Goal: Task Accomplishment & Management: Complete application form

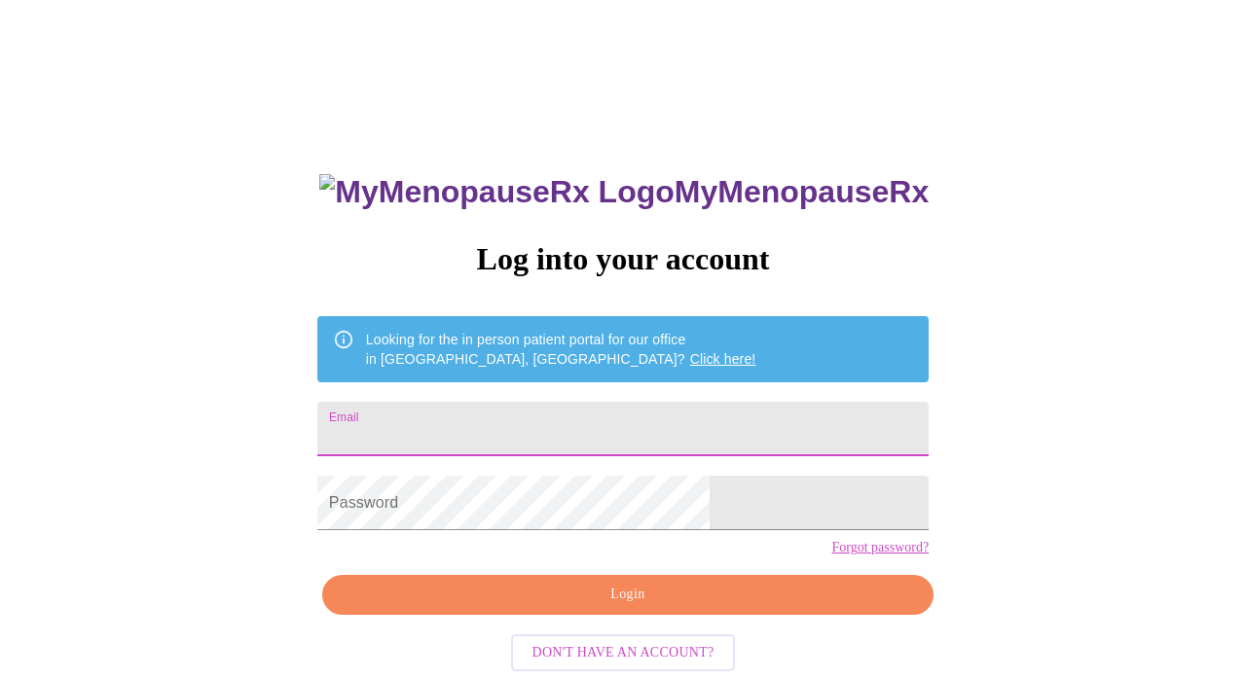
type input "[EMAIL_ADDRESS][DOMAIN_NAME]"
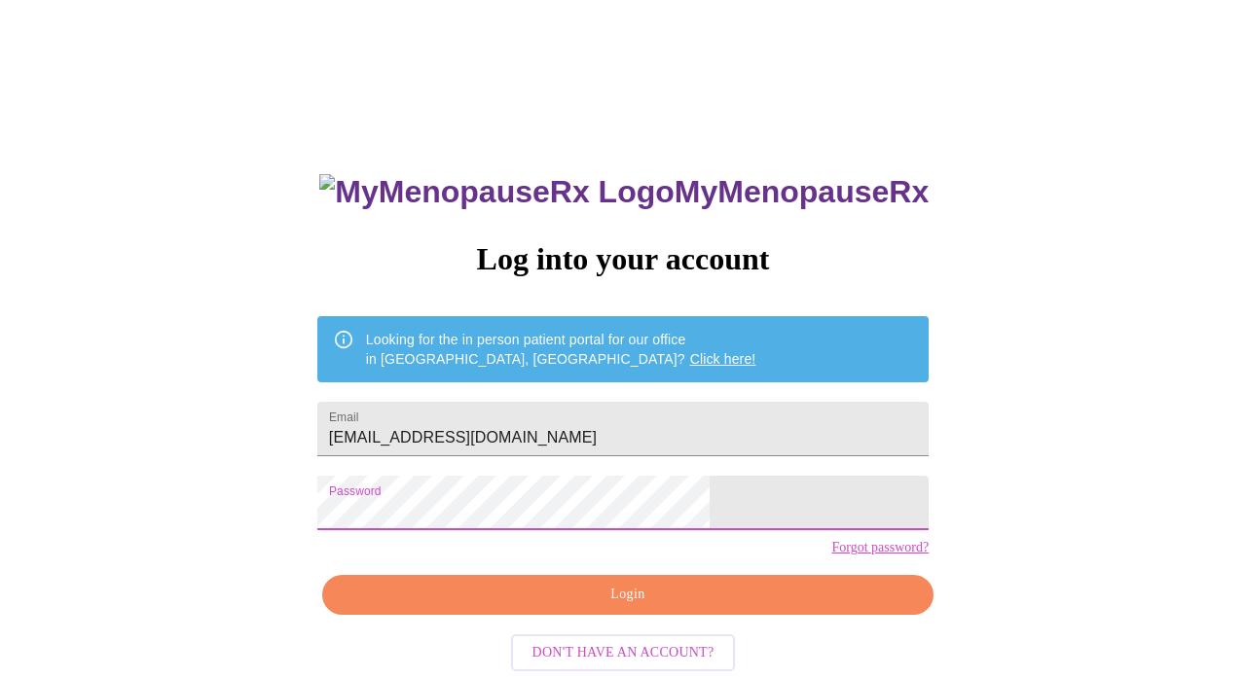
click at [769, 607] on span "Login" at bounding box center [628, 595] width 566 height 24
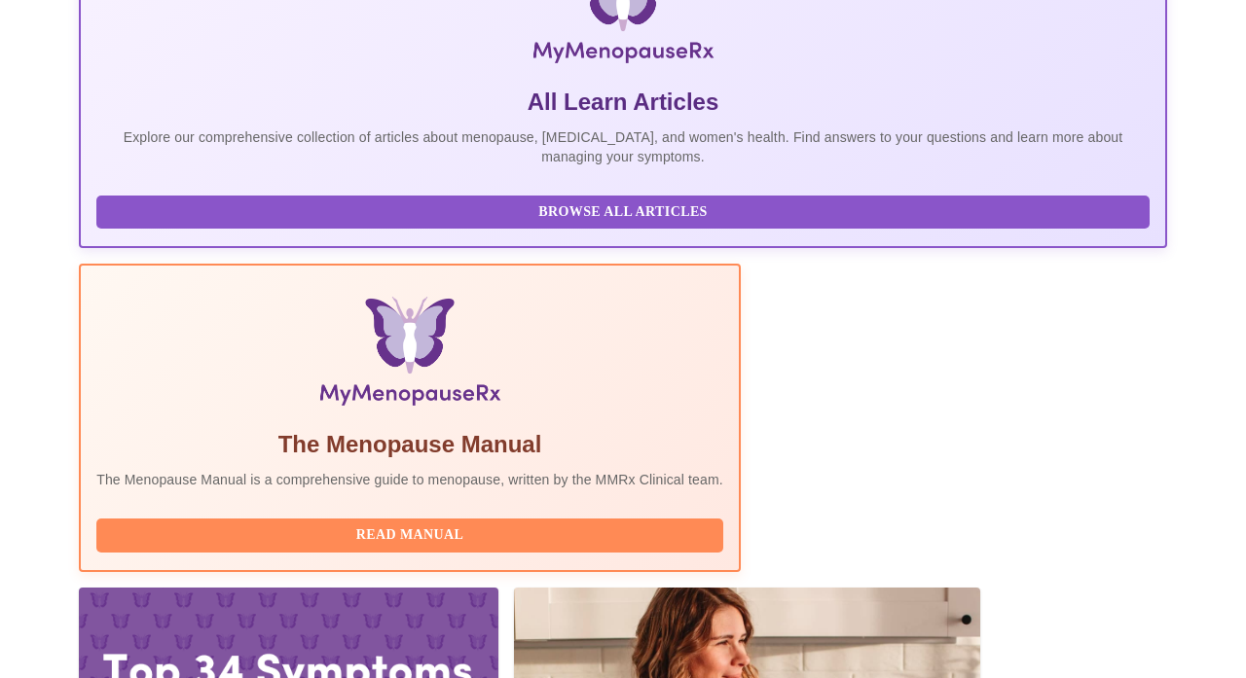
scroll to position [385, 0]
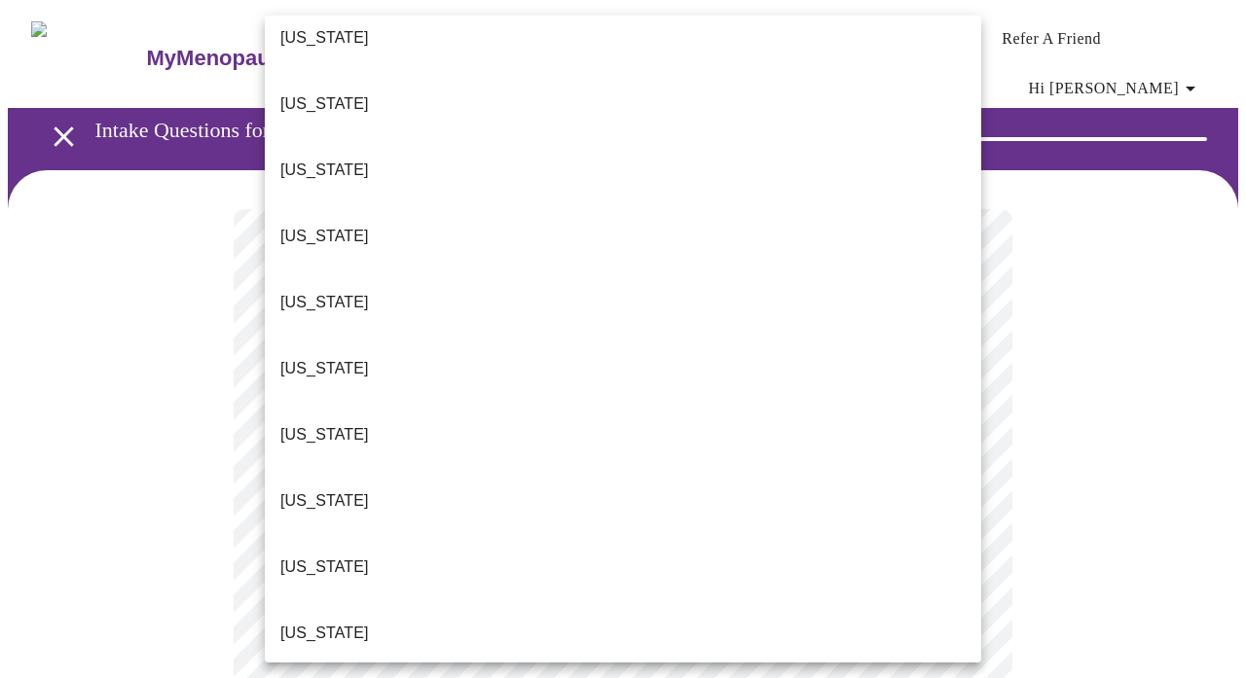
scroll to position [368, 0]
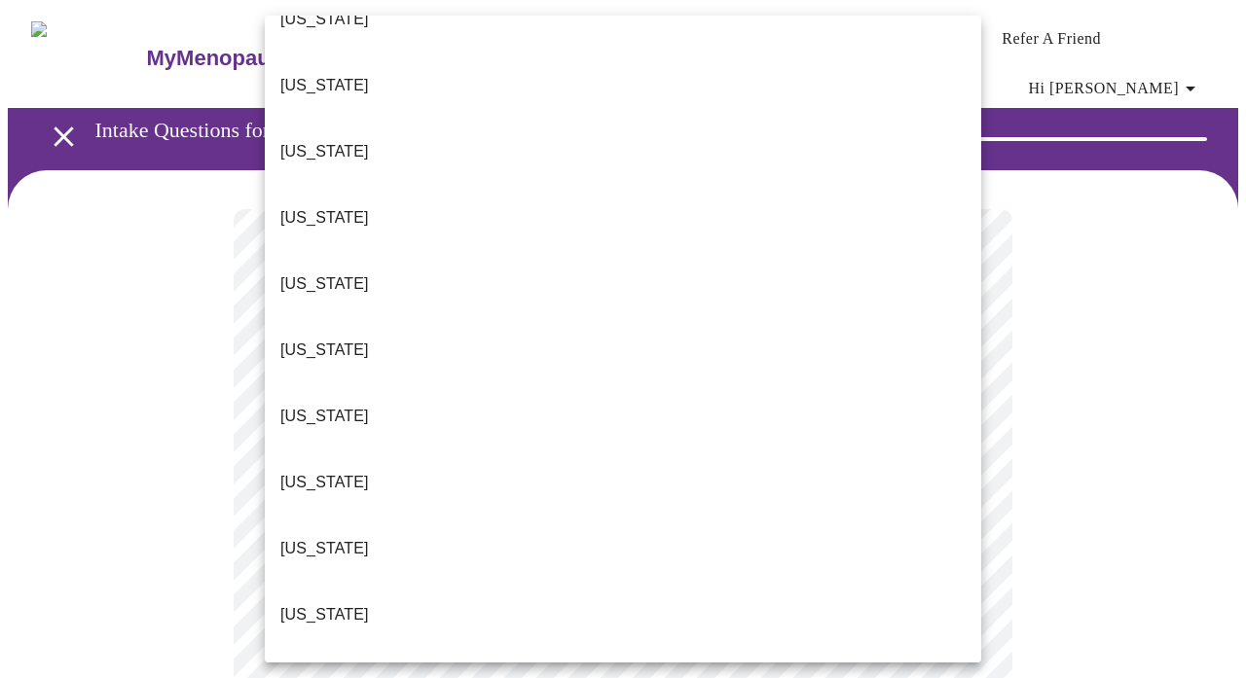
click at [582, 450] on li "[US_STATE]" at bounding box center [623, 483] width 716 height 66
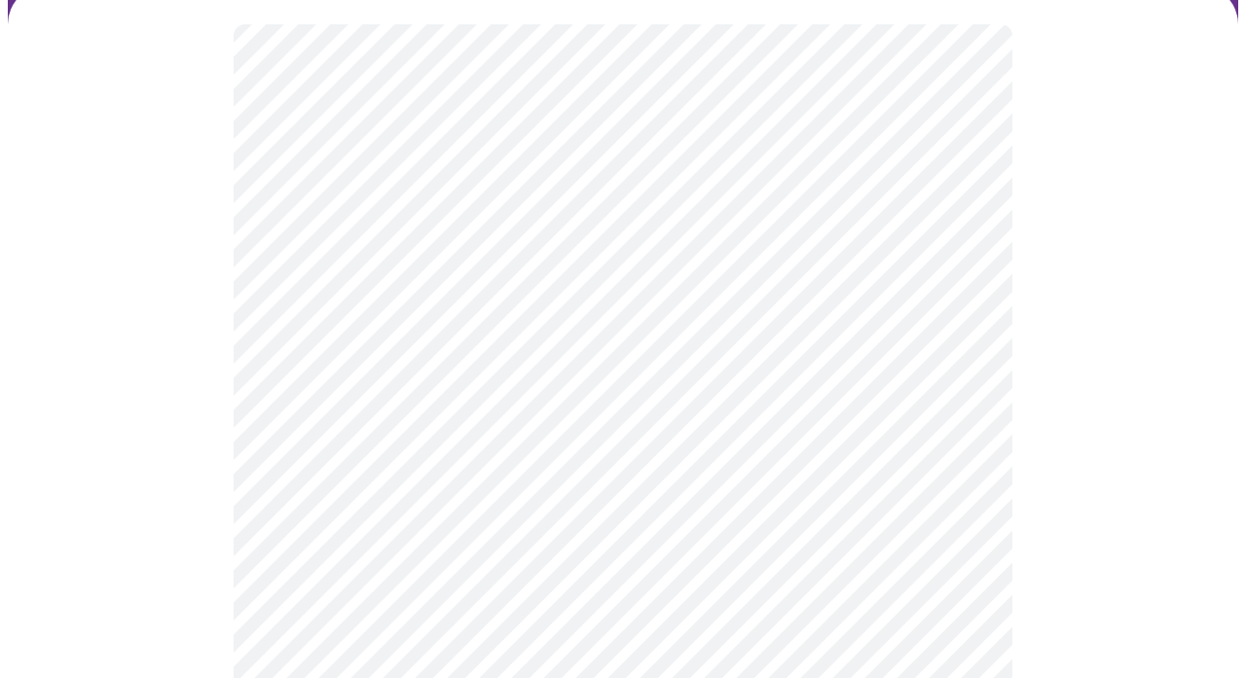
scroll to position [214, 0]
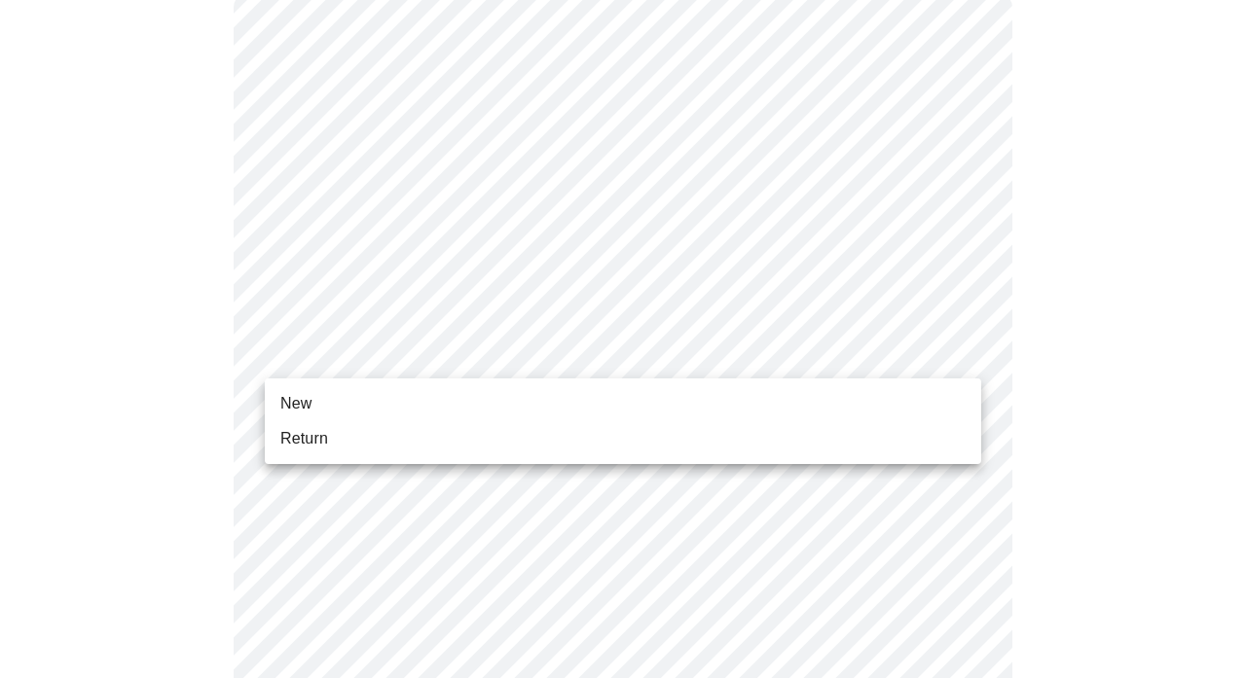
click at [579, 404] on li "New" at bounding box center [623, 403] width 716 height 35
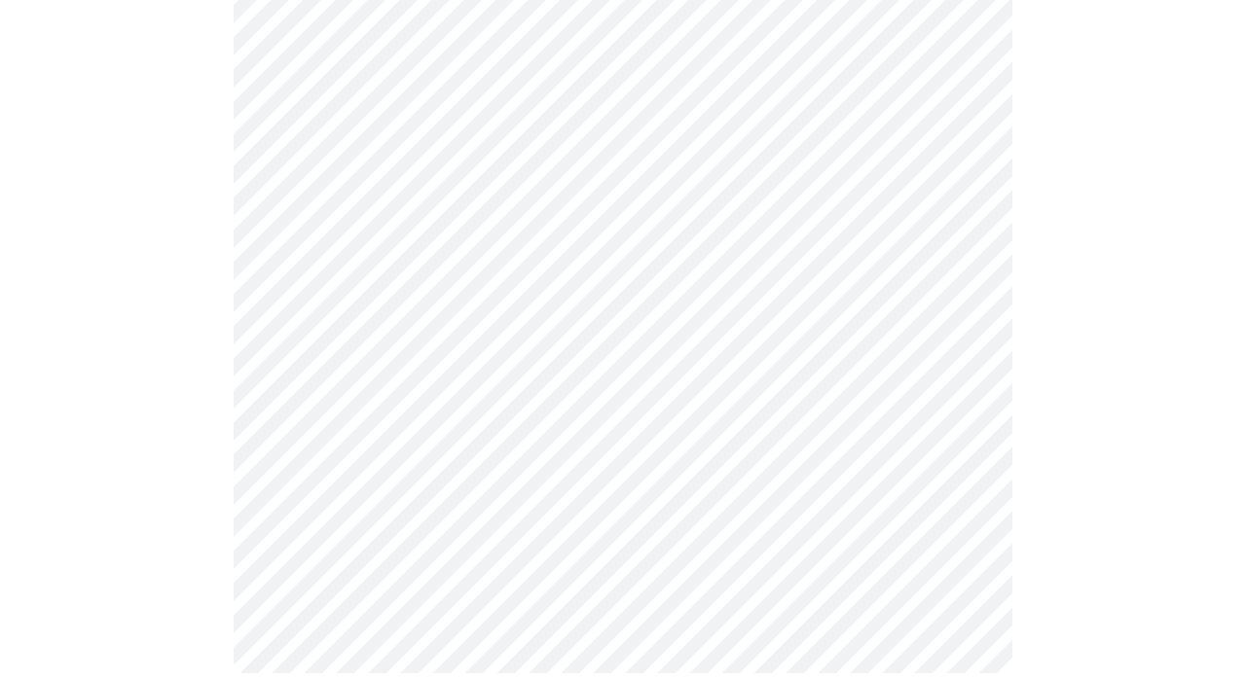
scroll to position [1071, 0]
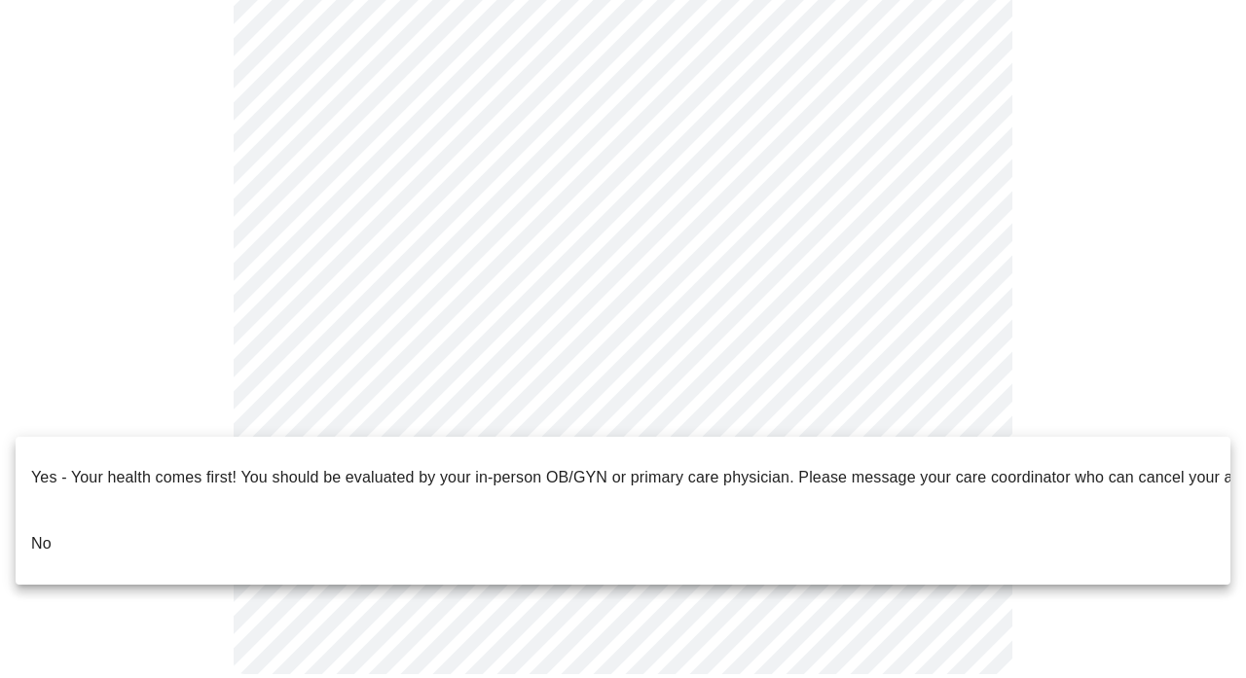
click at [103, 515] on li "No" at bounding box center [623, 544] width 1215 height 66
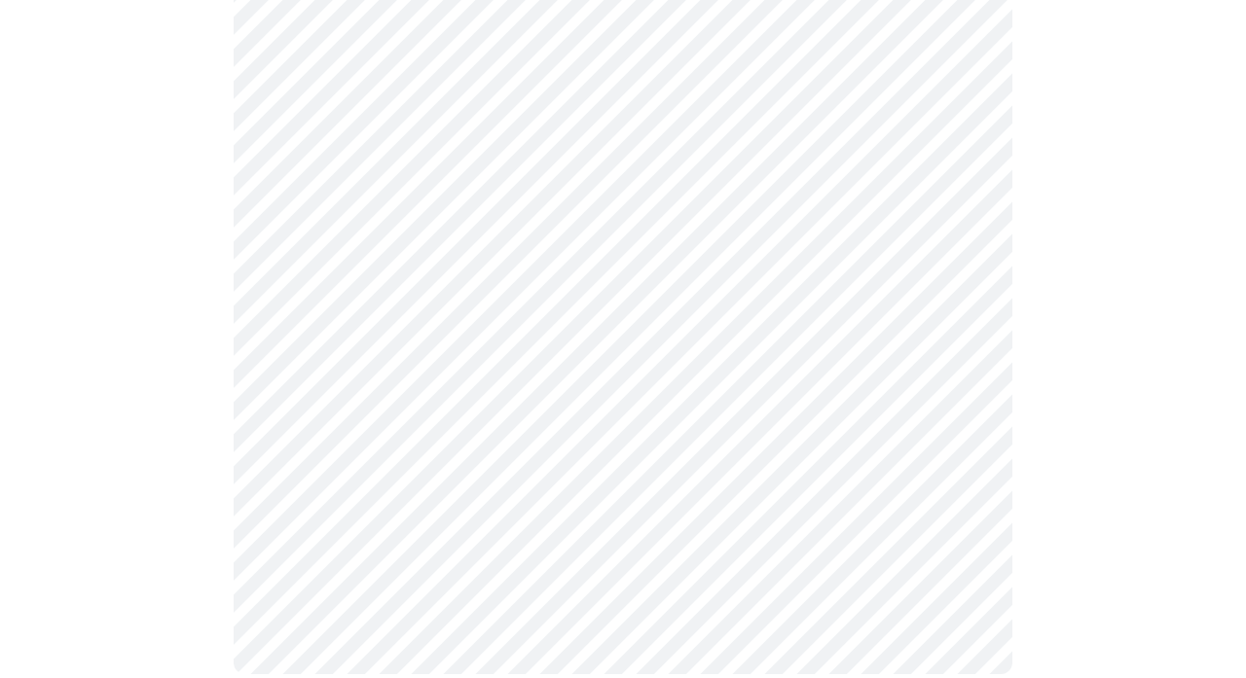
scroll to position [0, 0]
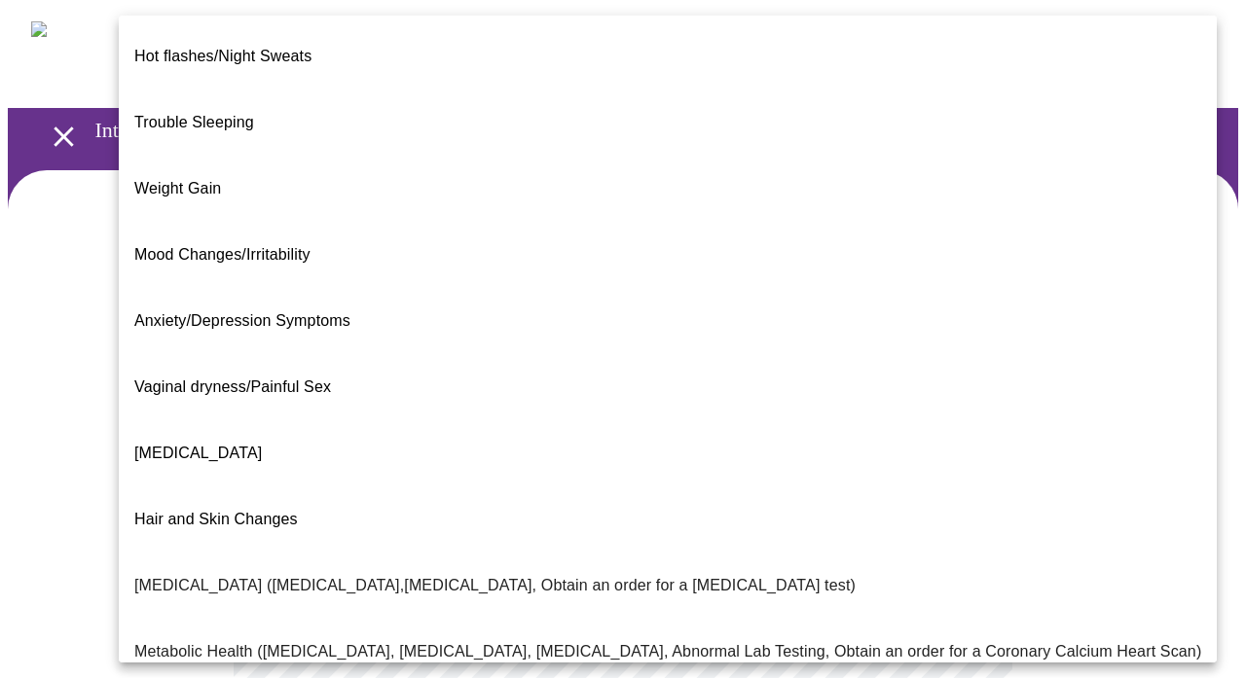
click at [847, 403] on body "MyMenopauseRx Appointments Messaging Labs Uploads Medications Community Refer a…" at bounding box center [623, 605] width 1230 height 1194
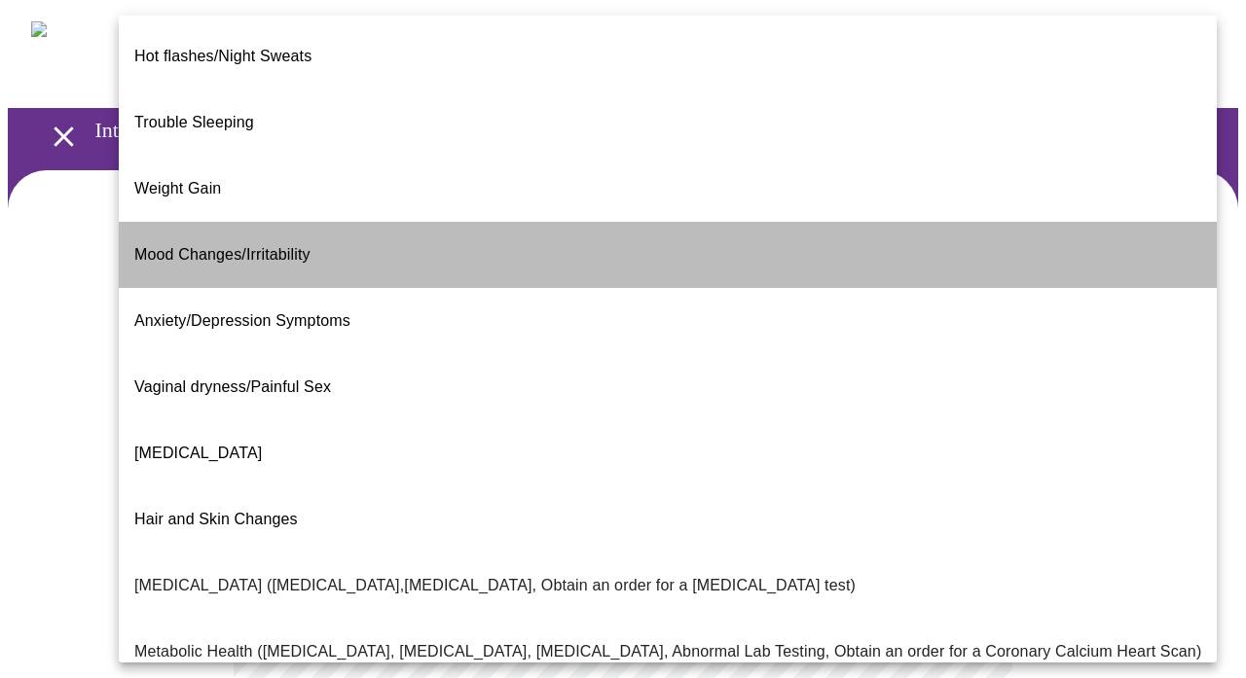
click at [789, 222] on li "Mood Changes/Irritability" at bounding box center [668, 255] width 1098 height 66
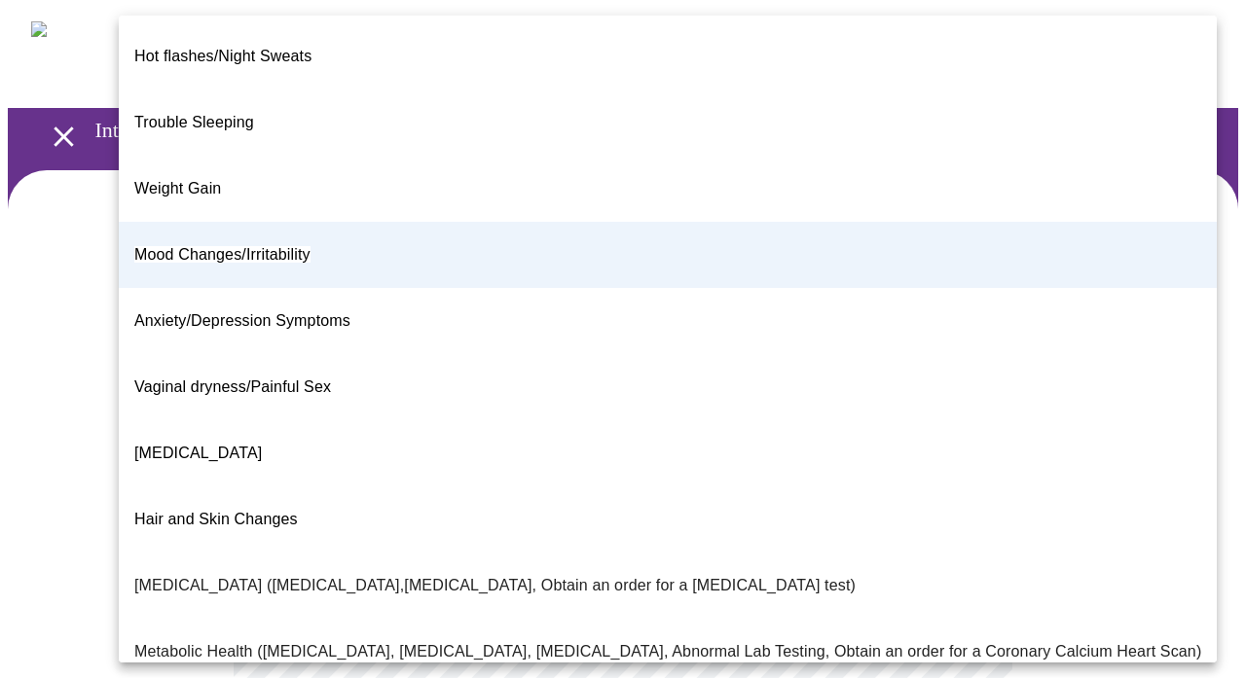
click at [913, 395] on body "MyMenopauseRx Appointments Messaging Labs Uploads Medications Community Refer a…" at bounding box center [623, 599] width 1230 height 1183
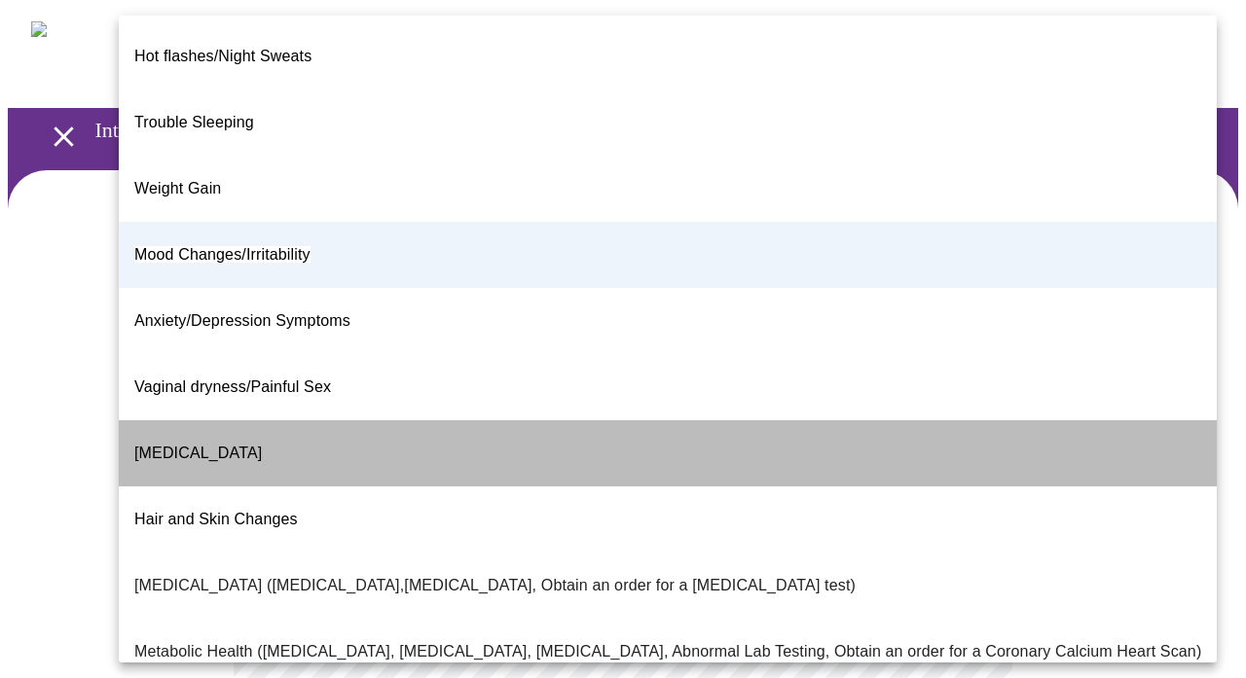
click at [897, 420] on li "[MEDICAL_DATA]" at bounding box center [668, 453] width 1098 height 66
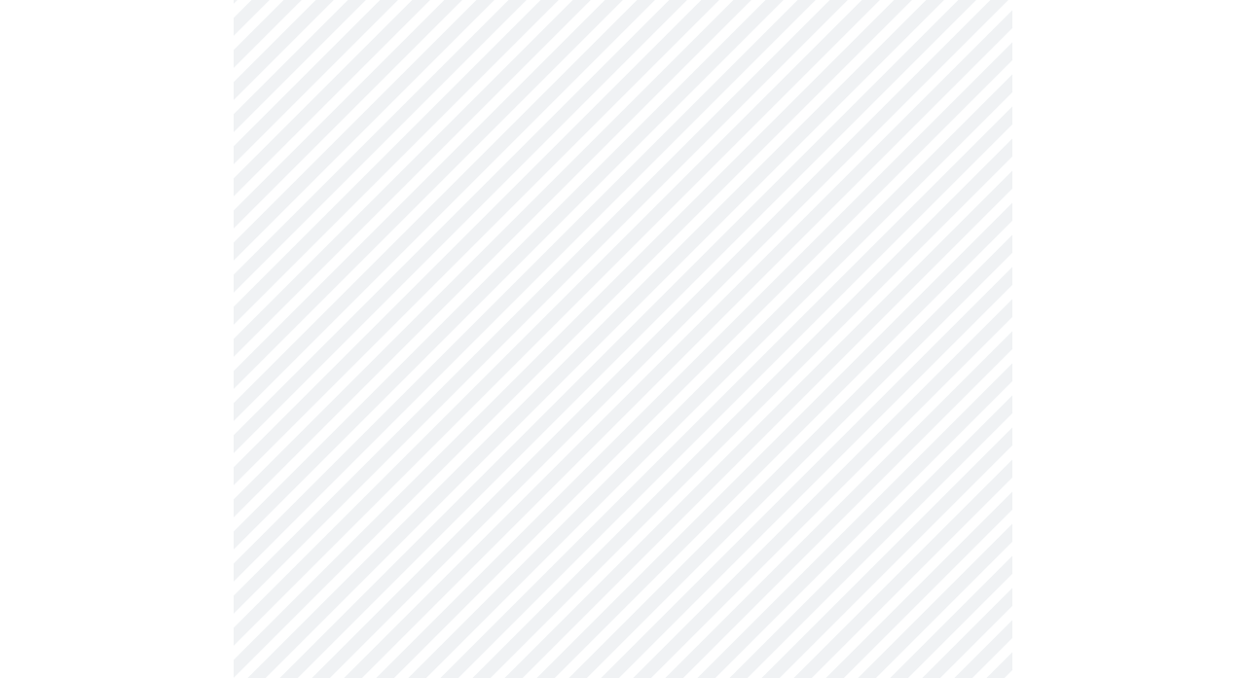
scroll to position [319, 0]
click at [877, 92] on body "MyMenopauseRx Appointments Messaging Labs Uploads Medications Community Refer a…" at bounding box center [623, 280] width 1230 height 1183
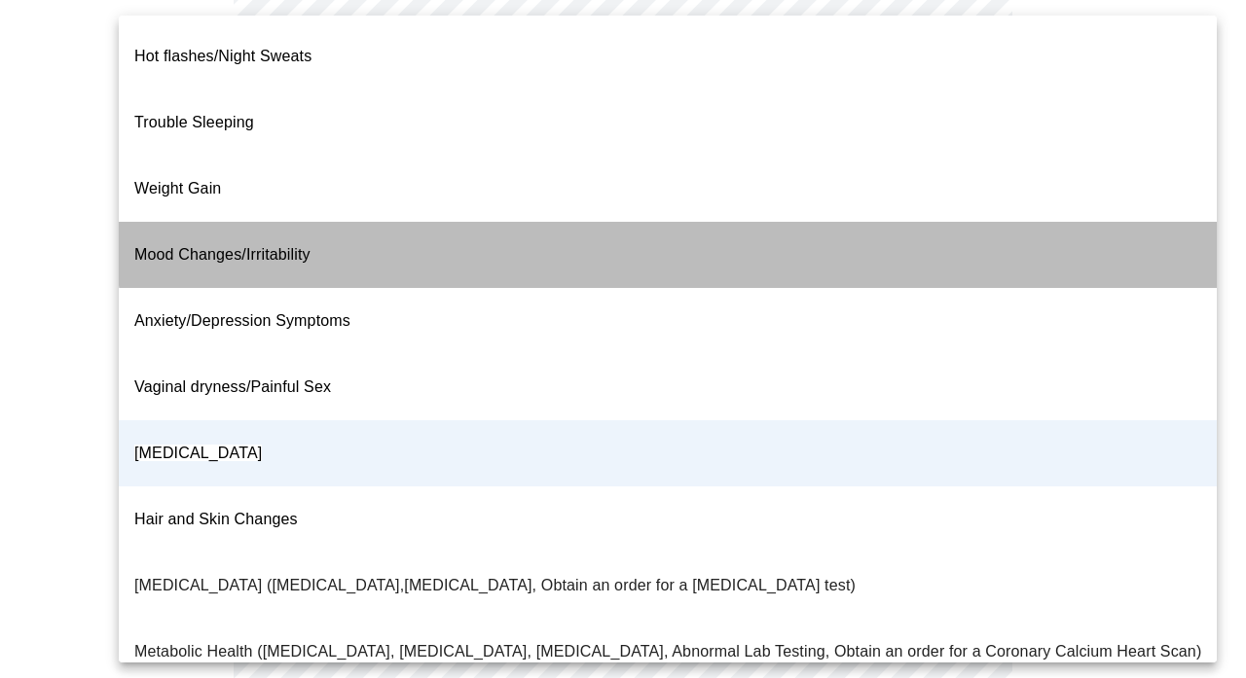
click at [870, 222] on li "Mood Changes/Irritability" at bounding box center [668, 255] width 1098 height 66
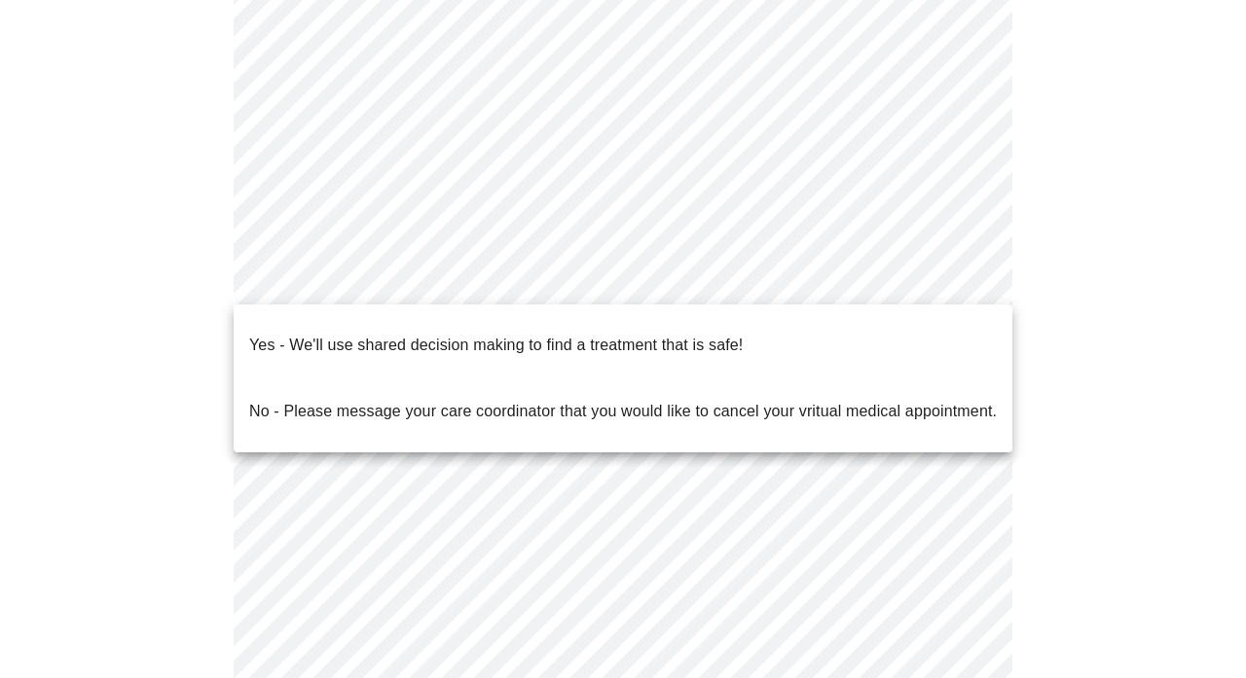
click at [868, 275] on body "MyMenopauseRx Appointments Messaging Labs Uploads Medications Community Refer a…" at bounding box center [623, 280] width 1230 height 1183
click at [830, 318] on li "Yes - We'll use shared decision making to find a treatment that is safe!" at bounding box center [623, 345] width 779 height 66
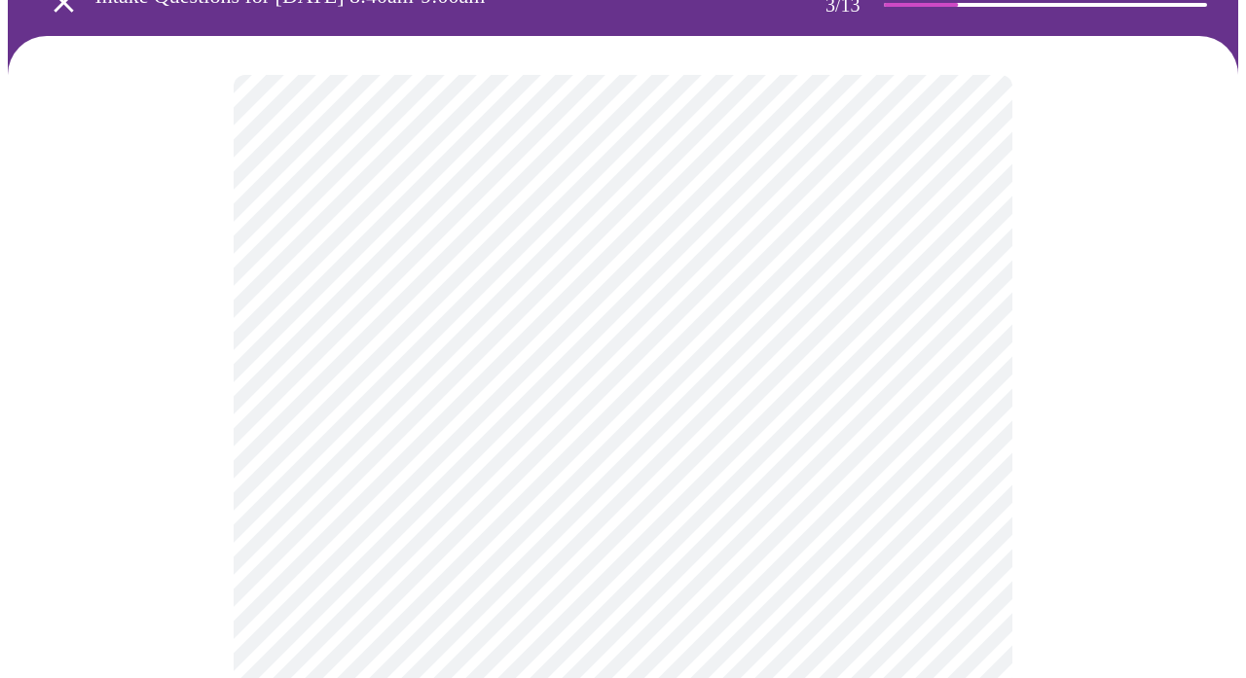
scroll to position [138, 0]
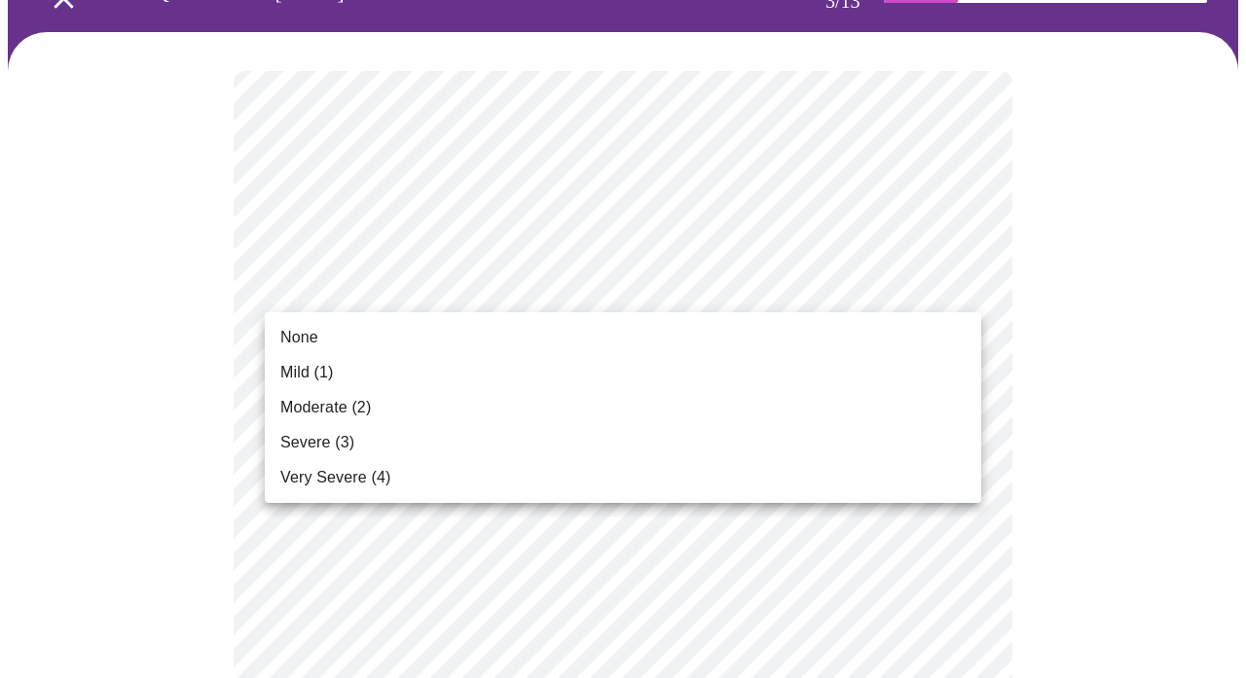
click at [694, 396] on li "Moderate (2)" at bounding box center [623, 407] width 716 height 35
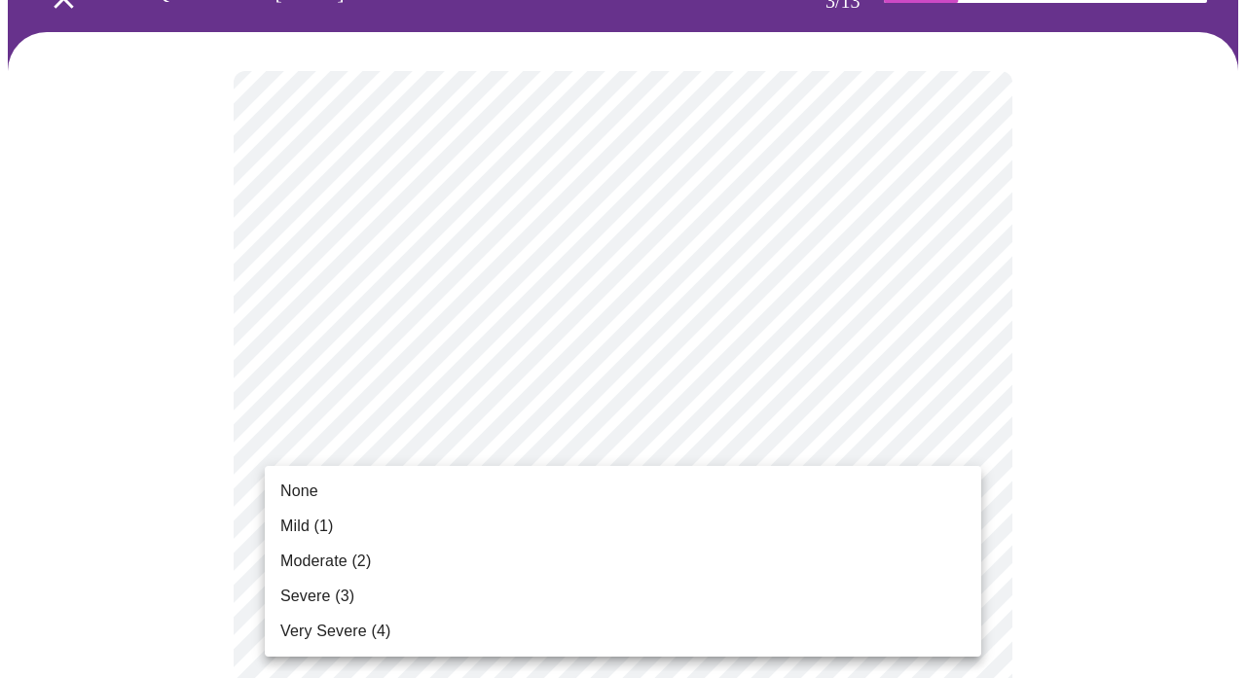
click at [683, 557] on li "Moderate (2)" at bounding box center [623, 561] width 716 height 35
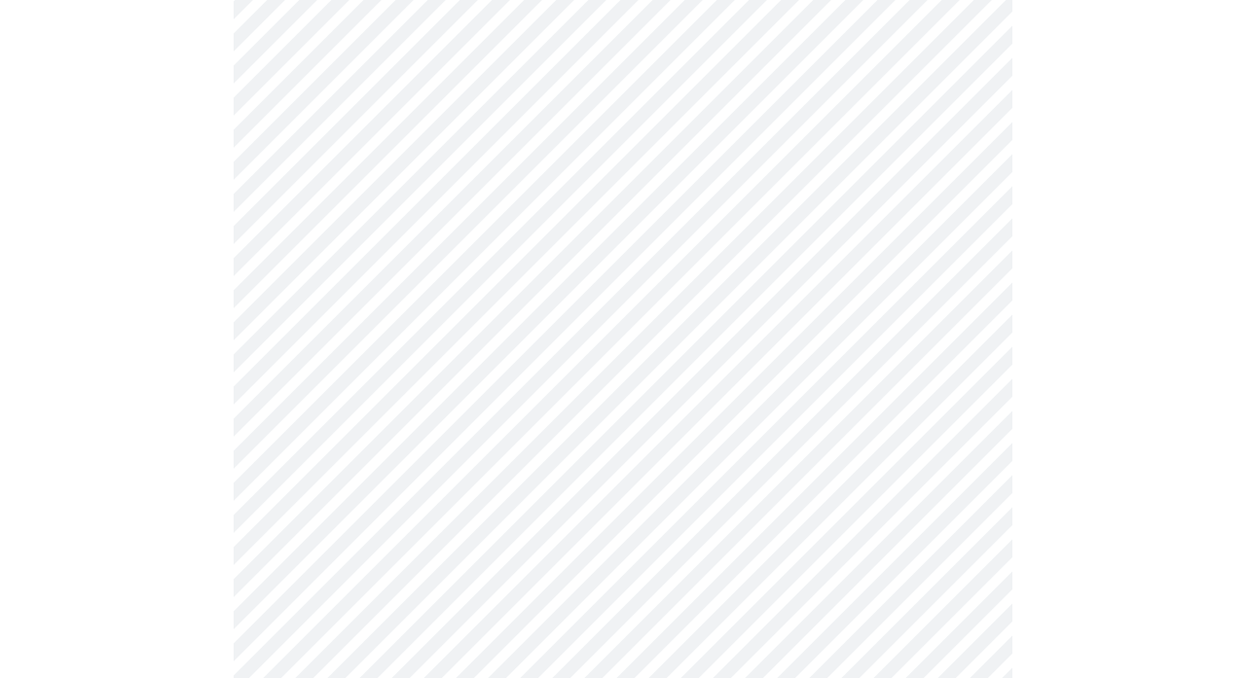
scroll to position [340, 0]
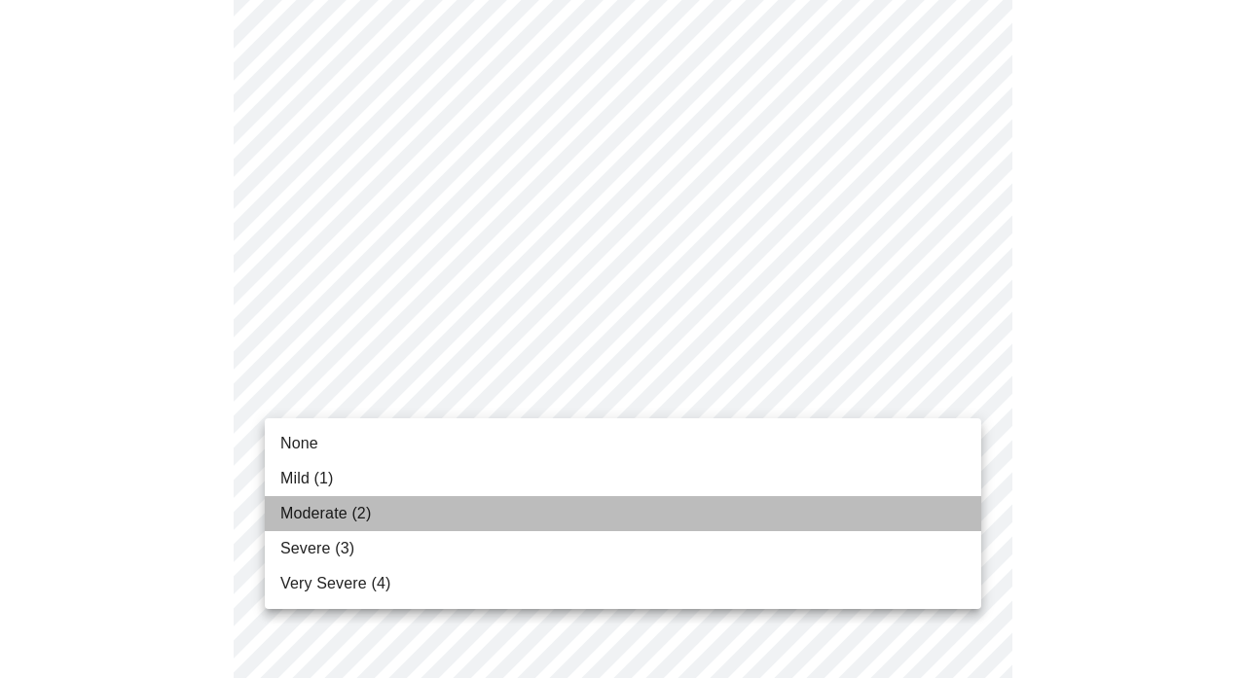
click at [631, 521] on li "Moderate (2)" at bounding box center [623, 513] width 716 height 35
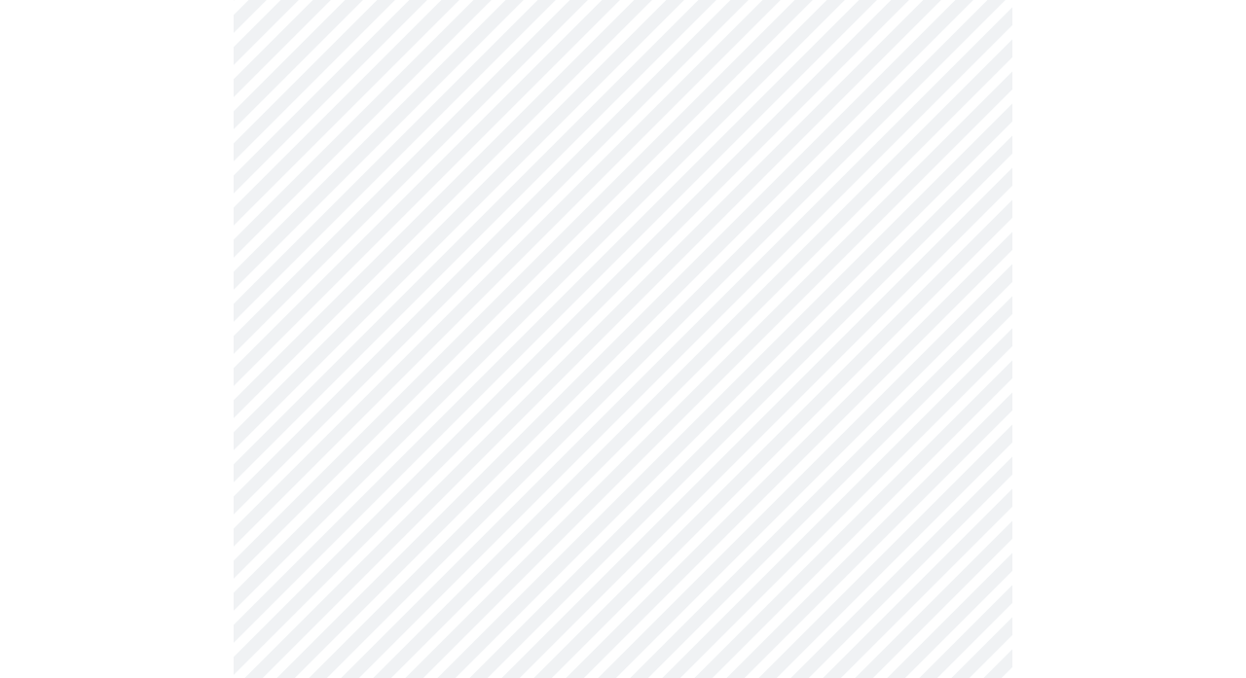
scroll to position [492, 0]
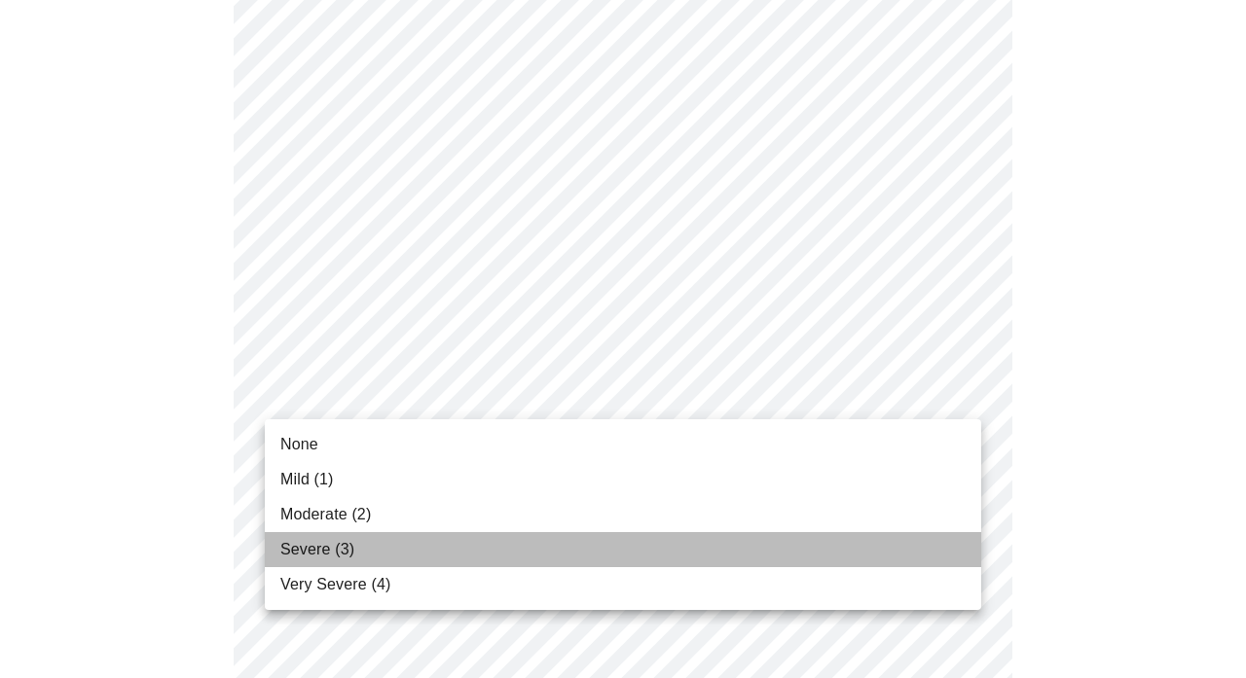
click at [589, 542] on li "Severe (3)" at bounding box center [623, 549] width 716 height 35
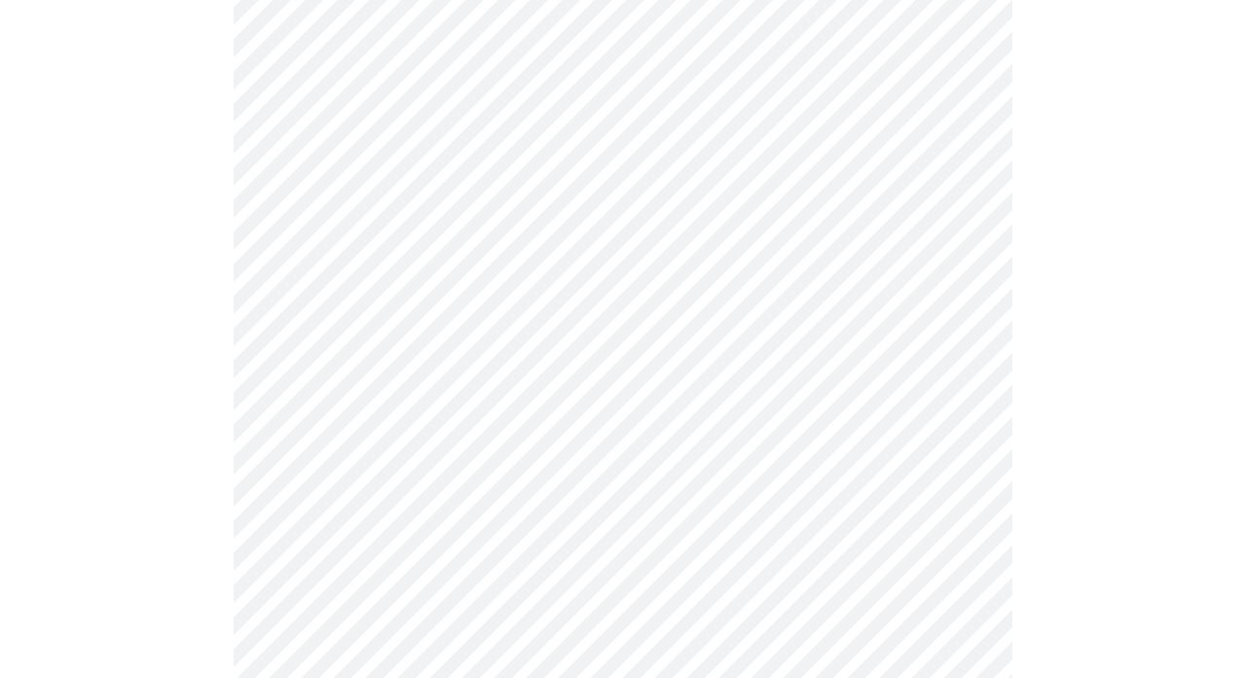
scroll to position [659, 0]
click at [587, 218] on body "MyMenopauseRx Appointments Messaging Labs Uploads Medications Community Refer a…" at bounding box center [623, 599] width 1230 height 2500
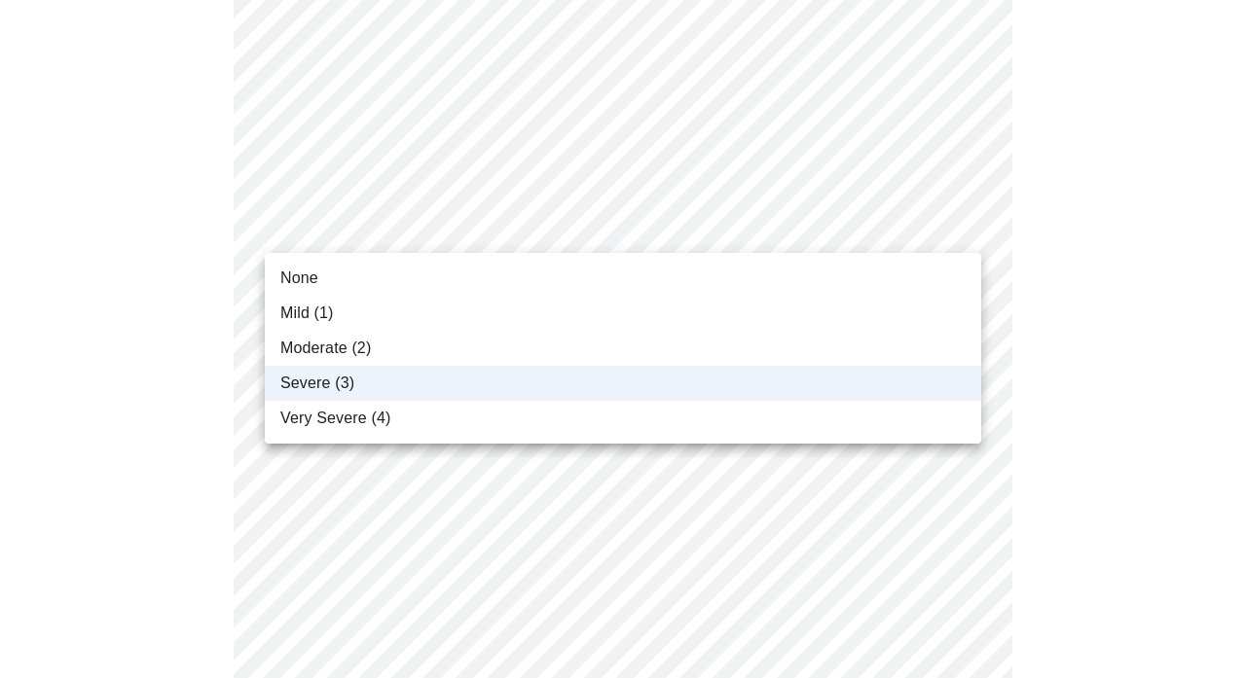
click at [587, 218] on div at bounding box center [623, 339] width 1246 height 678
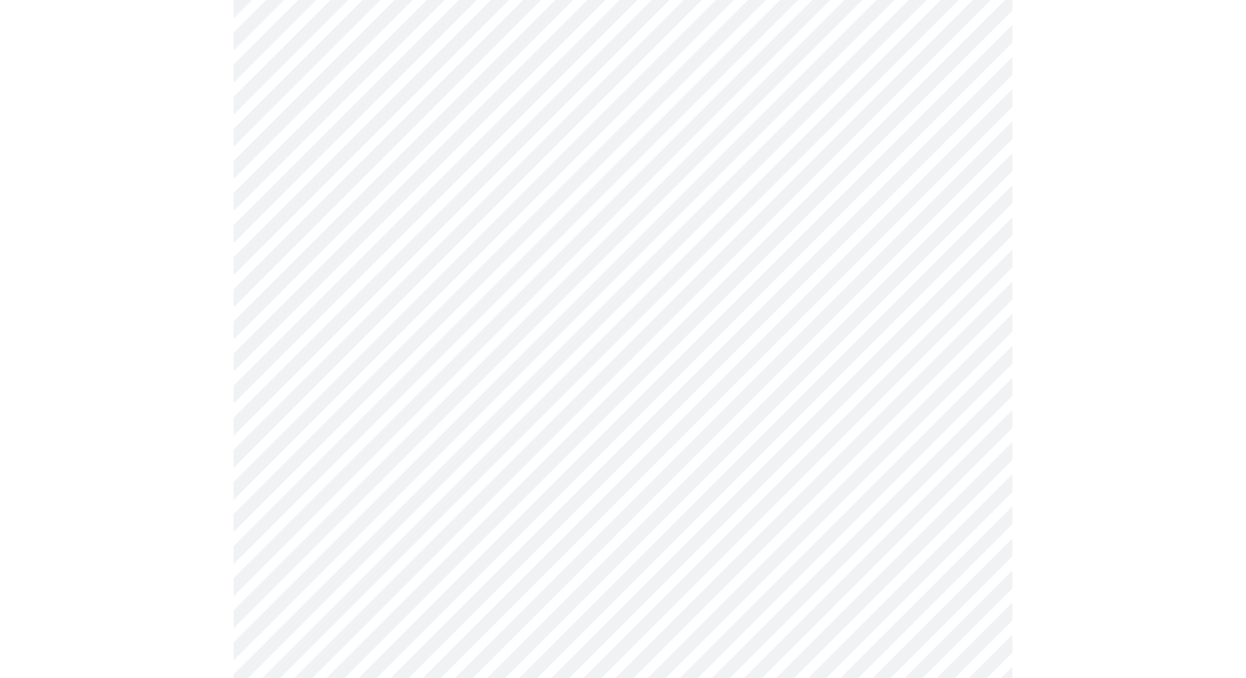
click at [561, 346] on body "MyMenopauseRx Appointments Messaging Labs Uploads Medications Community Refer a…" at bounding box center [623, 599] width 1230 height 2500
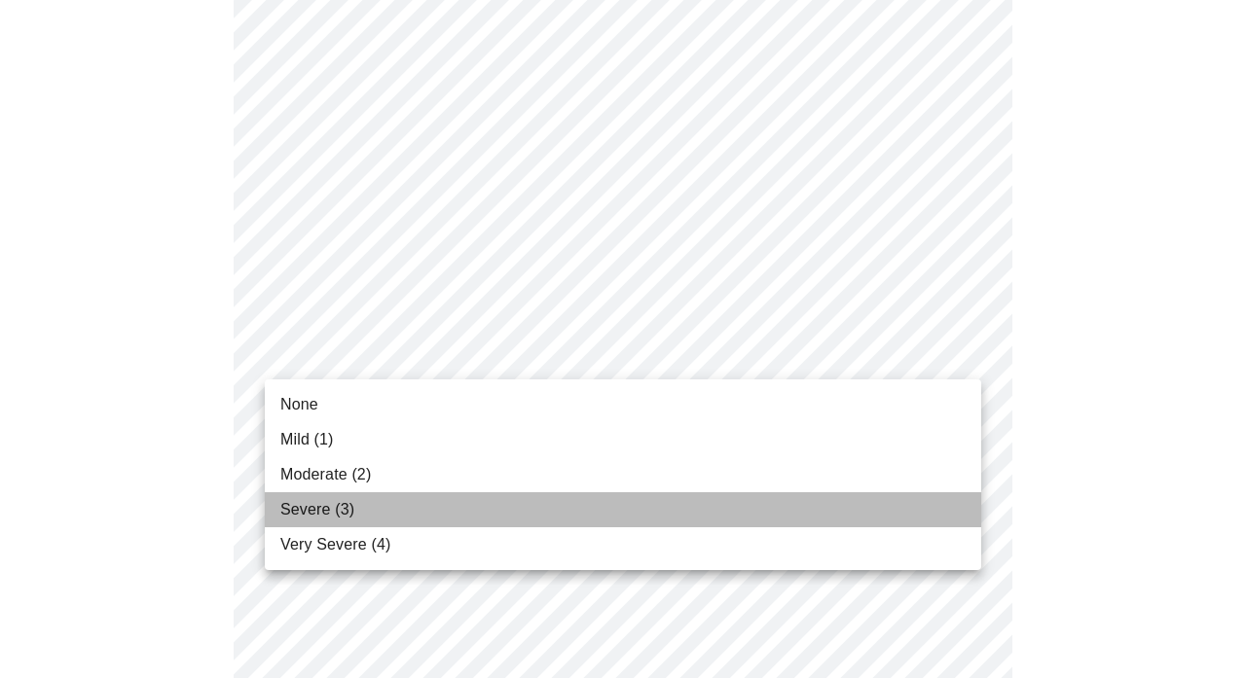
click at [543, 499] on li "Severe (3)" at bounding box center [623, 509] width 716 height 35
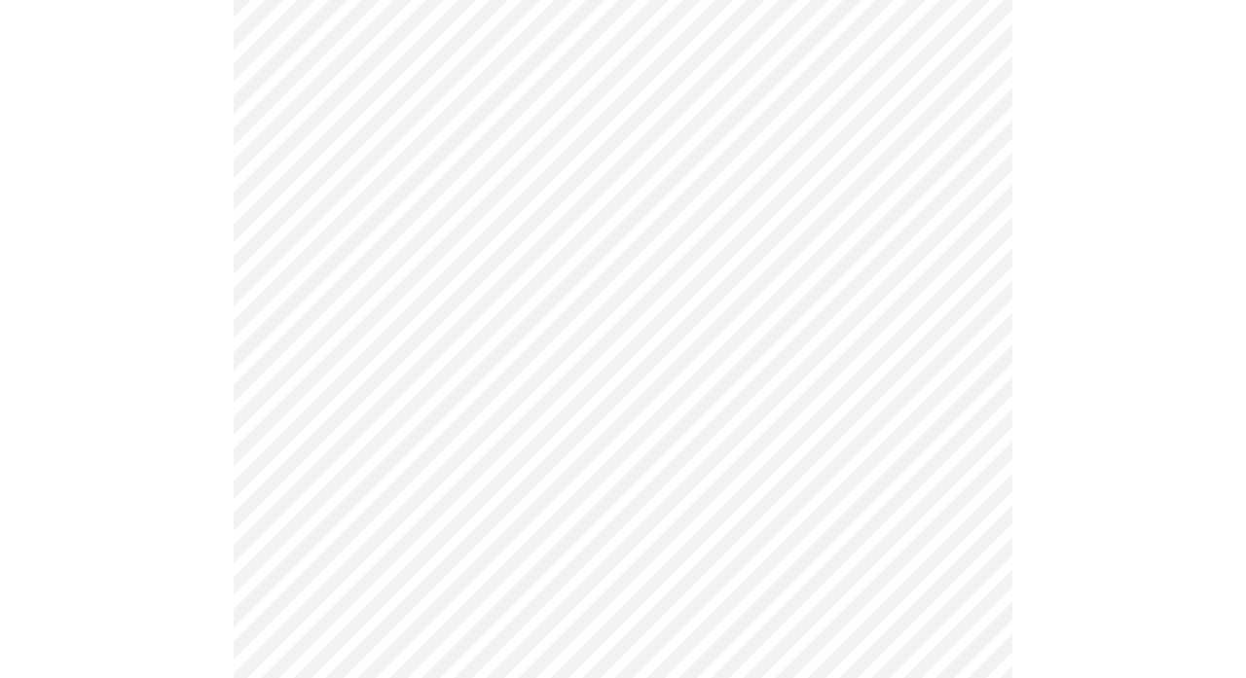
scroll to position [789, 0]
click at [568, 354] on body "MyMenopauseRx Appointments Messaging Labs Uploads Medications Community Refer a…" at bounding box center [623, 455] width 1230 height 2474
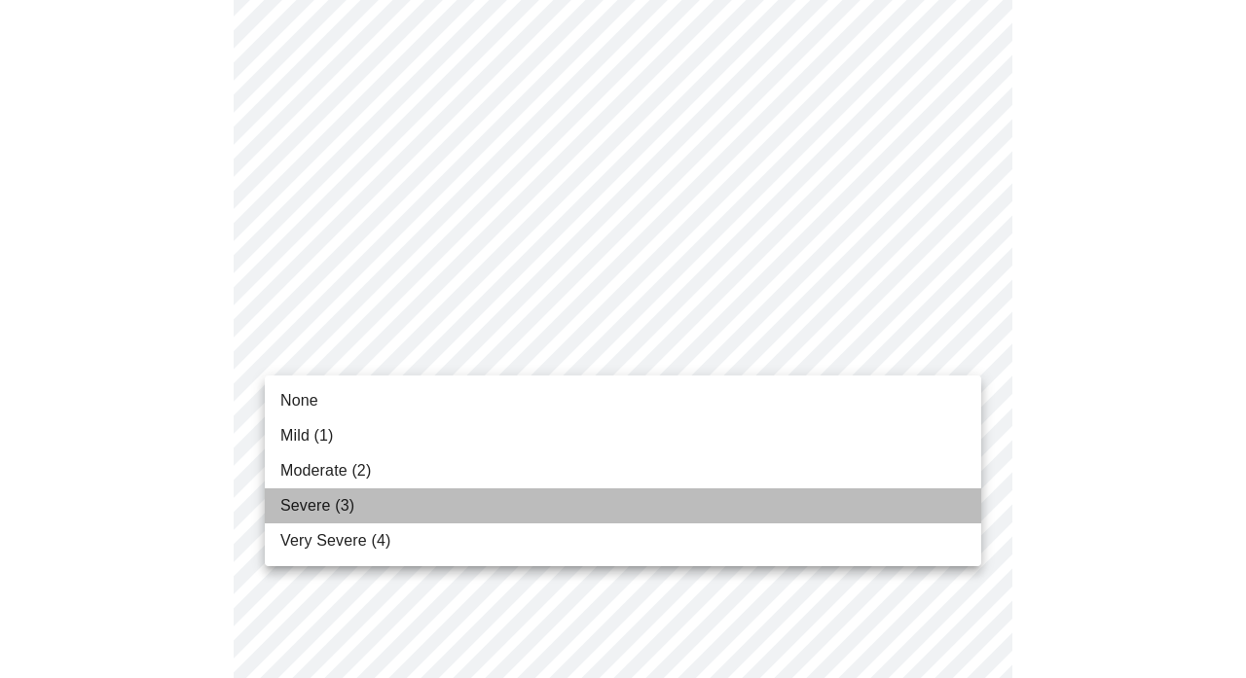
click at [533, 491] on li "Severe (3)" at bounding box center [623, 506] width 716 height 35
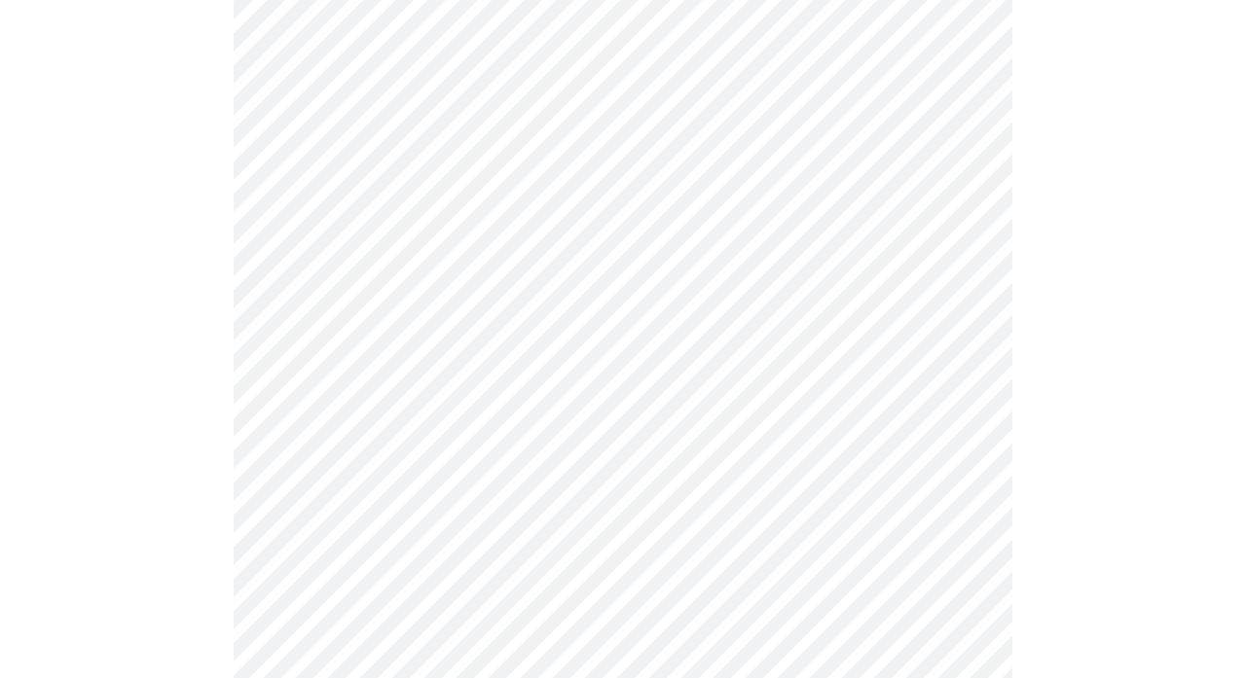
scroll to position [923, 0]
click at [572, 363] on body "MyMenopauseRx Appointments Messaging Labs Uploads Medications Community Refer a…" at bounding box center [623, 309] width 1230 height 2448
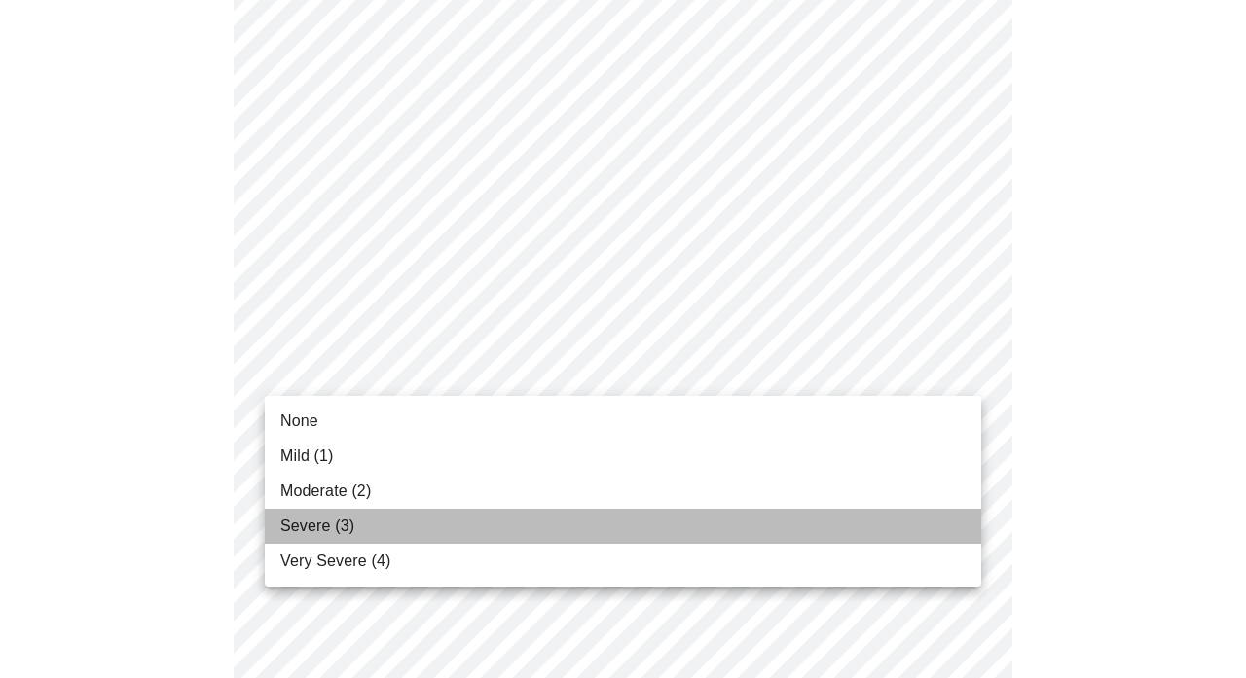
click at [555, 523] on li "Severe (3)" at bounding box center [623, 526] width 716 height 35
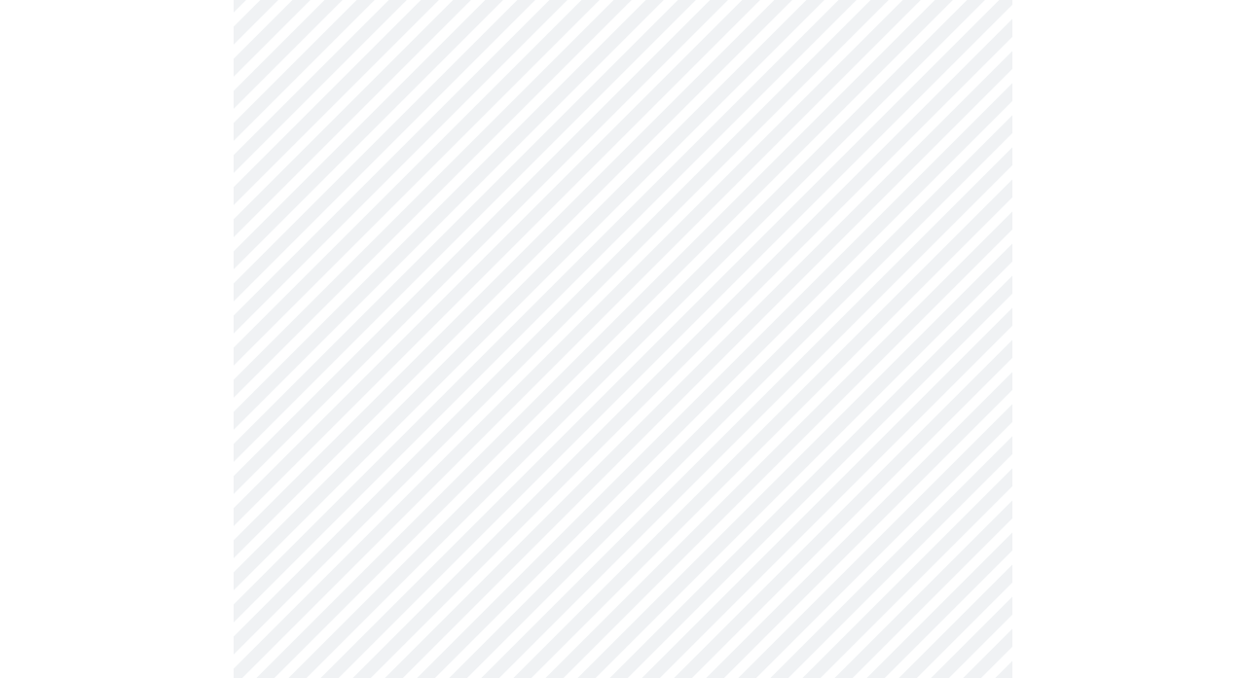
scroll to position [1056, 0]
click at [574, 387] on body "MyMenopauseRx Appointments Messaging Labs Uploads Medications Community Refer a…" at bounding box center [623, 162] width 1230 height 2421
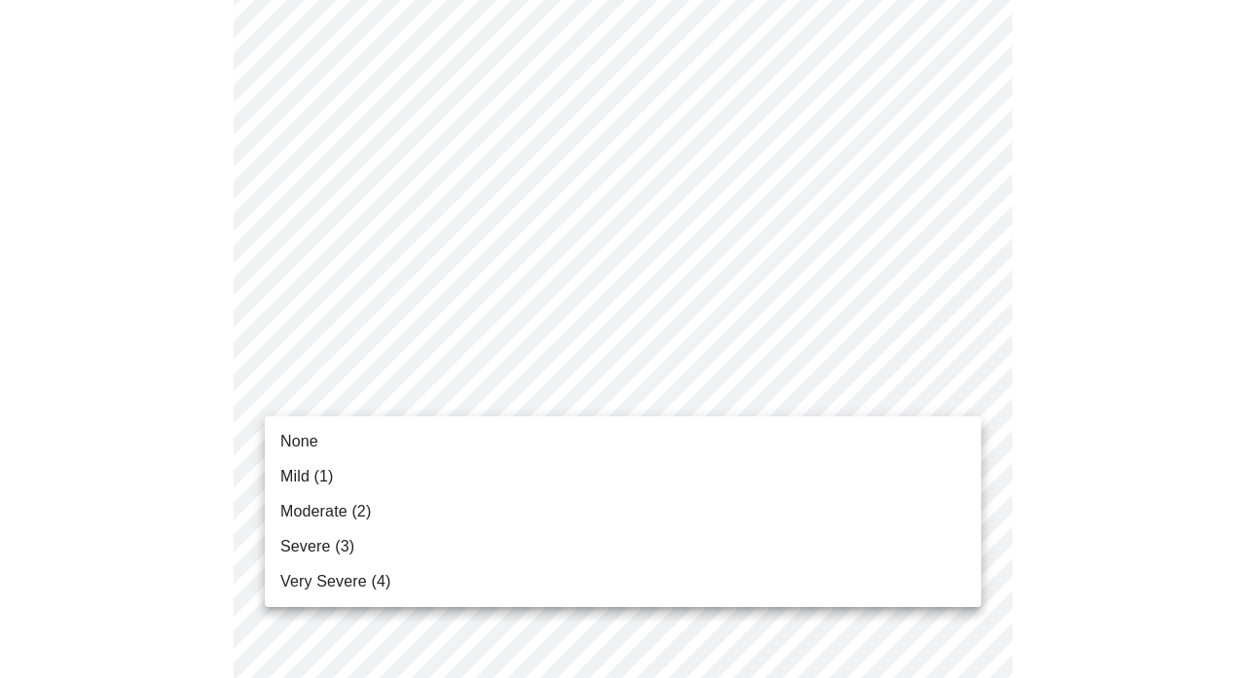
click at [560, 577] on li "Very Severe (4)" at bounding box center [623, 581] width 716 height 35
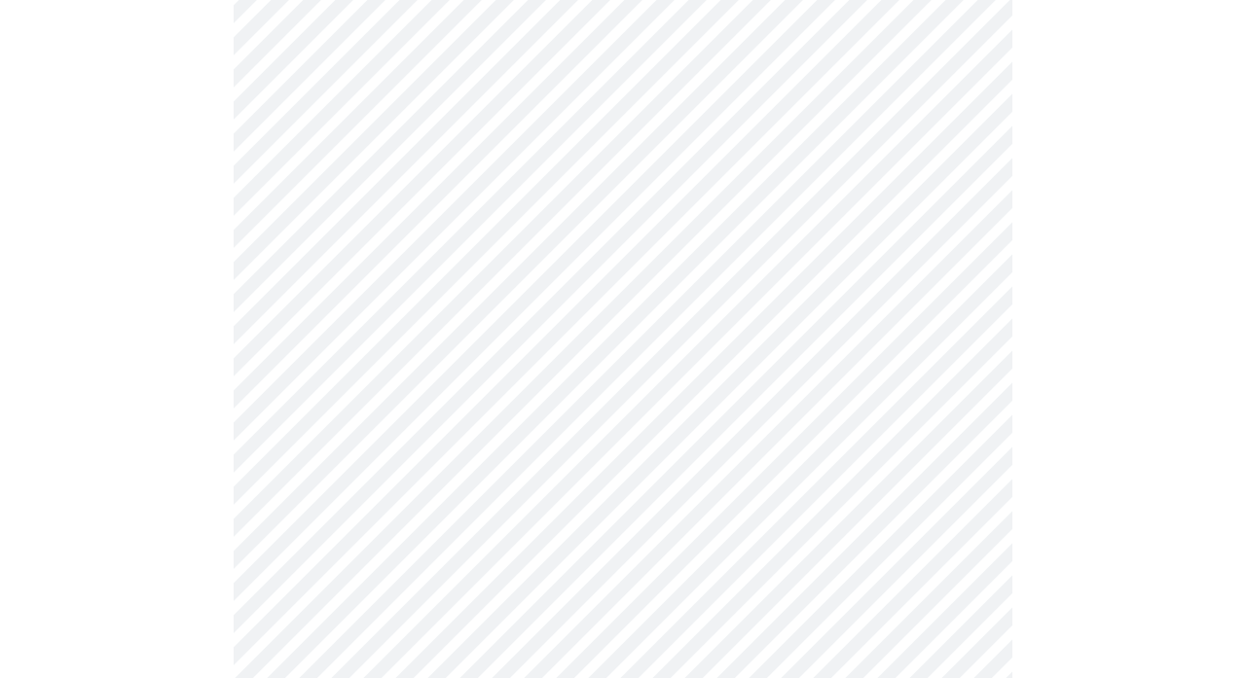
scroll to position [1202, 0]
click at [586, 389] on body "MyMenopauseRx Appointments Messaging Labs Uploads Medications Community Refer a…" at bounding box center [623, 3] width 1230 height 2395
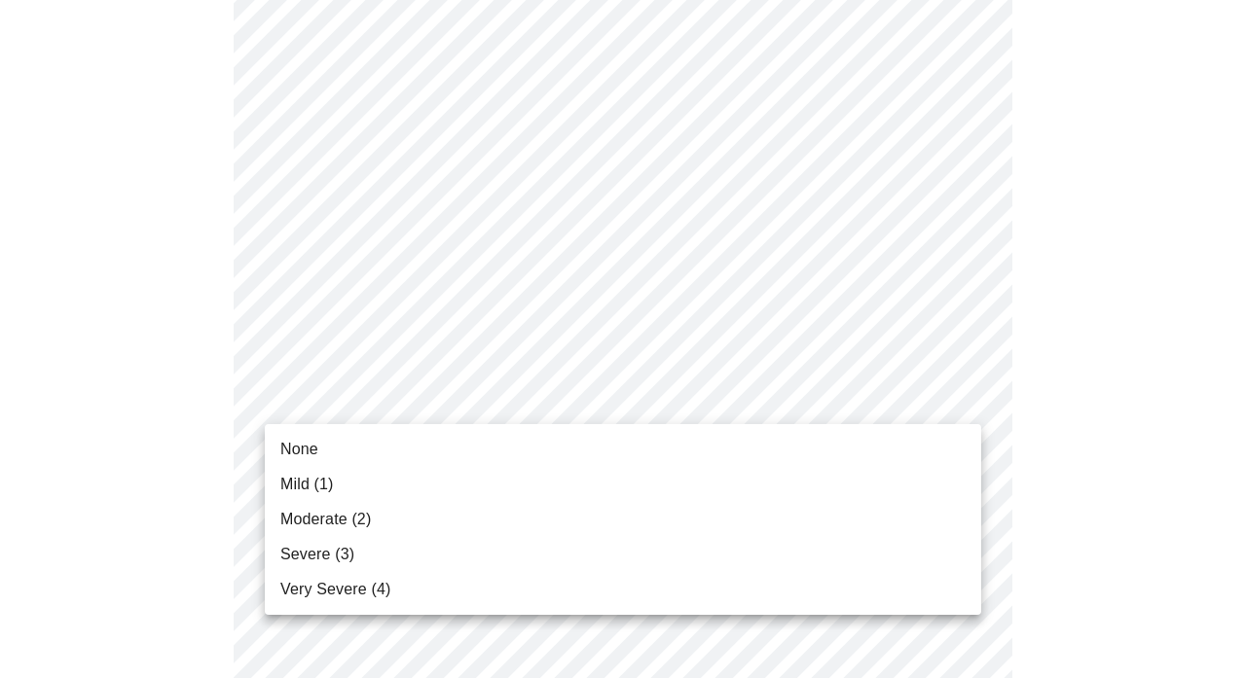
click at [563, 549] on li "Severe (3)" at bounding box center [623, 554] width 716 height 35
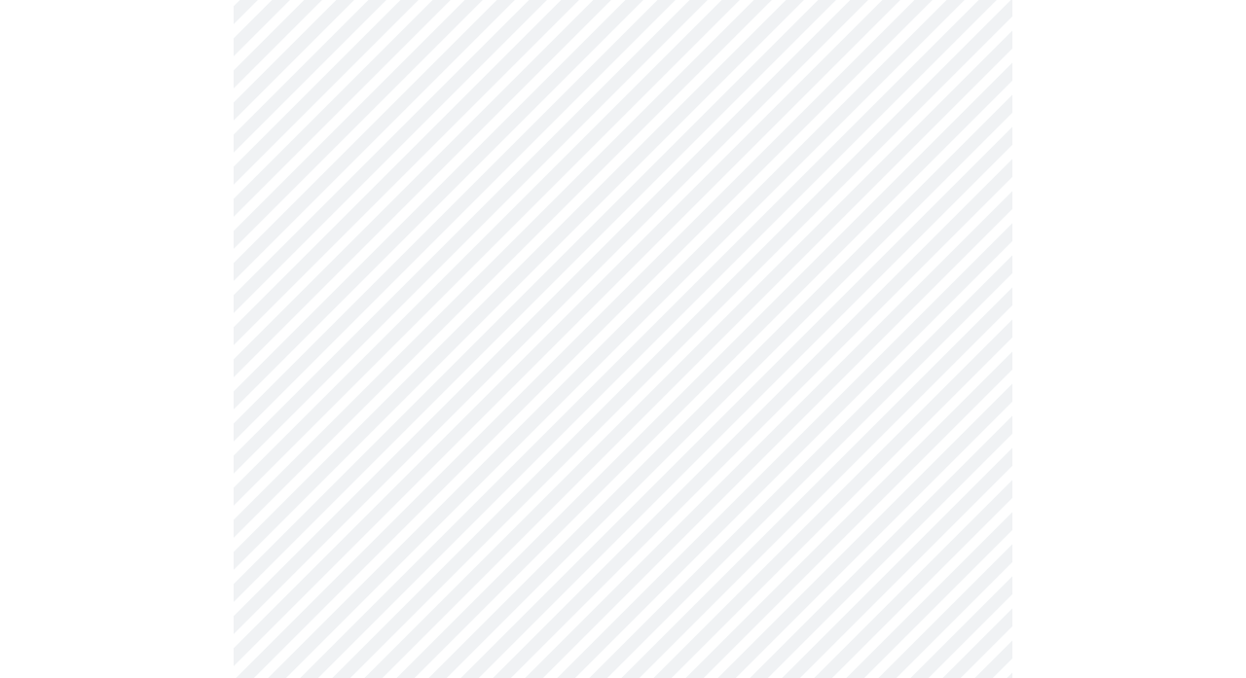
scroll to position [1362, 0]
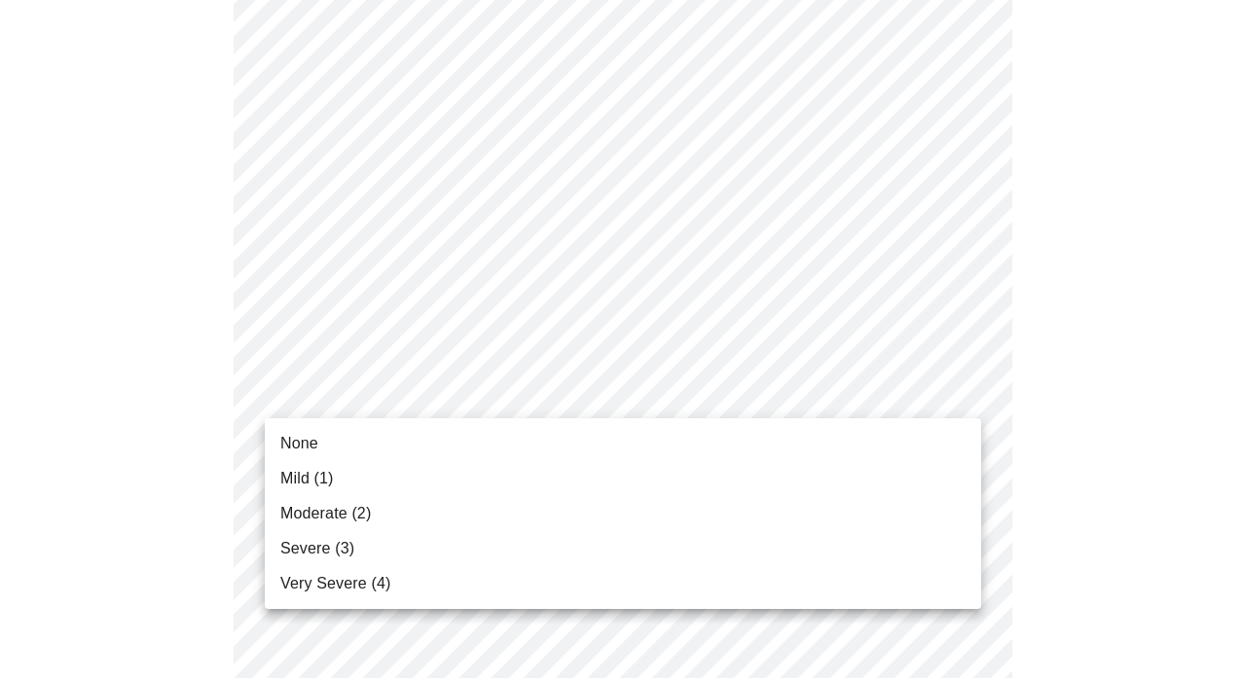
click at [564, 469] on li "Mild (1)" at bounding box center [623, 478] width 716 height 35
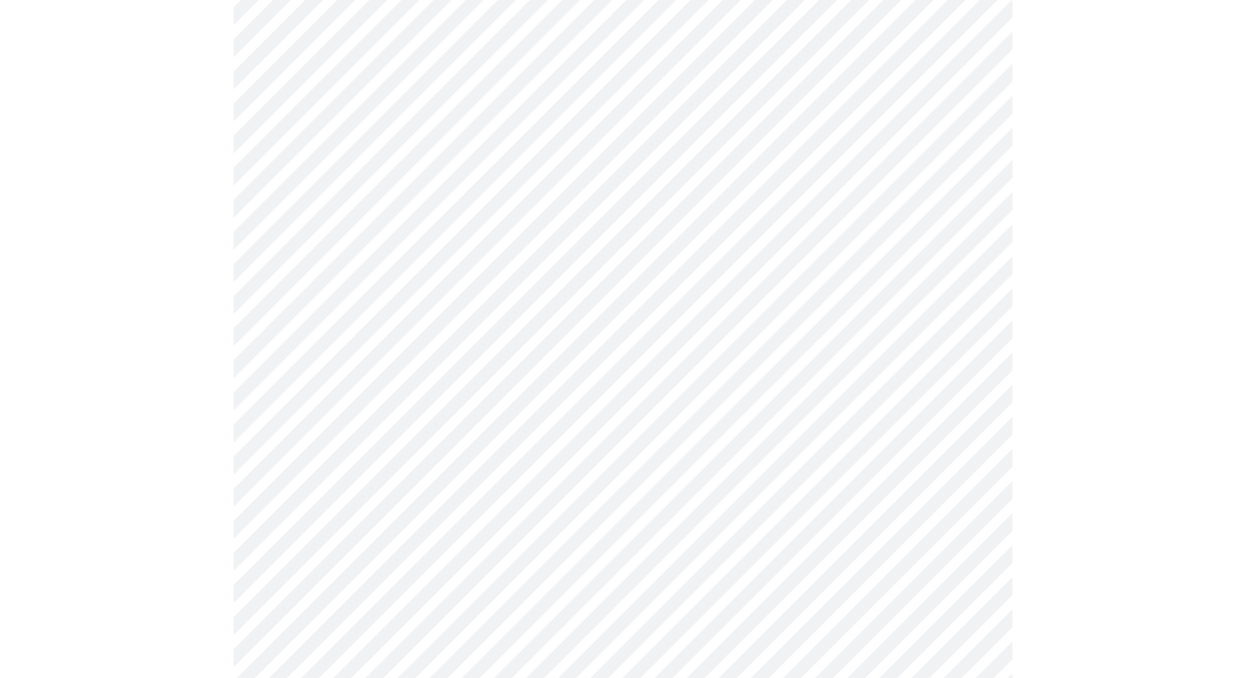
scroll to position [1495, 0]
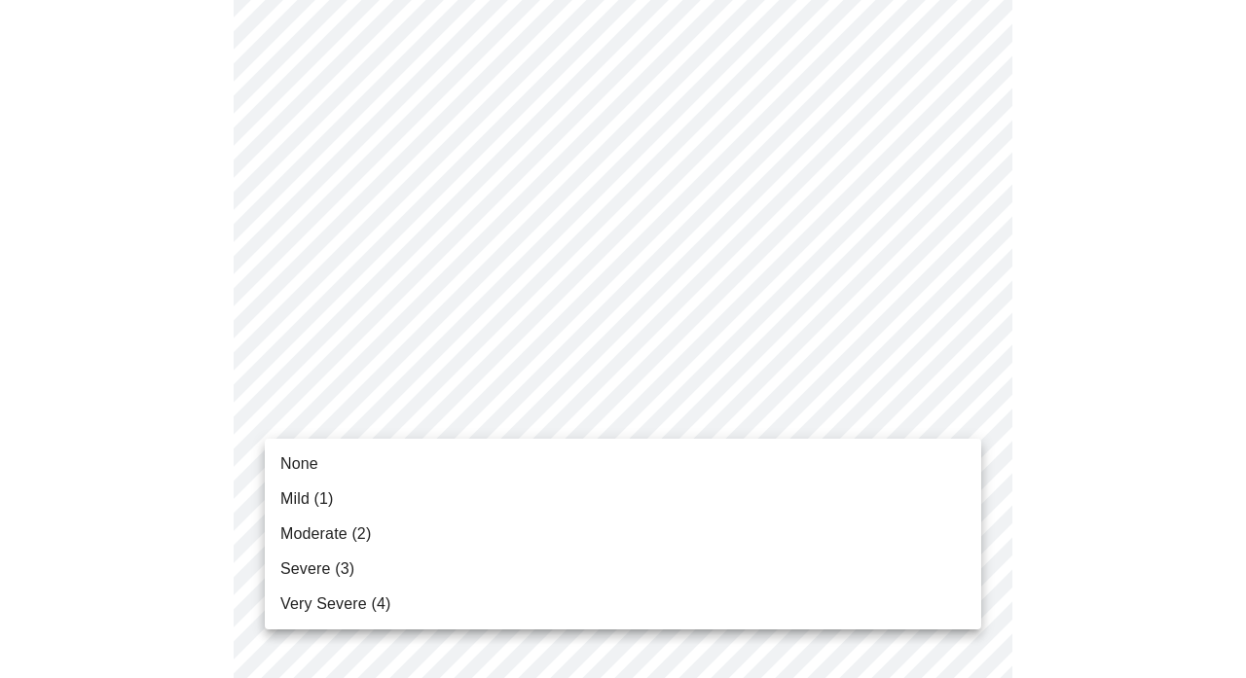
click at [539, 563] on li "Severe (3)" at bounding box center [623, 569] width 716 height 35
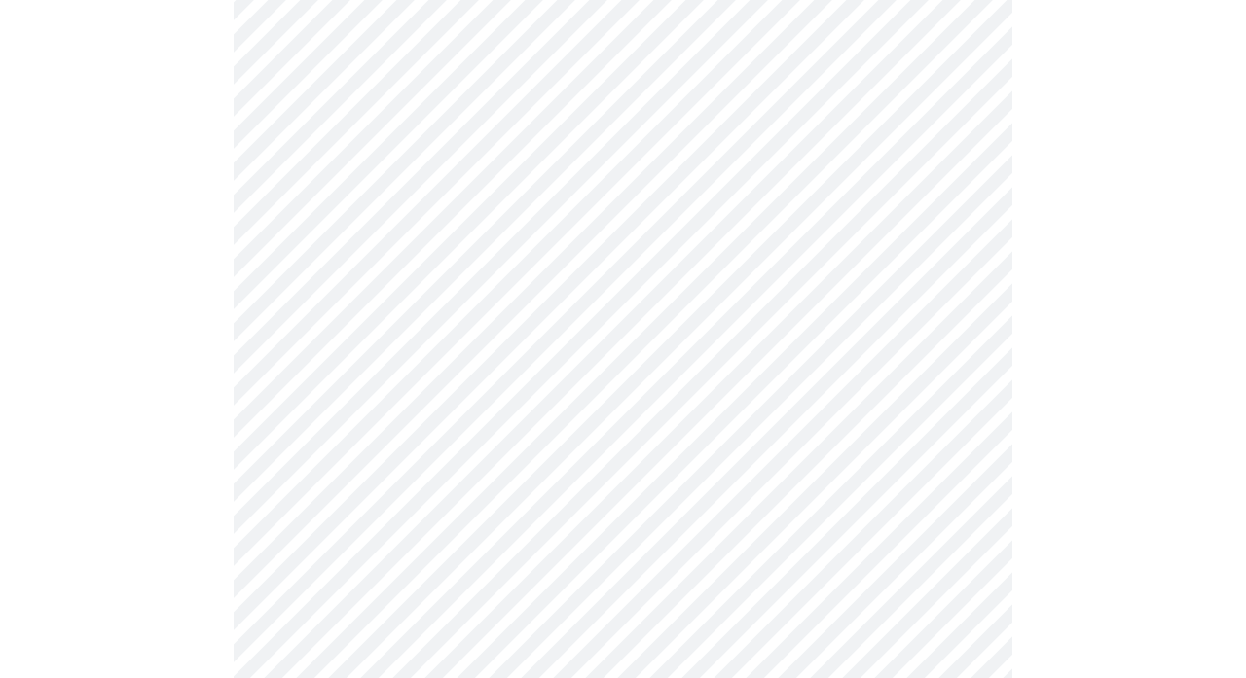
scroll to position [700, 0]
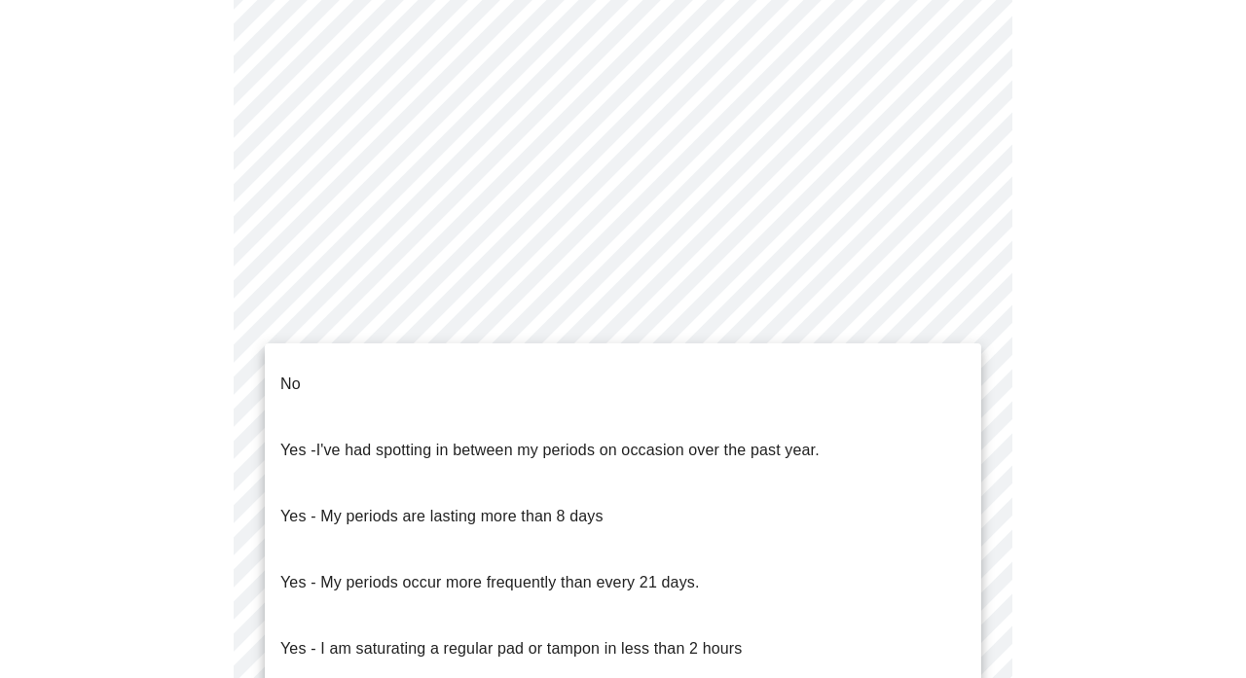
click at [456, 405] on body "MyMenopauseRx Appointments Messaging Labs Uploads Medications Community Refer a…" at bounding box center [623, 240] width 1230 height 1865
click at [495, 374] on li "No" at bounding box center [623, 384] width 716 height 66
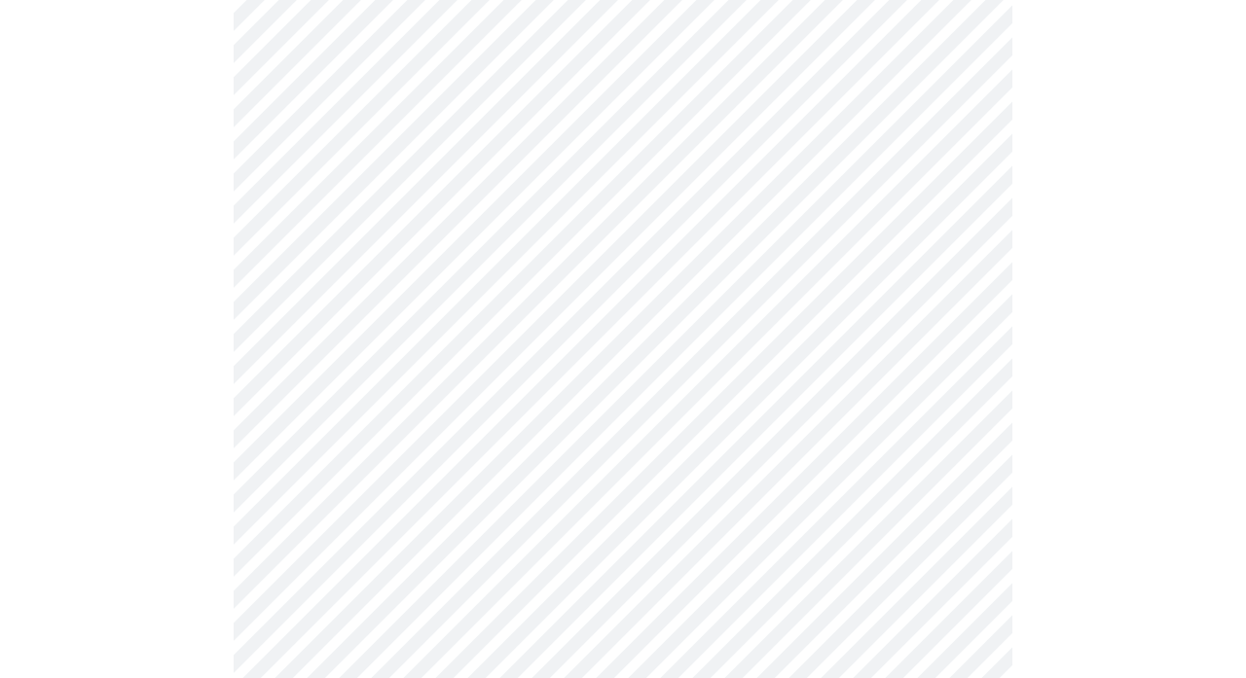
scroll to position [874, 0]
click at [591, 358] on body "MyMenopauseRx Appointments Messaging Labs Uploads Medications Community Refer a…" at bounding box center [623, 61] width 1230 height 1854
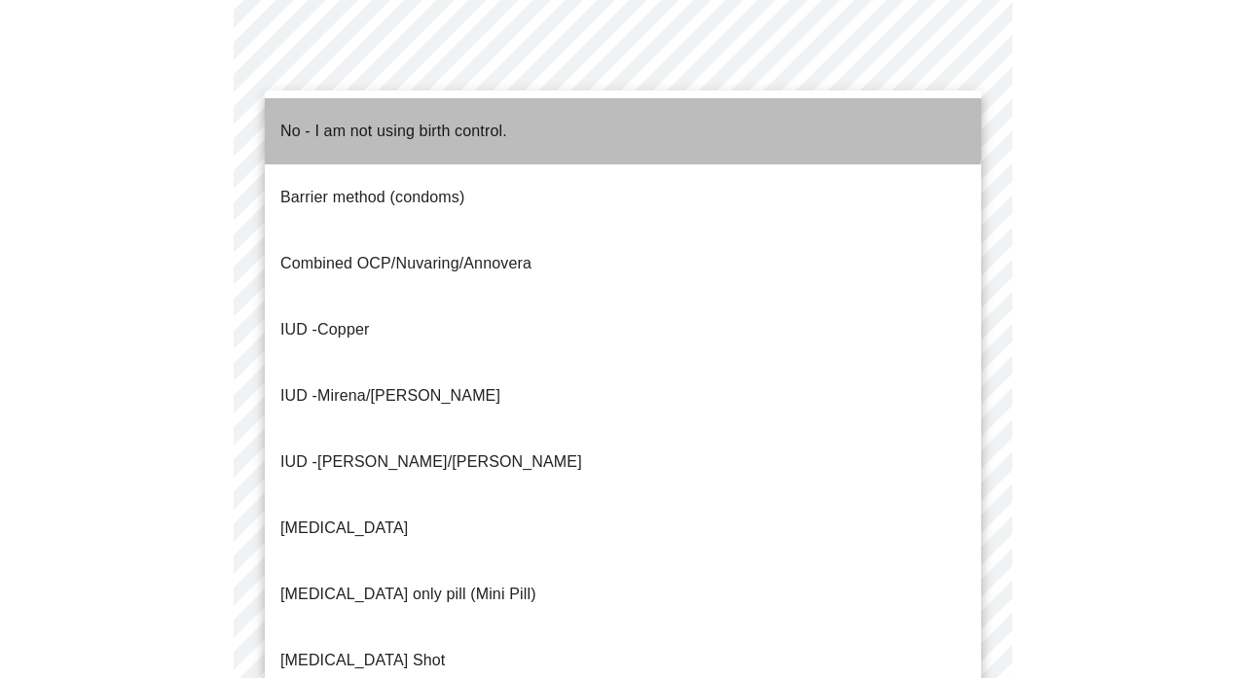
click at [528, 117] on li "No - I am not using birth control." at bounding box center [623, 131] width 716 height 66
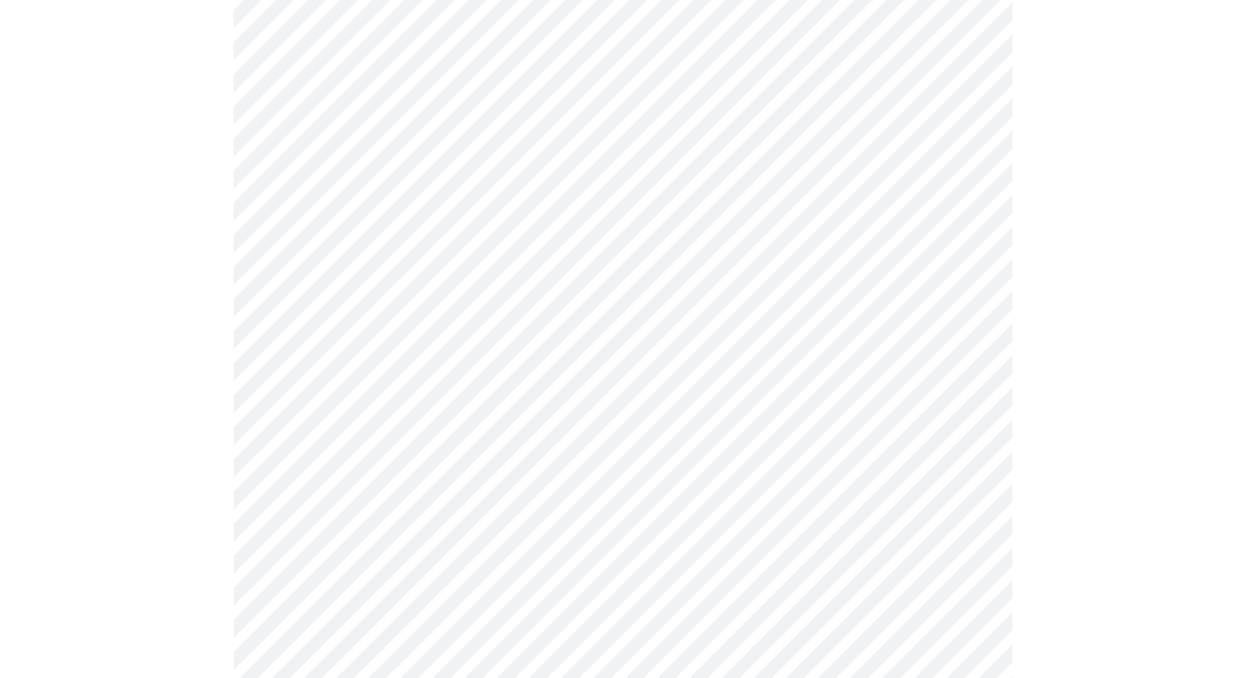
click at [598, 516] on body "MyMenopauseRx Appointments Messaging Labs Uploads Medications Community Refer a…" at bounding box center [623, 55] width 1230 height 1843
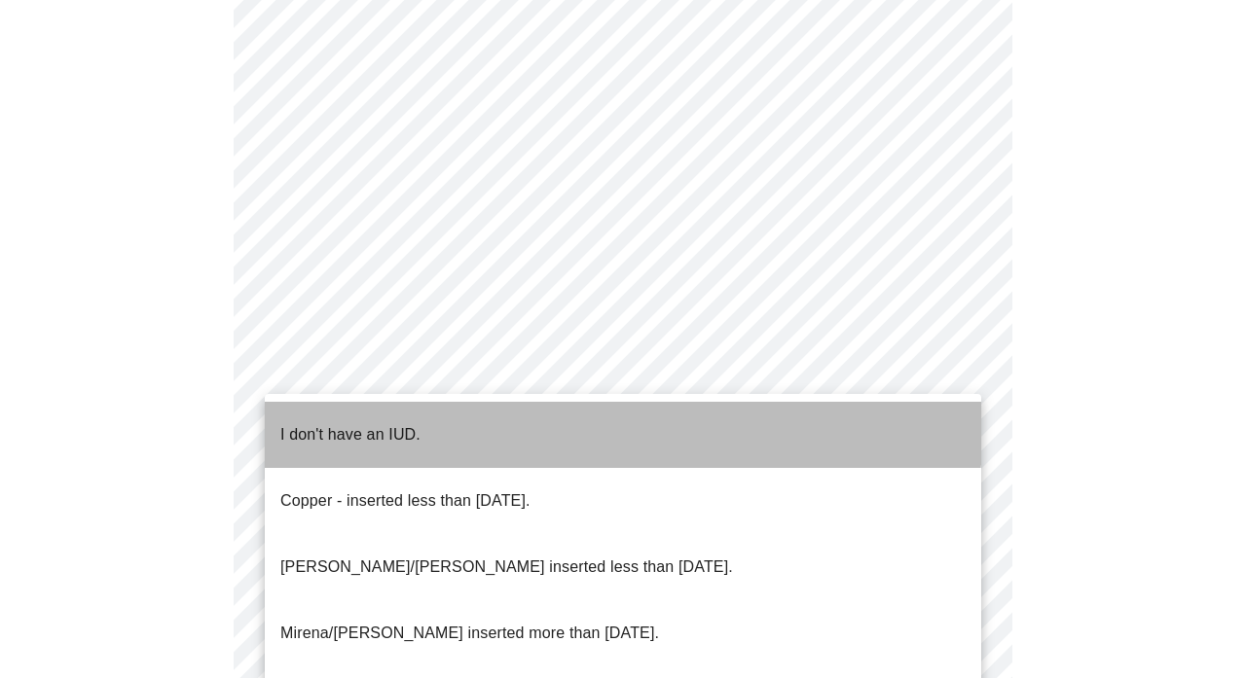
click at [583, 425] on li "I don't have an IUD." at bounding box center [623, 435] width 716 height 66
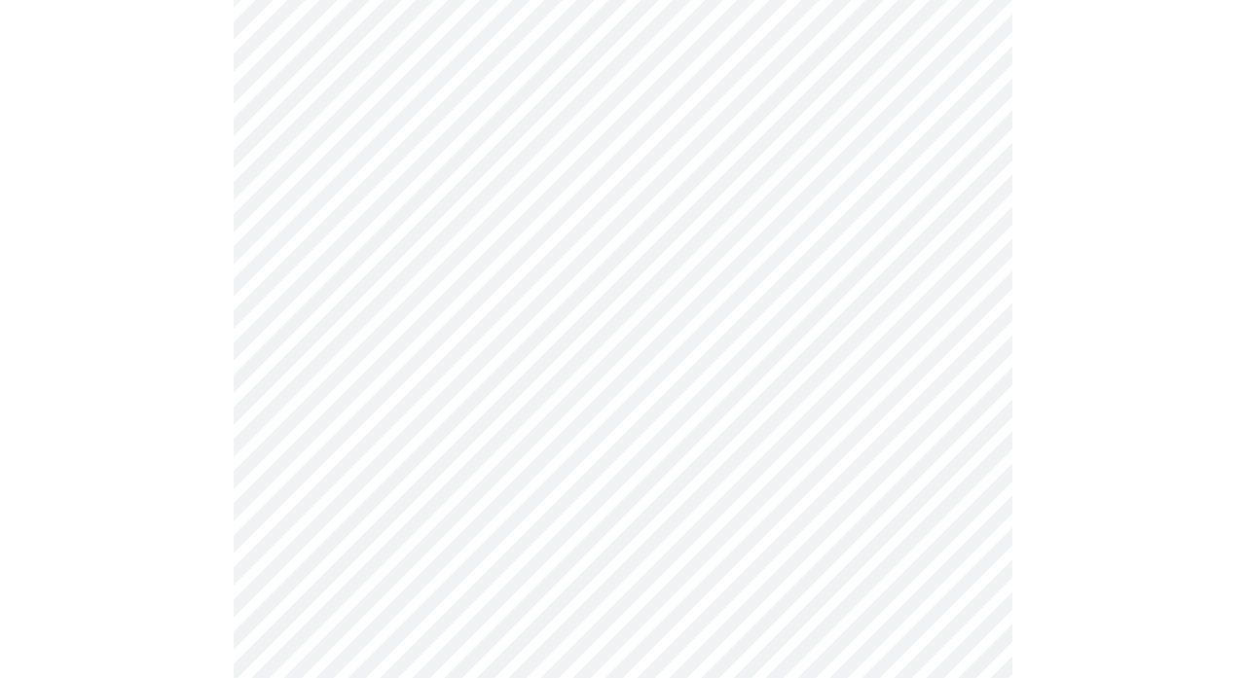
scroll to position [1062, 0]
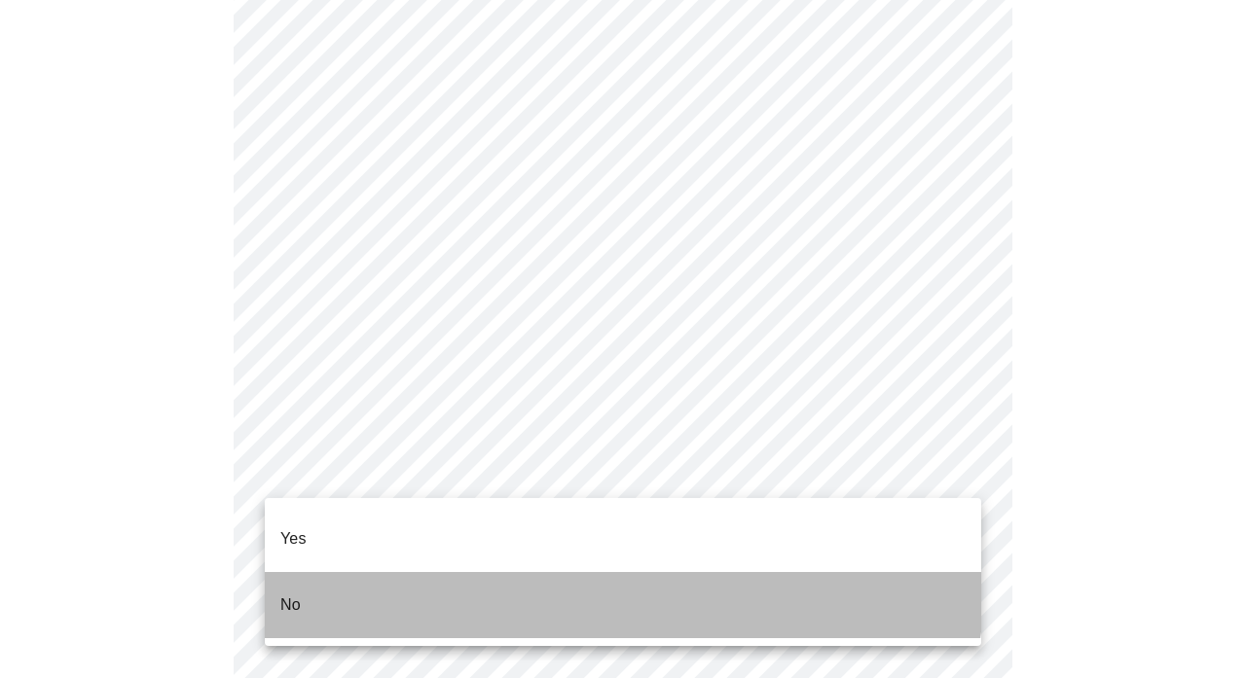
click at [521, 572] on li "No" at bounding box center [623, 605] width 716 height 66
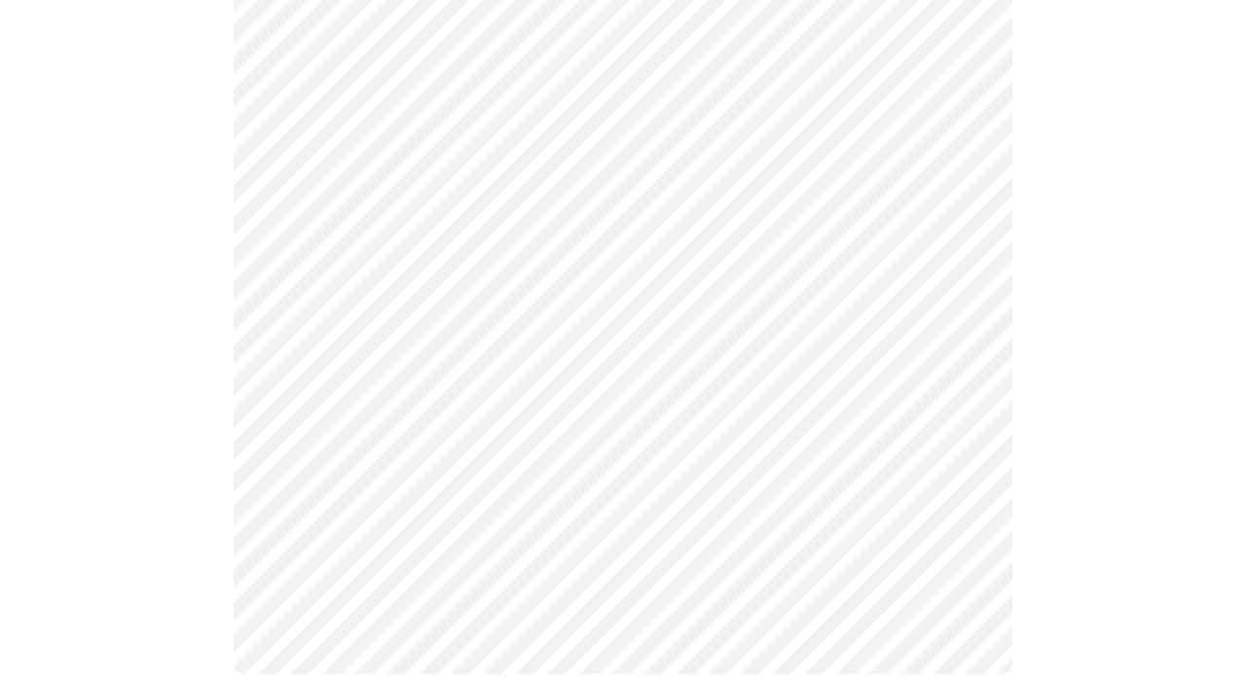
scroll to position [0, 0]
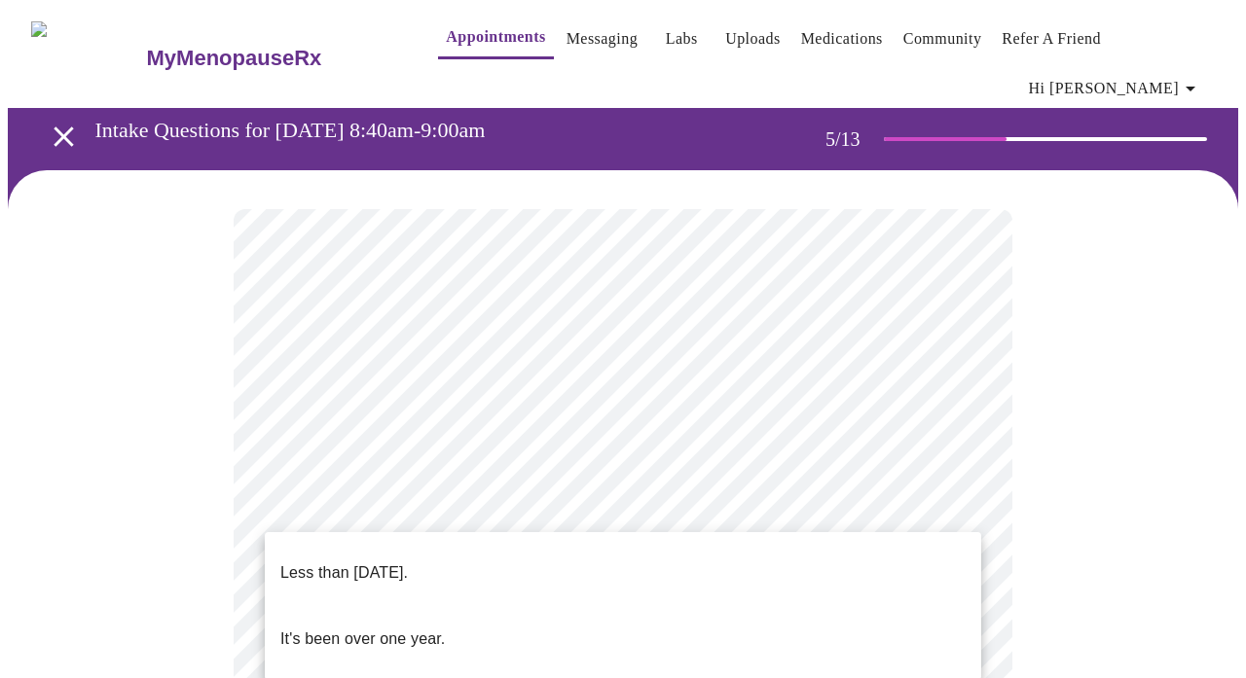
click at [668, 545] on li "Less than [DATE]." at bounding box center [623, 573] width 716 height 66
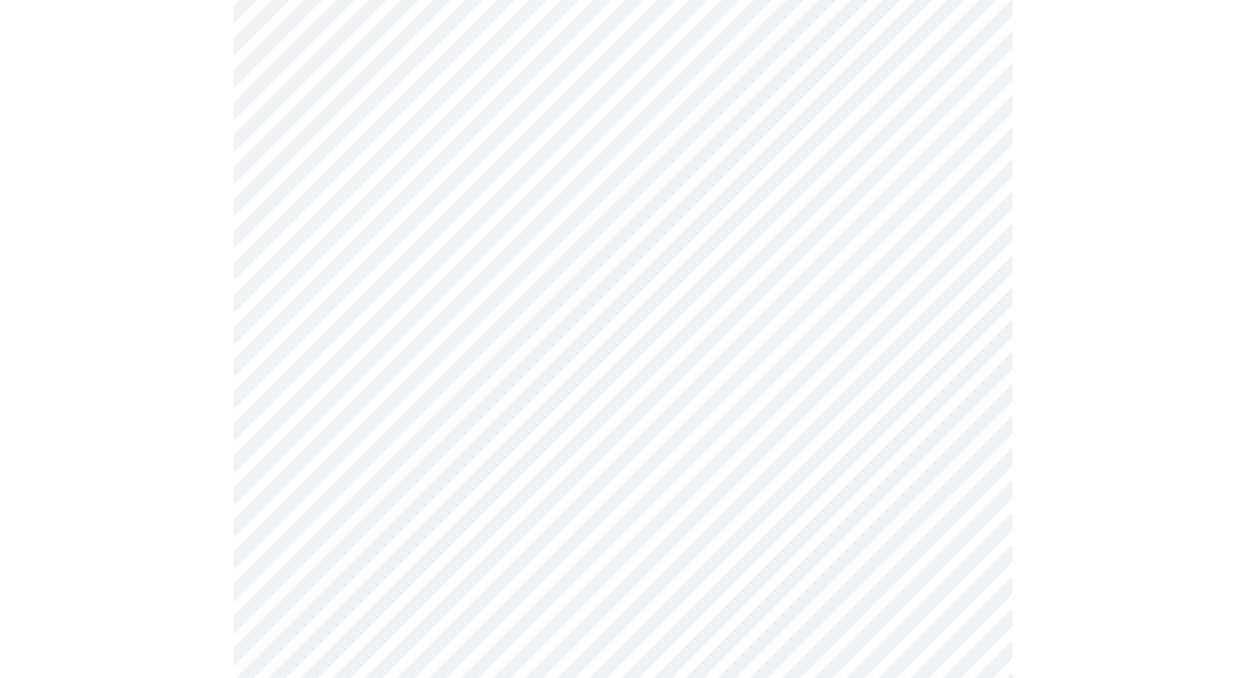
scroll to position [399, 0]
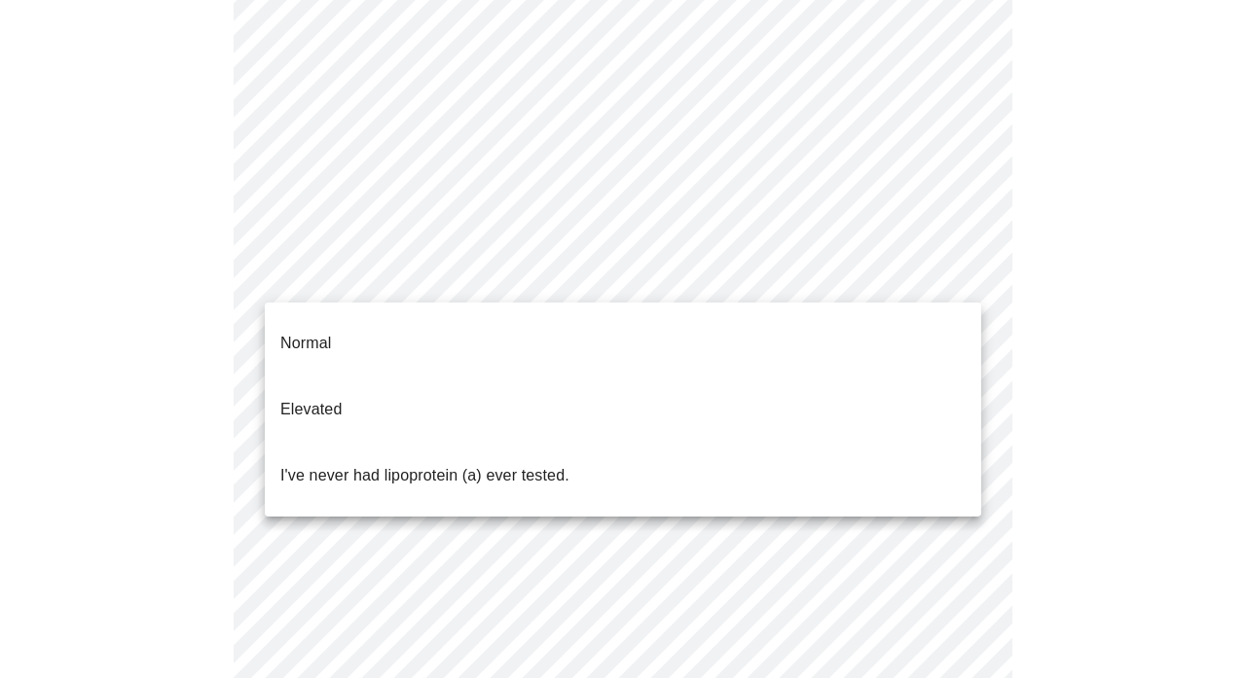
click at [474, 275] on body "MyMenopauseRx Appointments Messaging Labs Uploads Medications Community Refer a…" at bounding box center [623, 383] width 1230 height 1548
click at [473, 464] on p "I've never had lipoprotein (a) ever tested." at bounding box center [424, 475] width 289 height 23
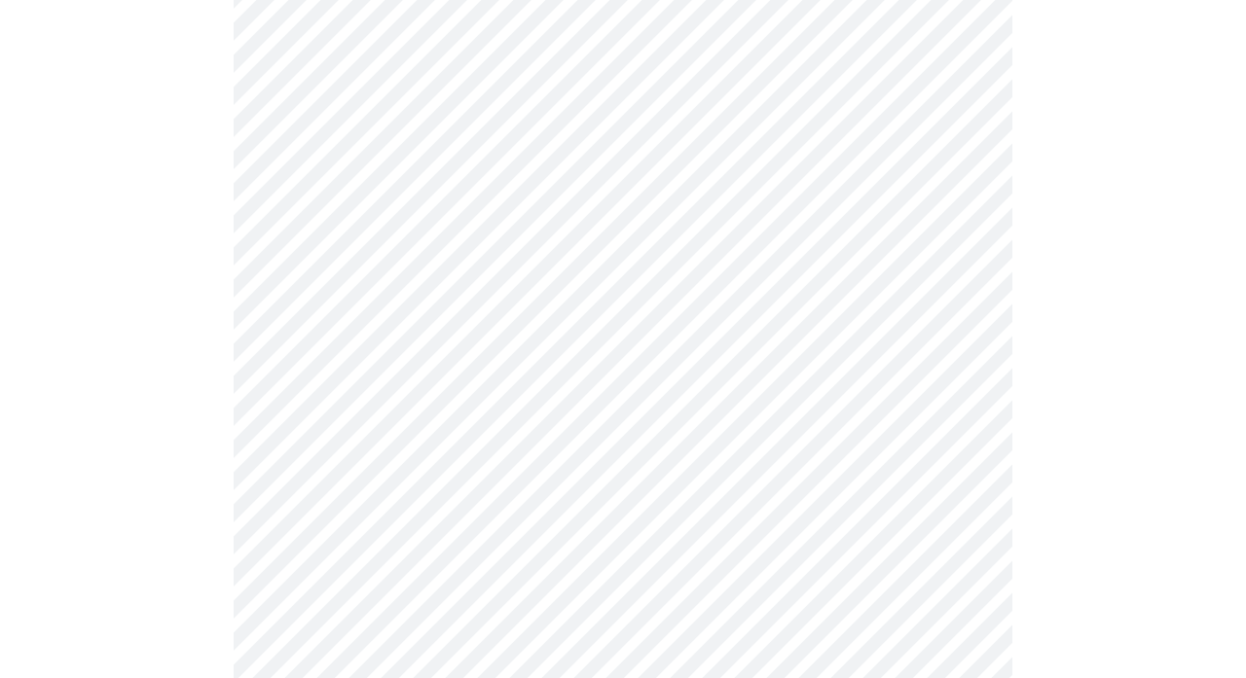
scroll to position [0, 0]
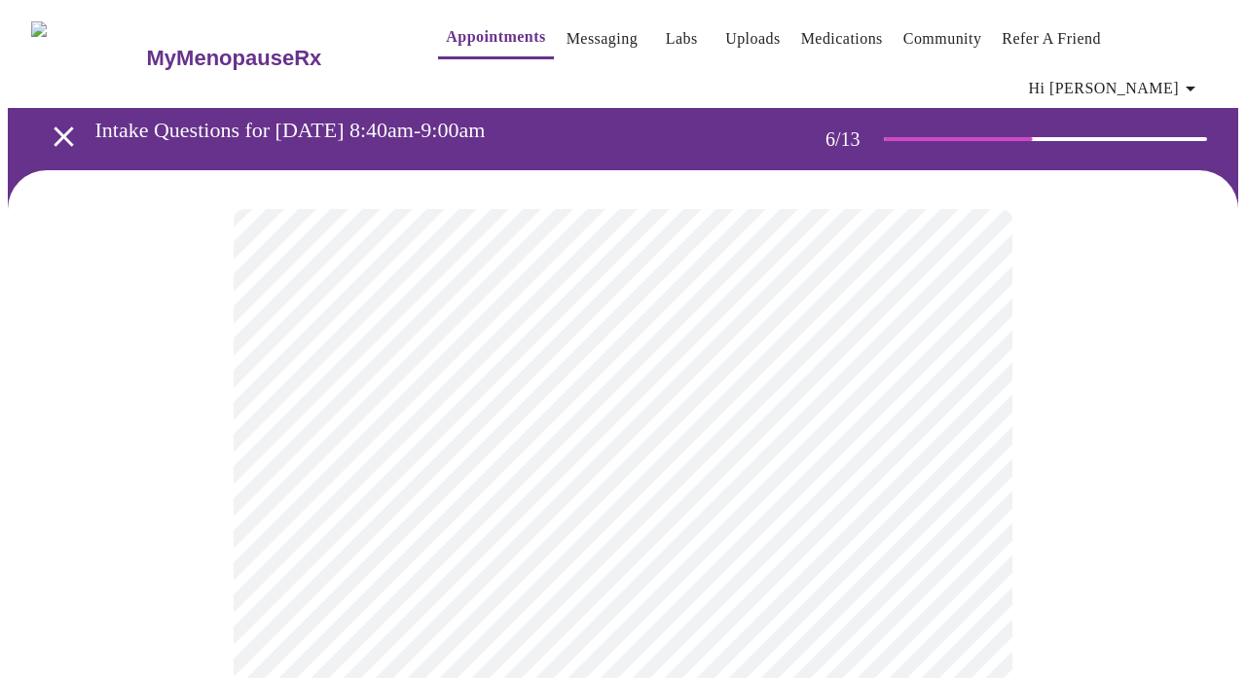
click at [515, 561] on body "MyMenopauseRx Appointments Messaging Labs Uploads Medications Community Refer a…" at bounding box center [623, 540] width 1230 height 1065
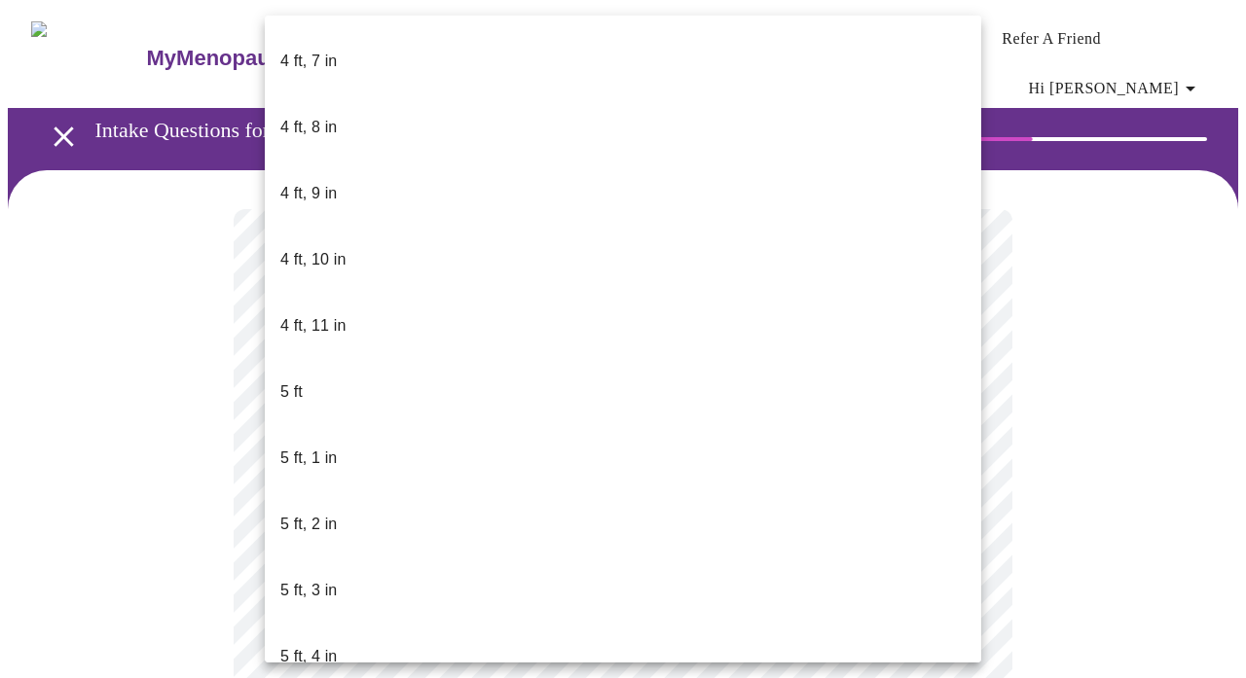
scroll to position [1260, 0]
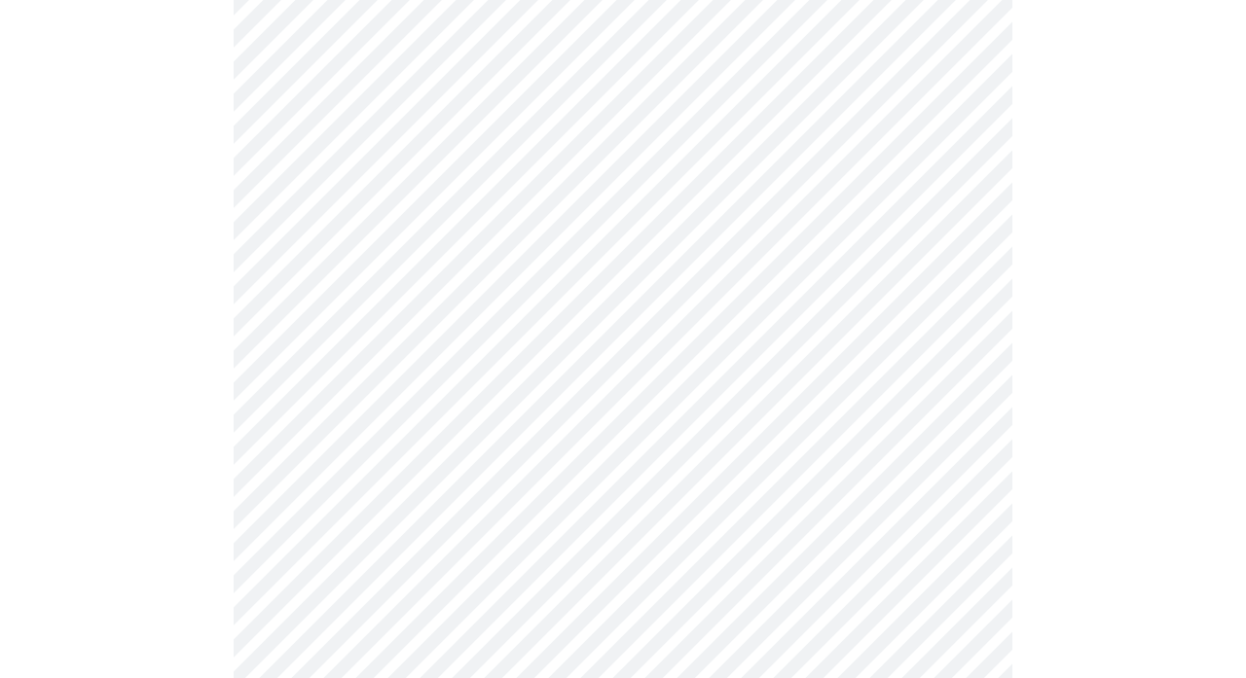
scroll to position [5033, 0]
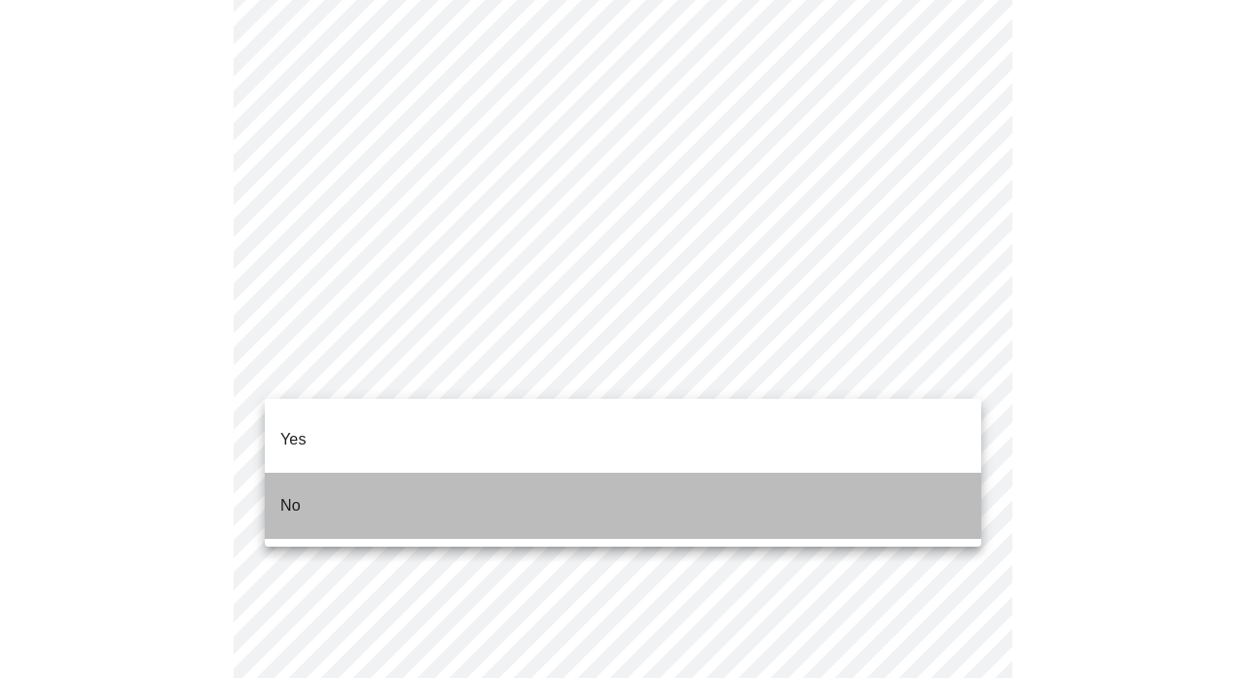
click at [484, 473] on li "No" at bounding box center [623, 506] width 716 height 66
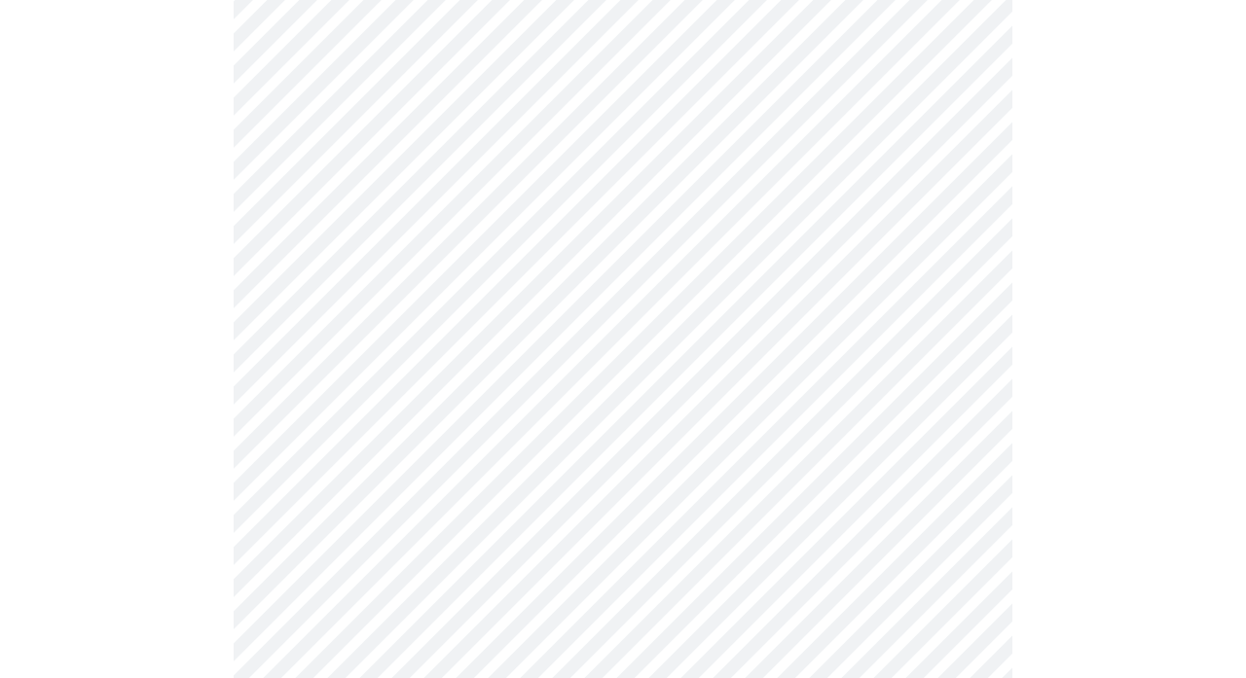
scroll to position [1199, 0]
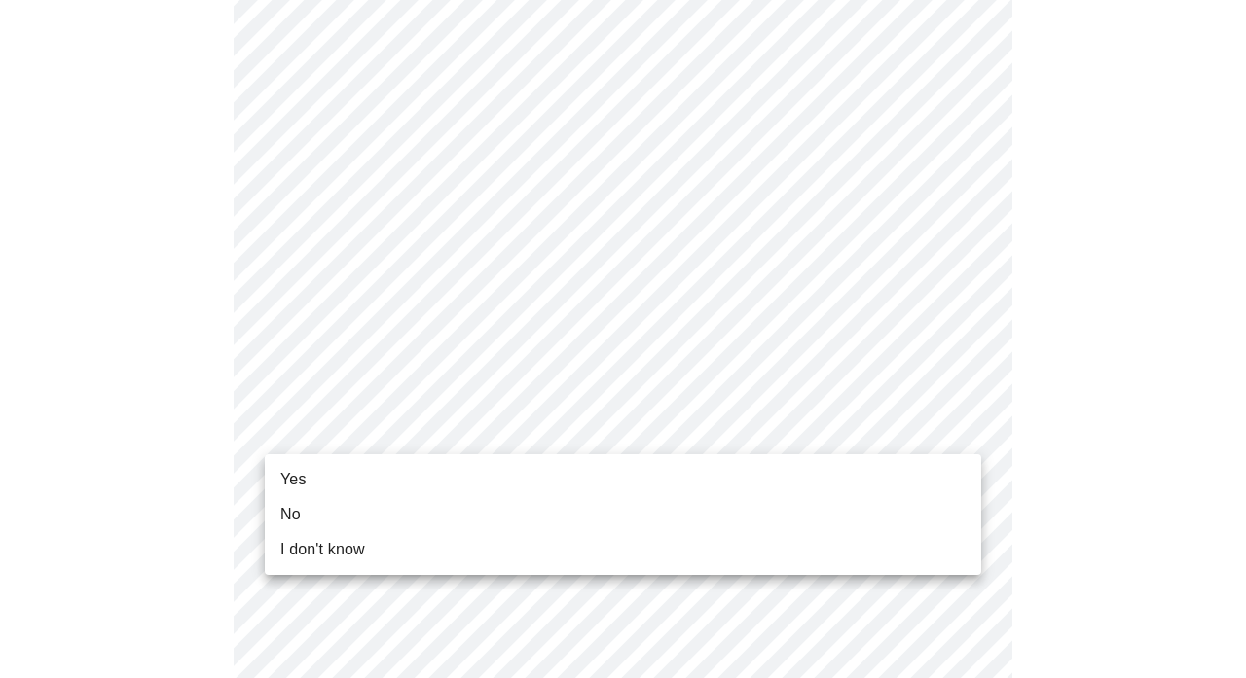
click at [362, 480] on li "Yes" at bounding box center [623, 479] width 716 height 35
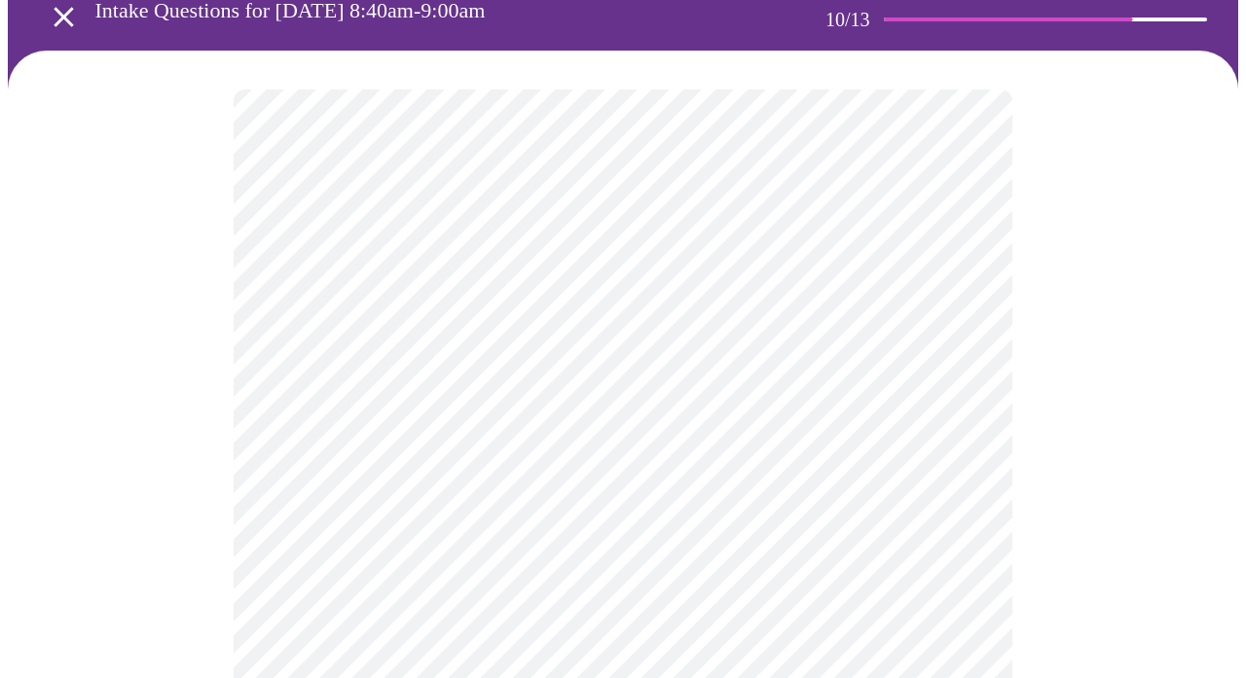
scroll to position [179, 0]
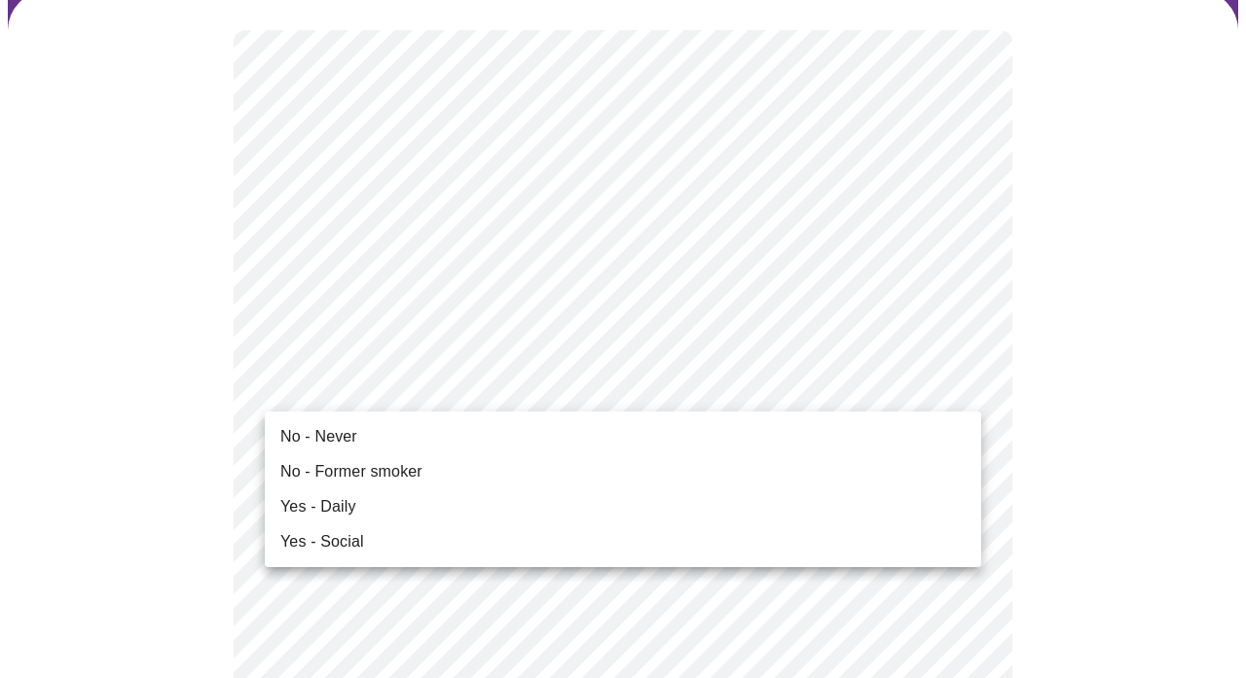
click at [519, 434] on li "No - Never" at bounding box center [623, 436] width 716 height 35
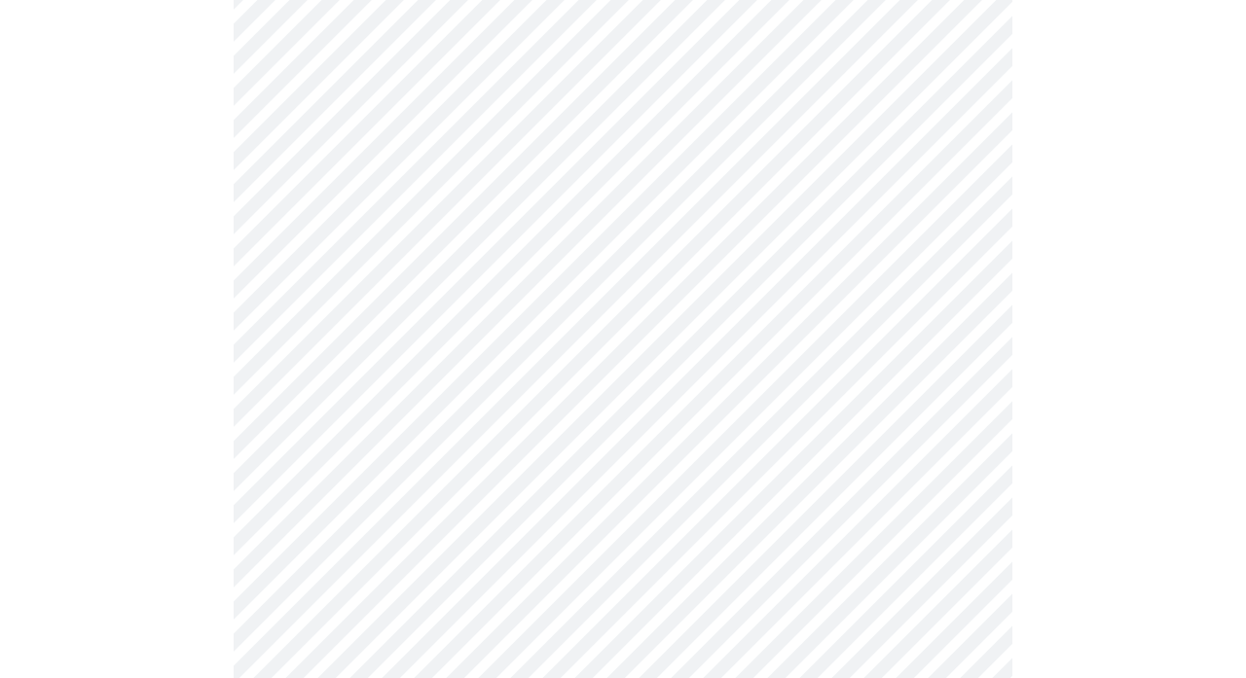
scroll to position [1700, 0]
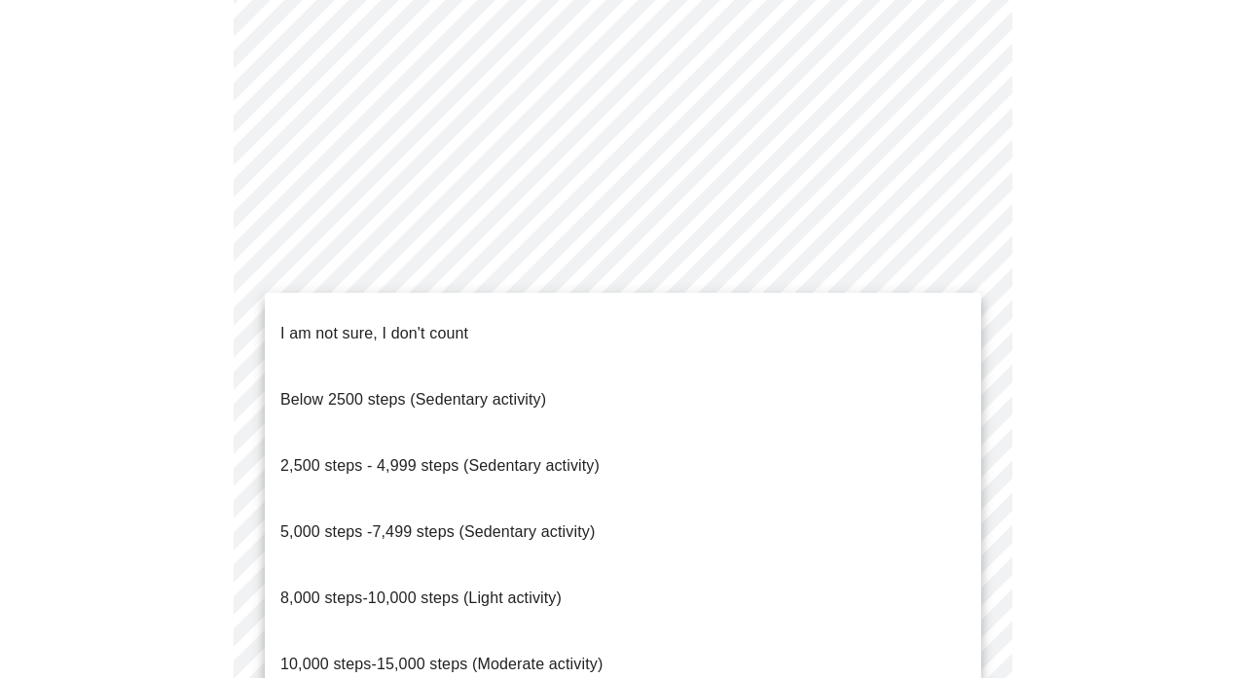
click at [498, 653] on p "10,000 steps-15,000 steps (Moderate activity)" at bounding box center [441, 664] width 322 height 23
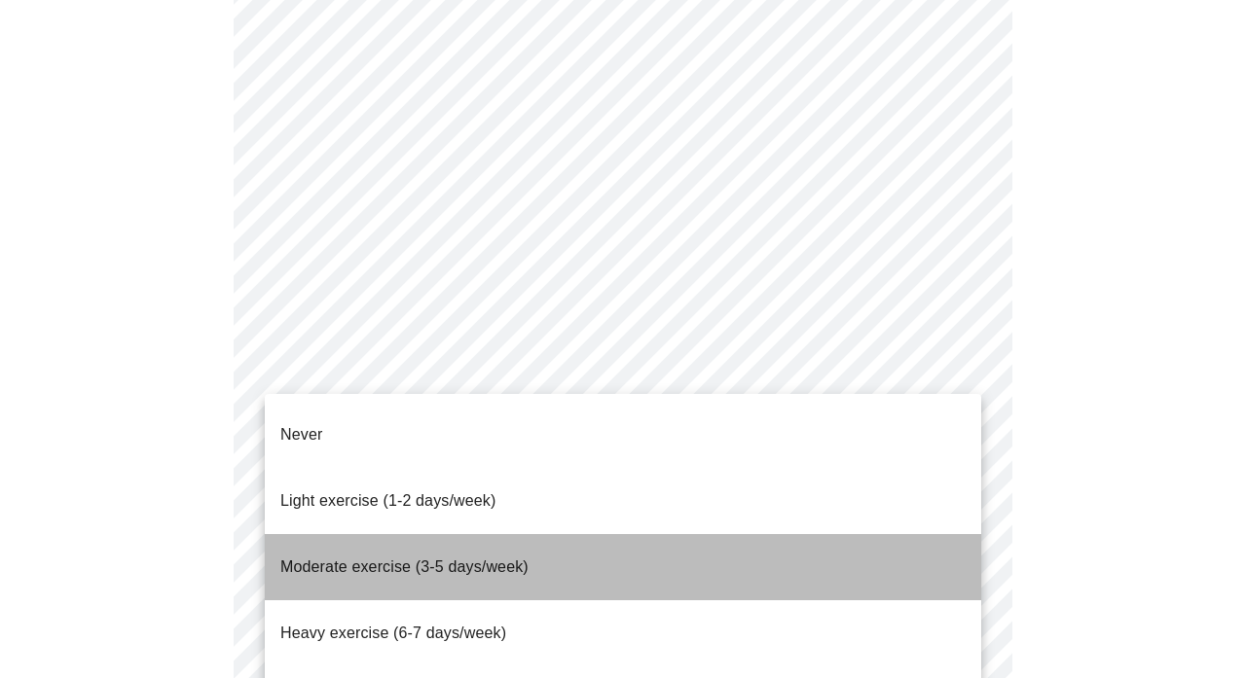
click at [512, 559] on span "Moderate exercise (3-5 days/week)" at bounding box center [404, 567] width 248 height 17
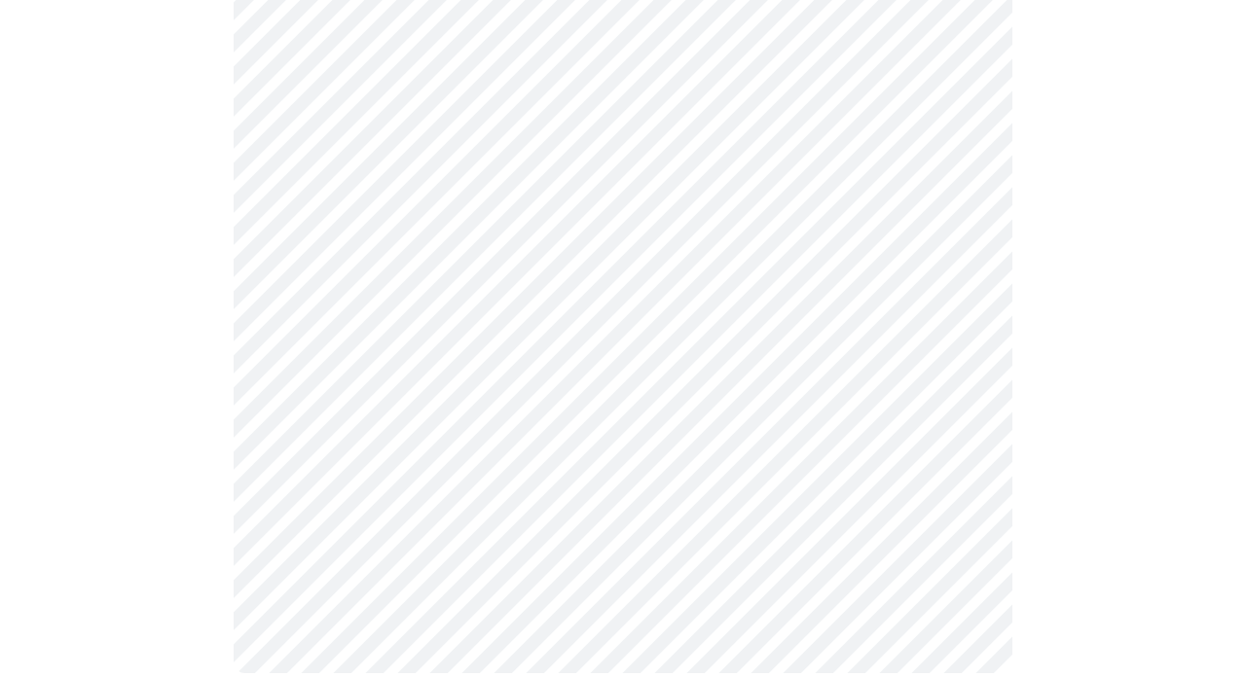
scroll to position [1844, 0]
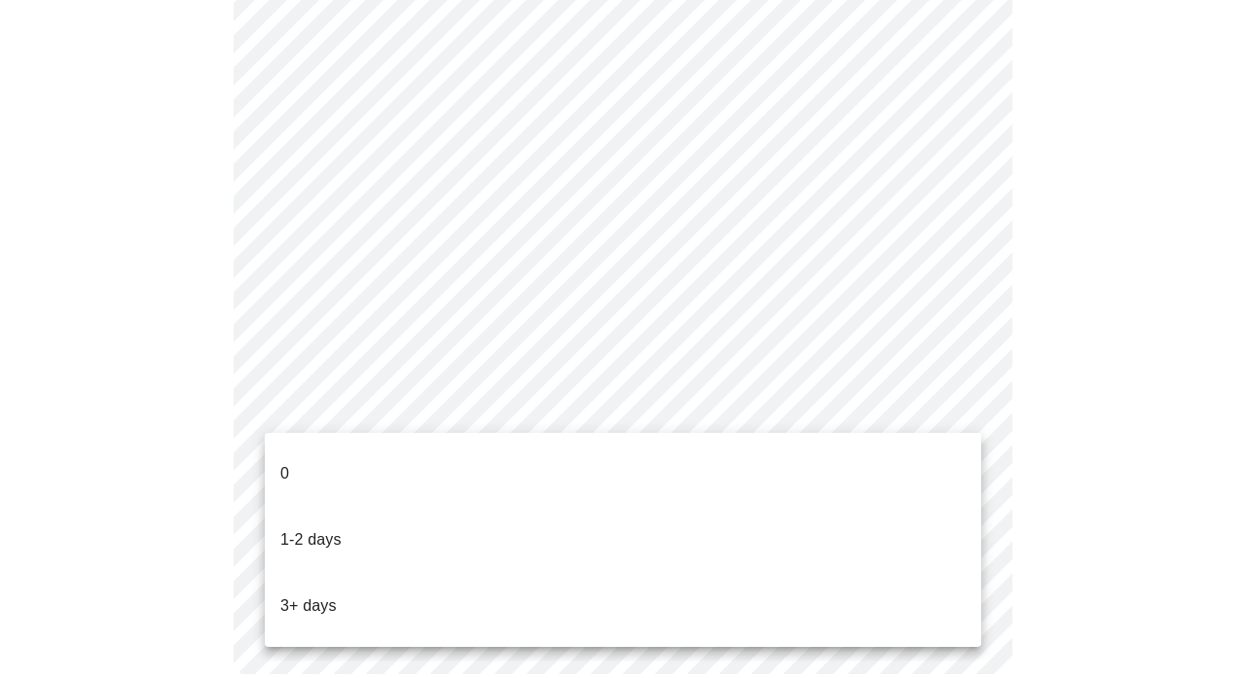
click at [488, 573] on li "3+ days" at bounding box center [623, 606] width 716 height 66
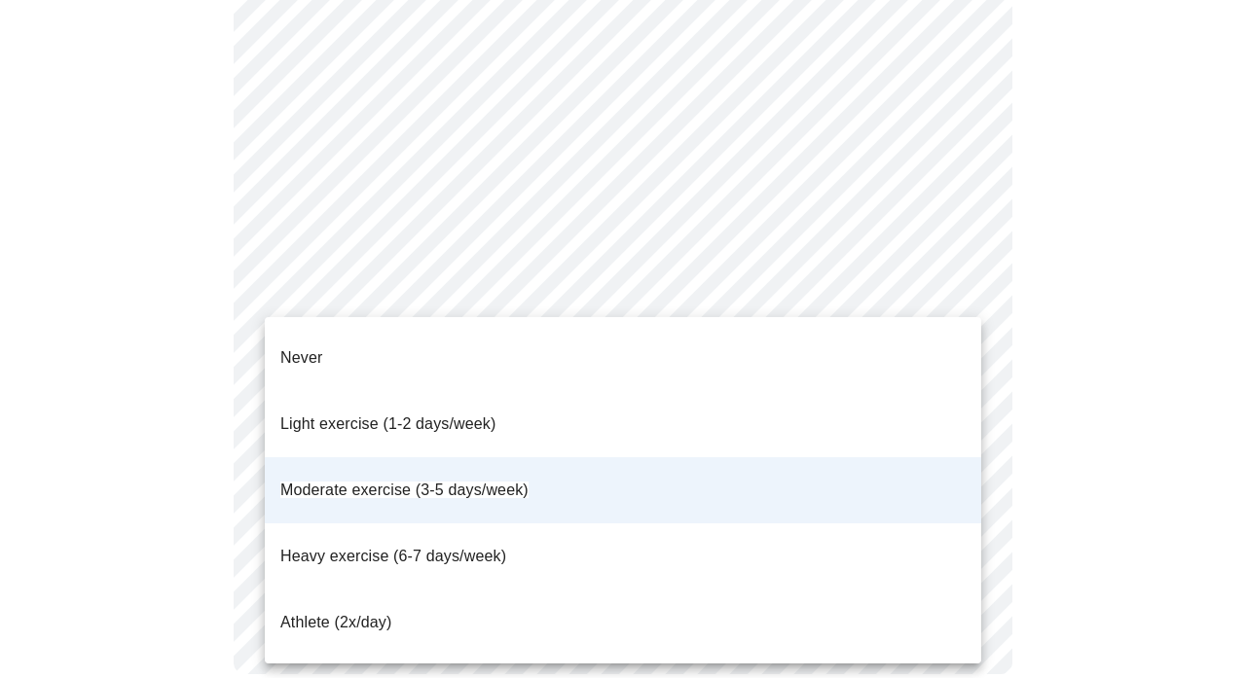
click at [1106, 415] on div at bounding box center [623, 339] width 1246 height 678
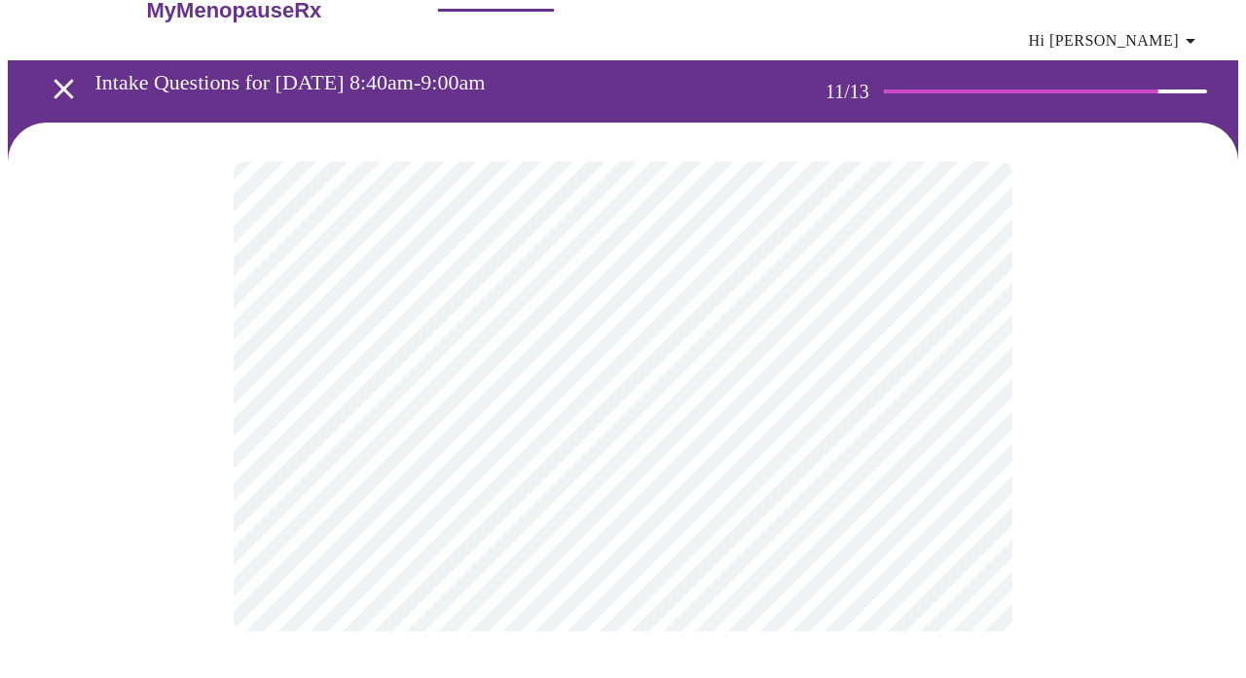
scroll to position [0, 0]
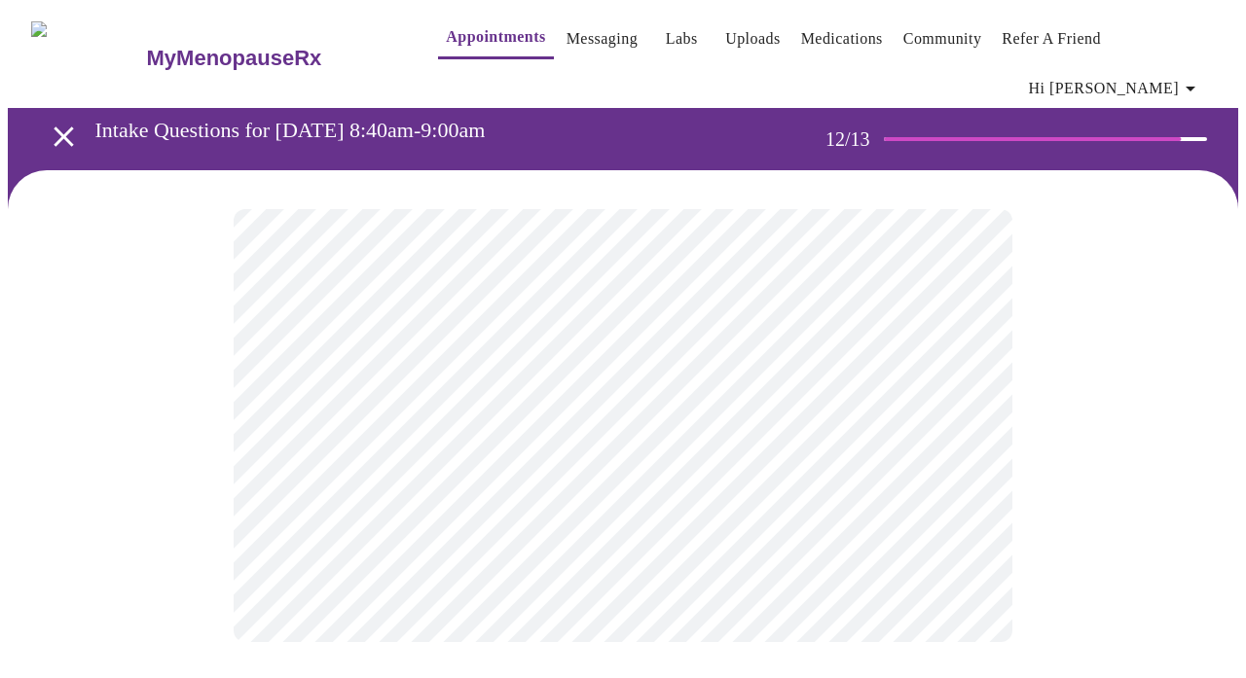
click at [770, 401] on body "MyMenopauseRx Appointments Messaging Labs Uploads Medications Community Refer a…" at bounding box center [623, 344] width 1230 height 673
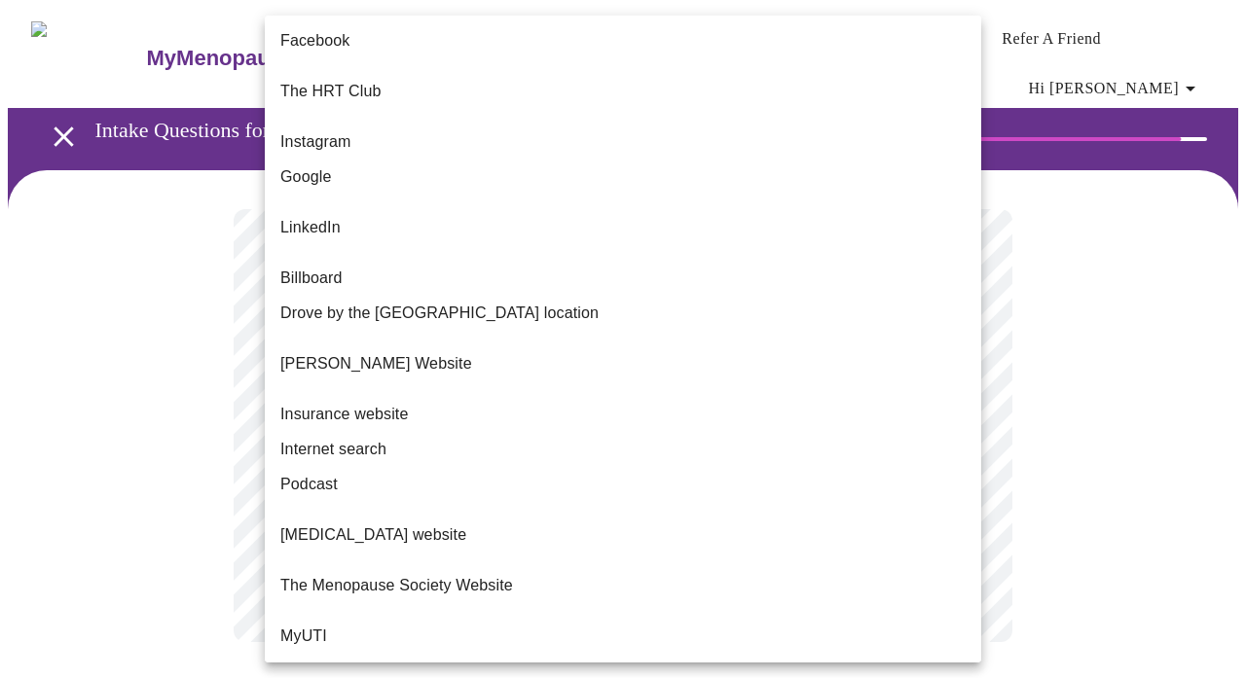
click at [754, 568] on li "The Menopause Society Website" at bounding box center [623, 585] width 716 height 35
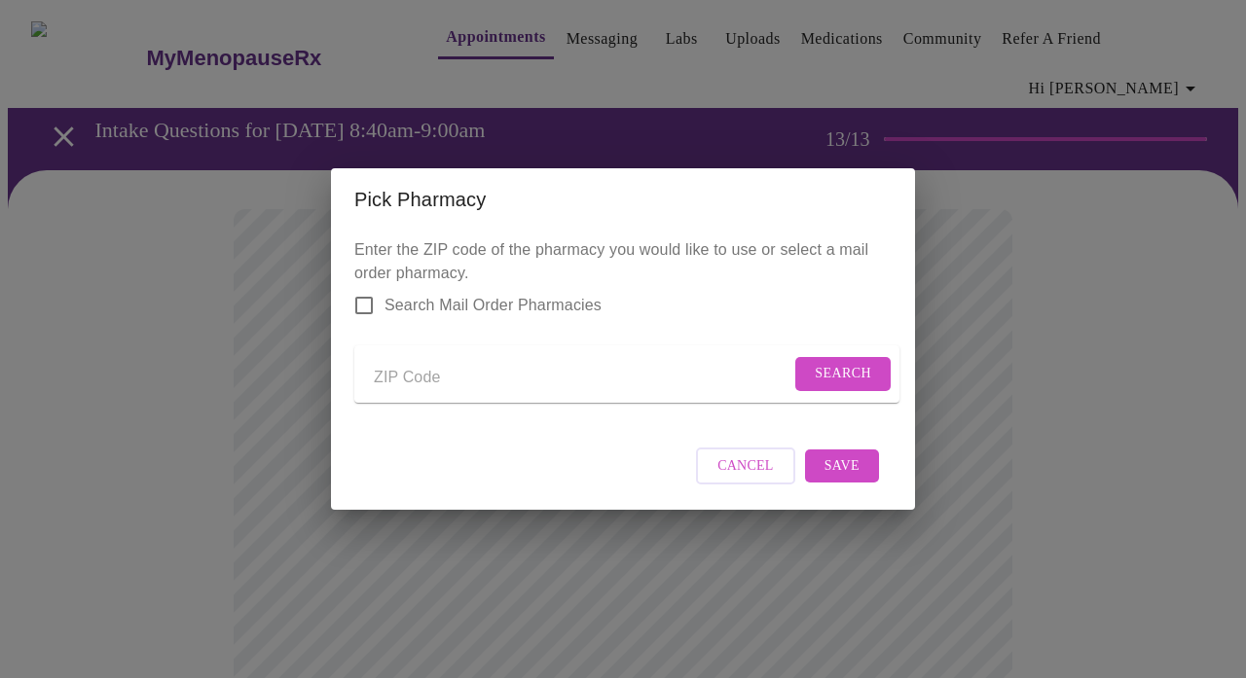
click at [543, 374] on input "Send a message to your care team" at bounding box center [582, 377] width 417 height 31
type input "60123"
click at [808, 373] on button "Search" at bounding box center [842, 374] width 95 height 34
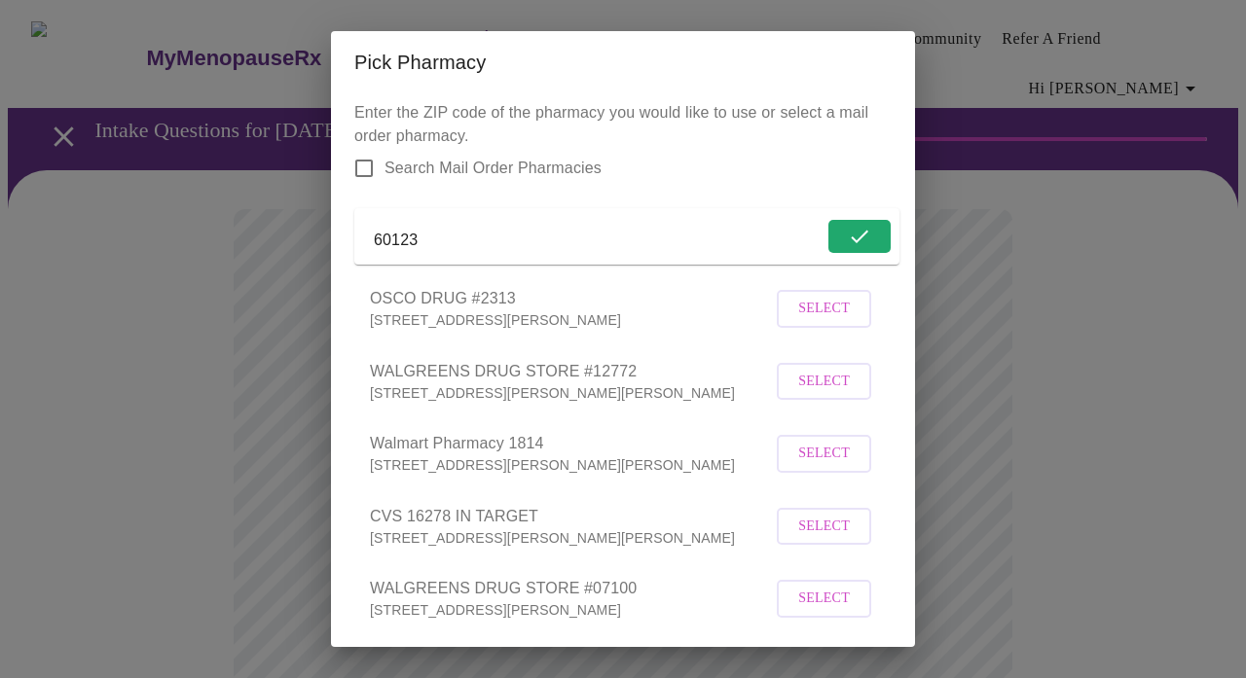
click at [853, 401] on button "Select" at bounding box center [824, 382] width 94 height 38
click at [557, 382] on span "WALGREENS DRUG STORE #12772" at bounding box center [563, 370] width 386 height 23
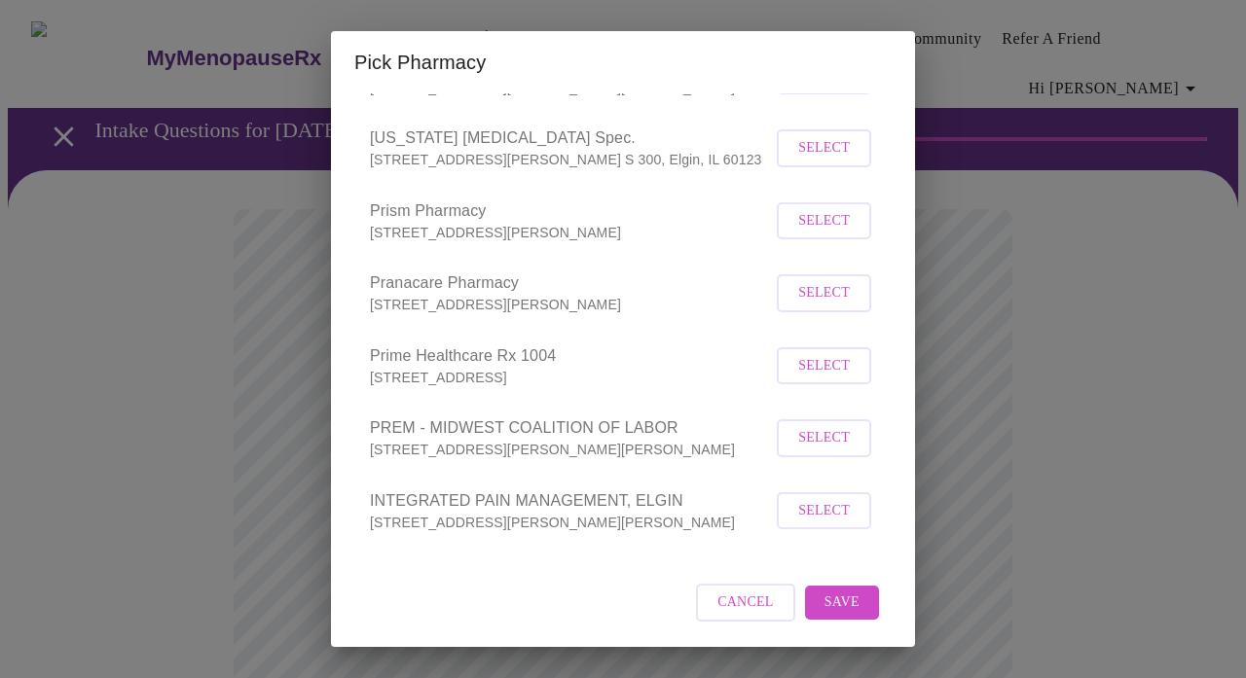
scroll to position [758, 0]
click at [837, 593] on span "Save" at bounding box center [841, 603] width 35 height 24
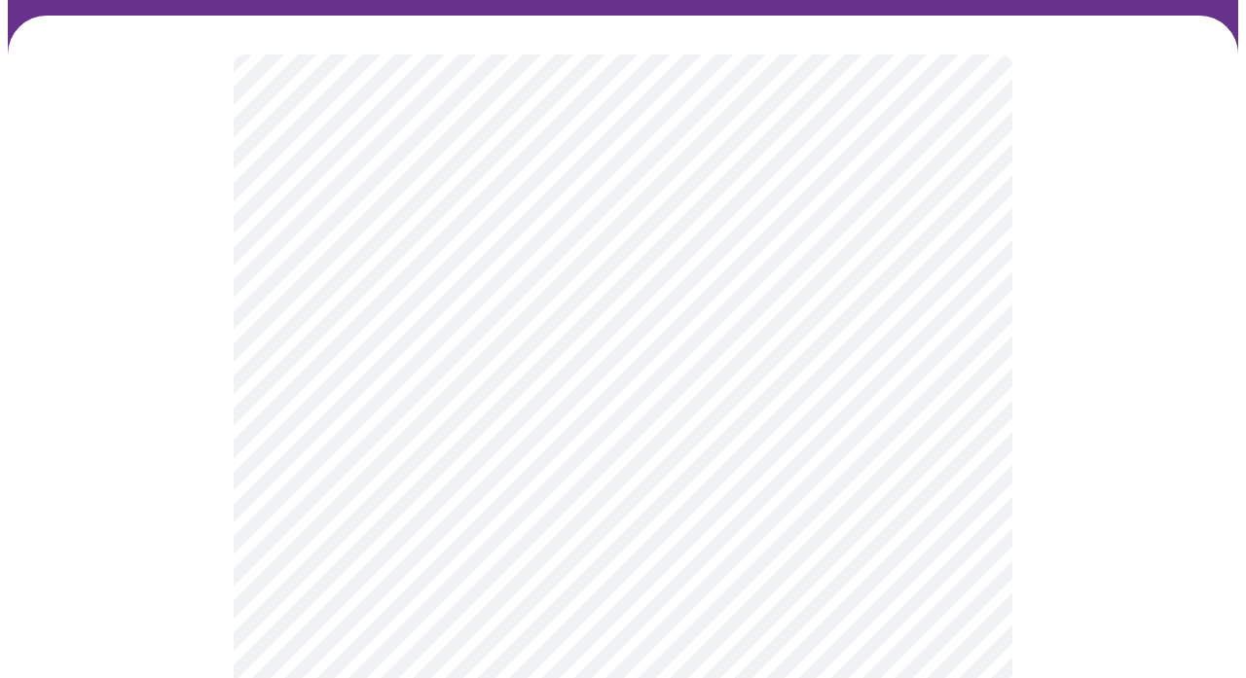
scroll to position [149, 0]
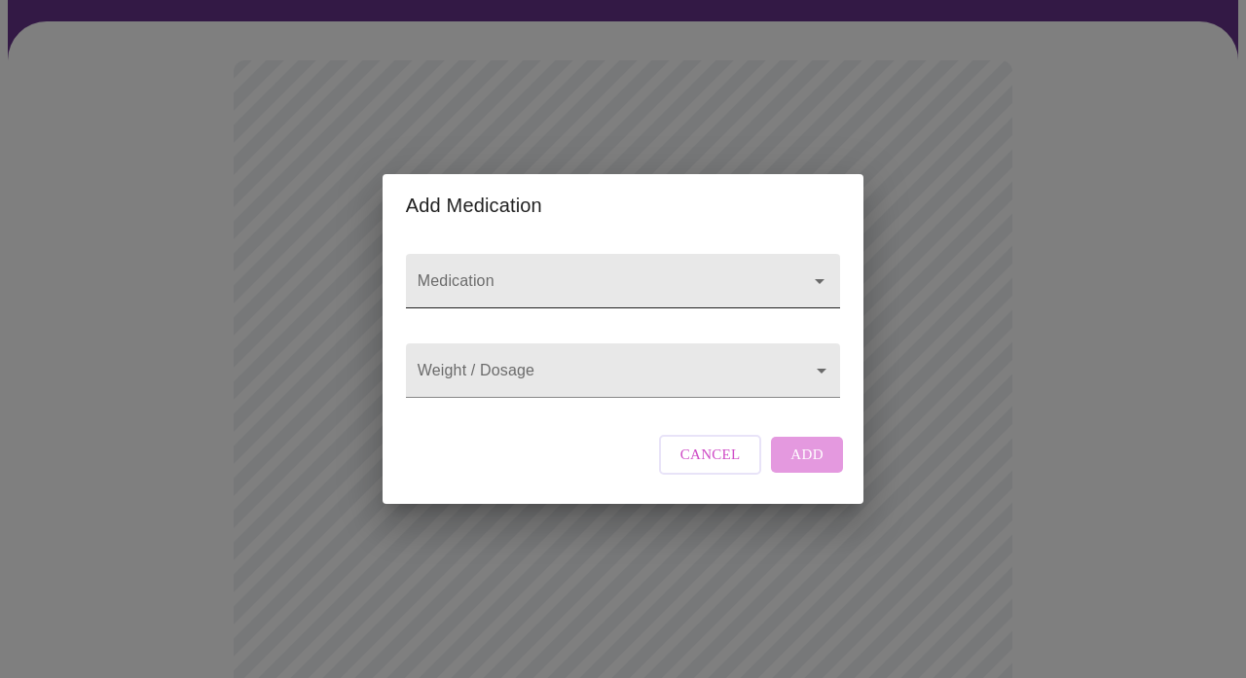
click at [643, 279] on input "Medication" at bounding box center [595, 291] width 363 height 36
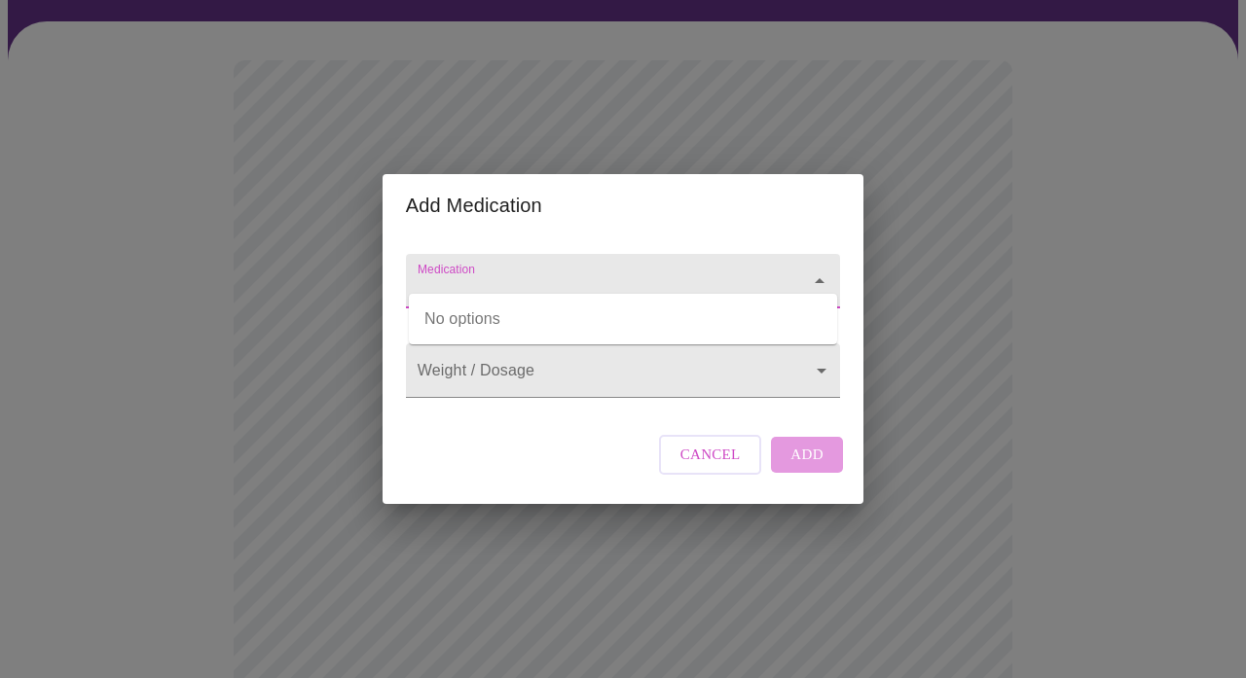
type input "p"
type input "[MEDICAL_DATA]"
click at [675, 372] on body "MyMenopauseRx Appointments Messaging Labs Uploads Medications Community Refer a…" at bounding box center [623, 601] width 1230 height 1485
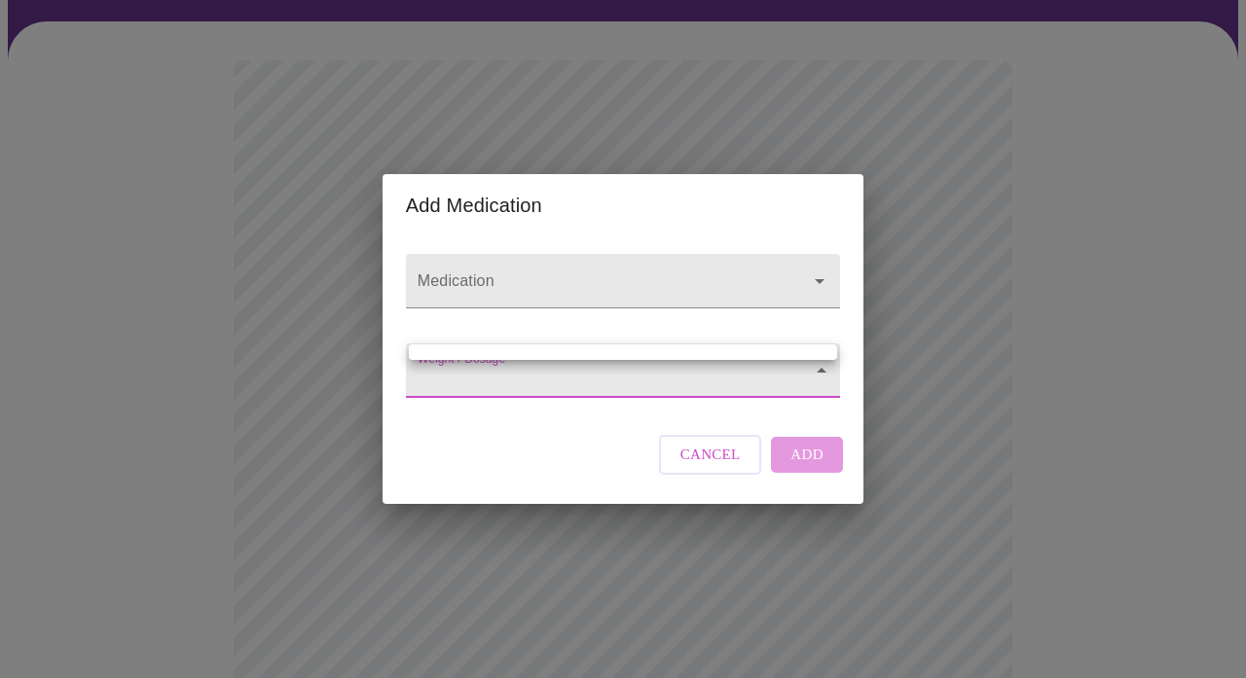
click at [671, 272] on div at bounding box center [623, 339] width 1246 height 678
click at [767, 273] on input "Medication" at bounding box center [595, 291] width 363 height 36
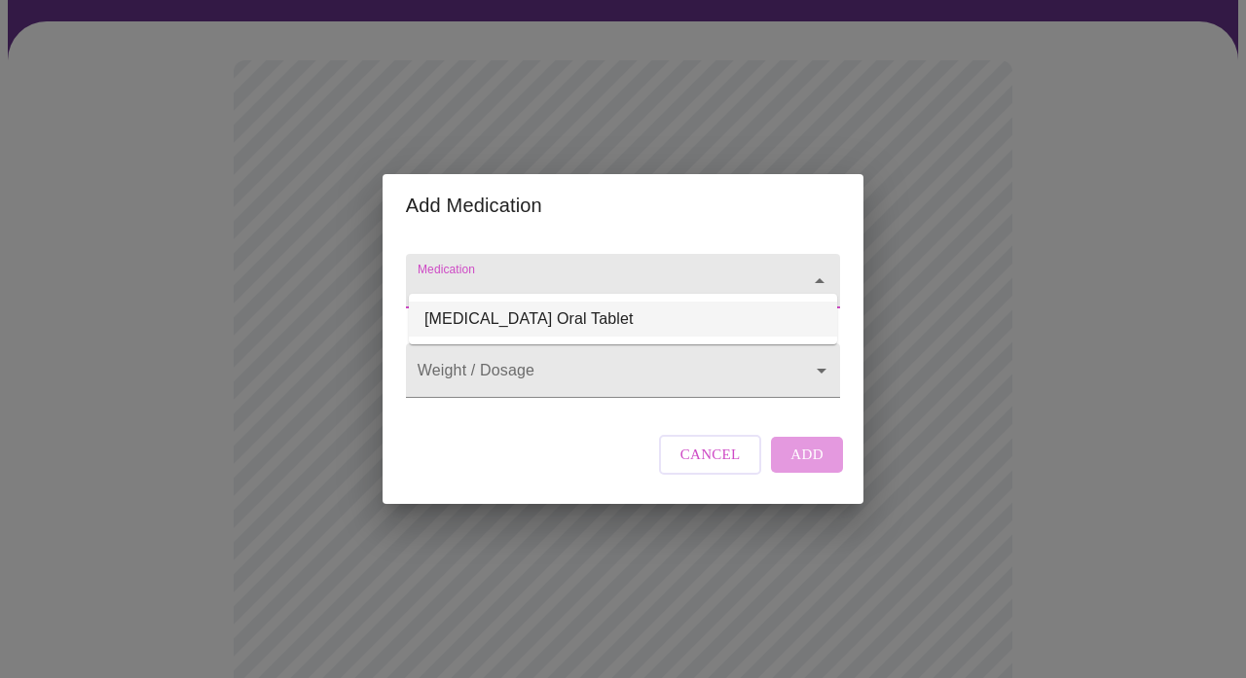
click at [734, 320] on li "[MEDICAL_DATA] Oral Tablet" at bounding box center [623, 319] width 428 height 35
type input "[MEDICAL_DATA] Oral Tablet"
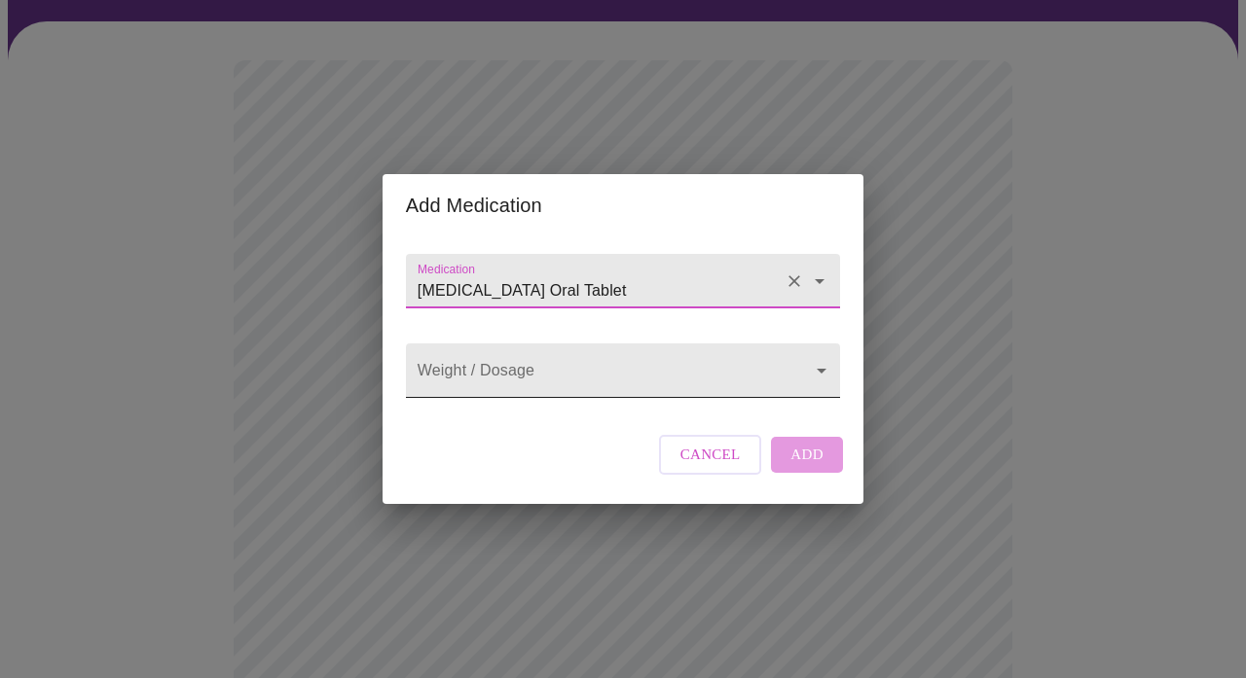
click at [720, 386] on body "MyMenopauseRx Appointments Messaging Labs Uploads Medications Community Refer a…" at bounding box center [623, 601] width 1230 height 1485
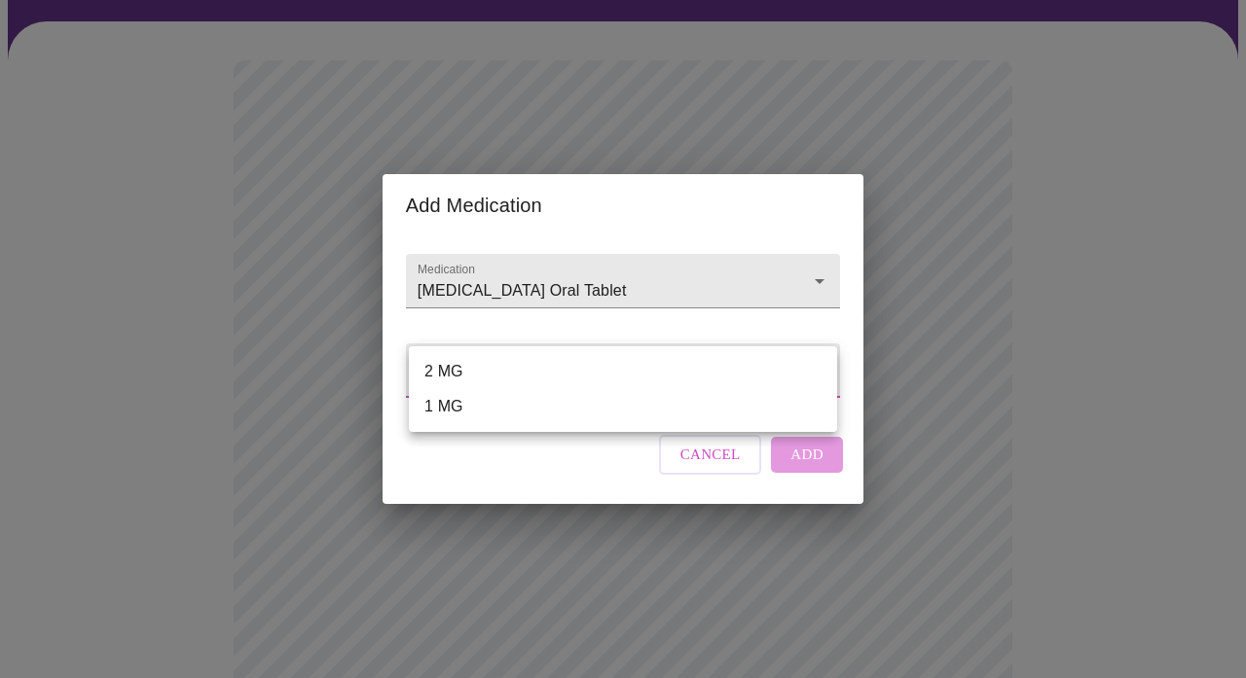
click at [672, 368] on li "2 MG" at bounding box center [623, 371] width 428 height 35
type input "2 MG"
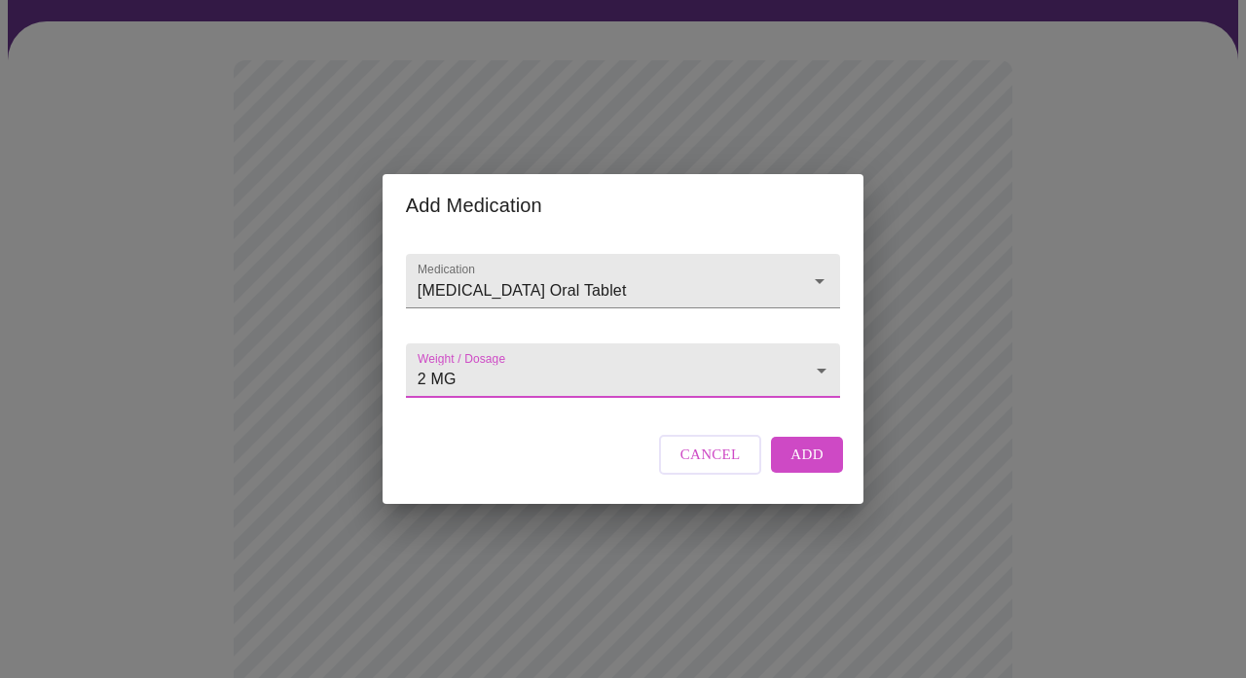
click at [818, 467] on span "Add" at bounding box center [806, 454] width 33 height 25
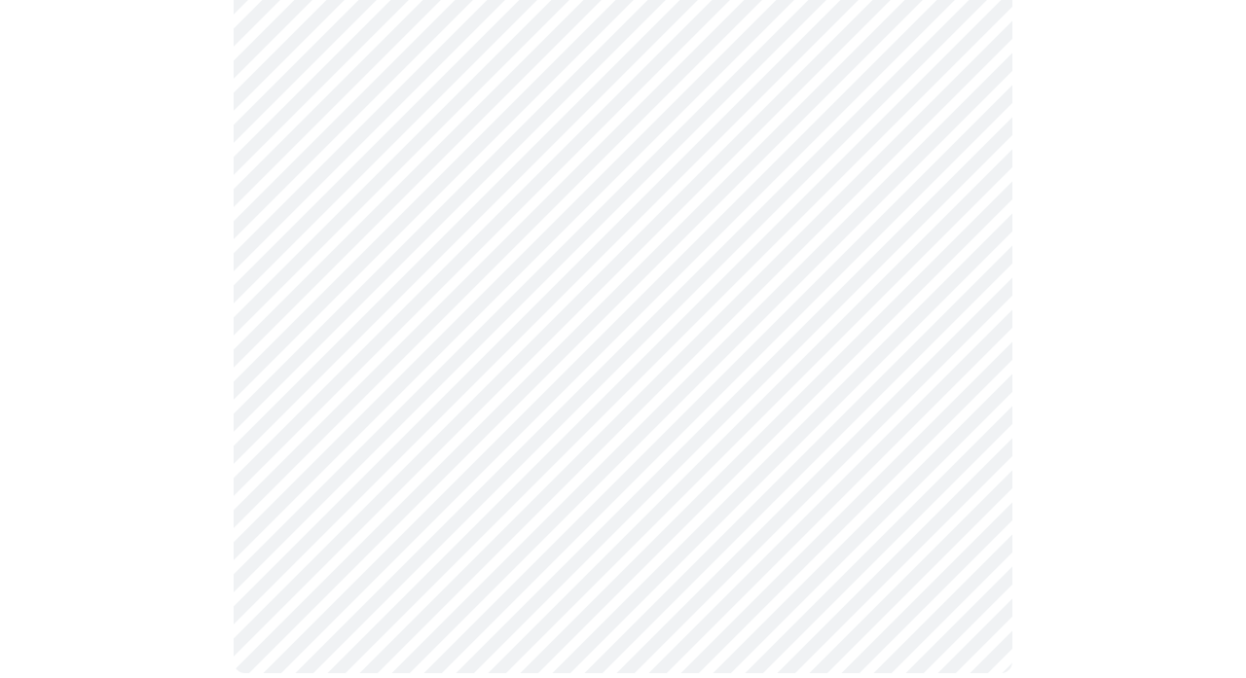
scroll to position [822, 0]
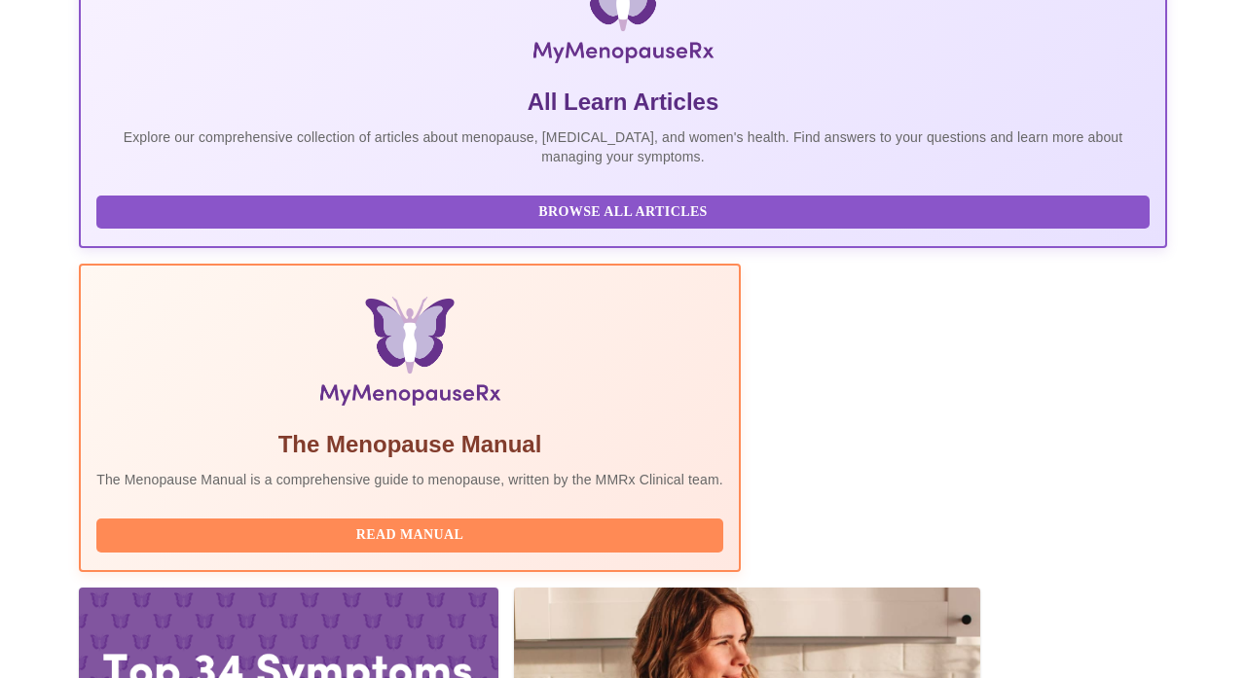
scroll to position [385, 0]
